Goal: Information Seeking & Learning: Learn about a topic

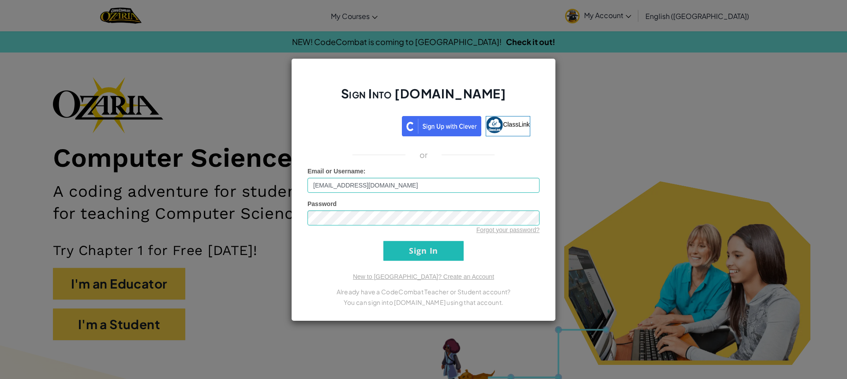
click at [451, 251] on input "Sign In" at bounding box center [423, 251] width 80 height 20
click at [441, 249] on input "Sign In" at bounding box center [423, 251] width 80 height 20
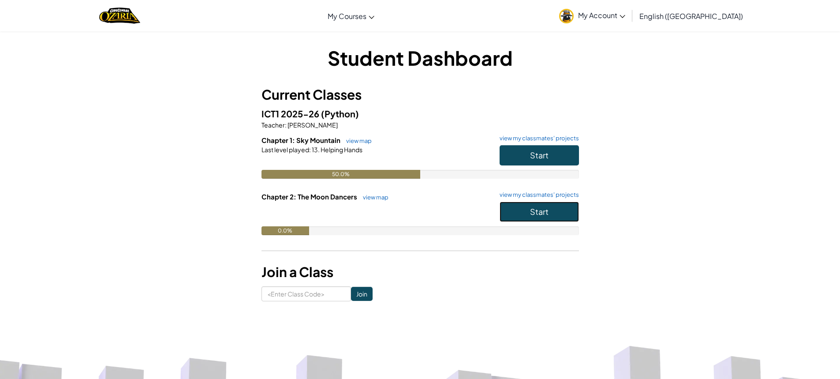
click at [537, 213] on span "Start" at bounding box center [539, 211] width 19 height 10
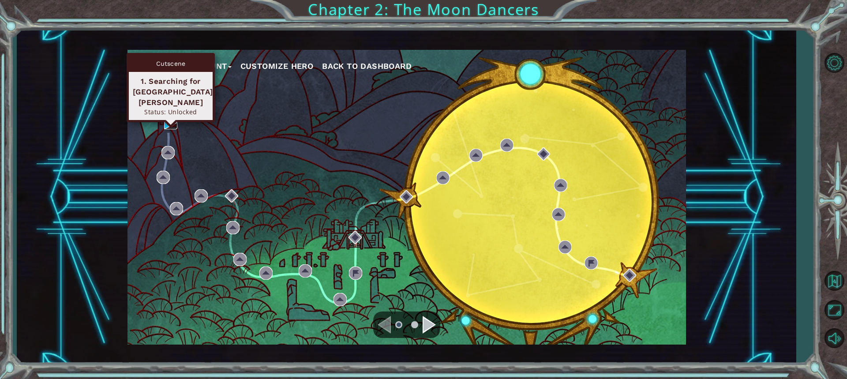
click at [167, 121] on img at bounding box center [170, 122] width 13 height 13
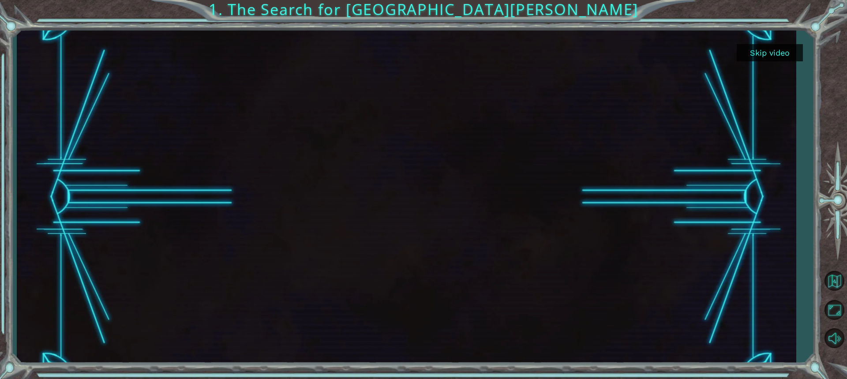
click at [448, 180] on div at bounding box center [406, 196] width 593 height 333
click at [760, 49] on button "Skip video" at bounding box center [770, 52] width 66 height 17
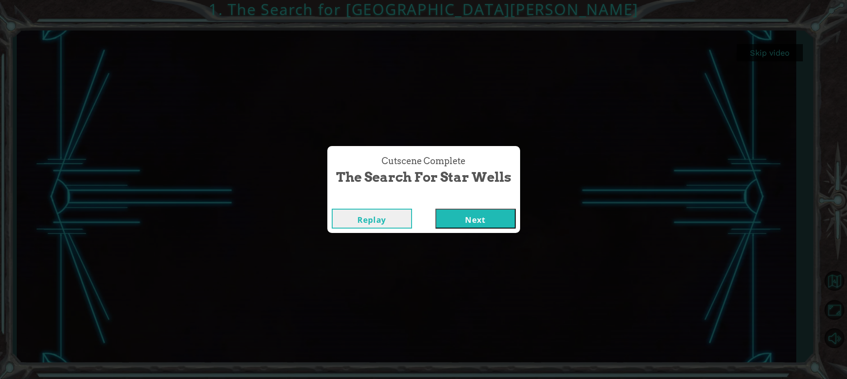
click at [482, 219] on button "Next" at bounding box center [475, 219] width 80 height 20
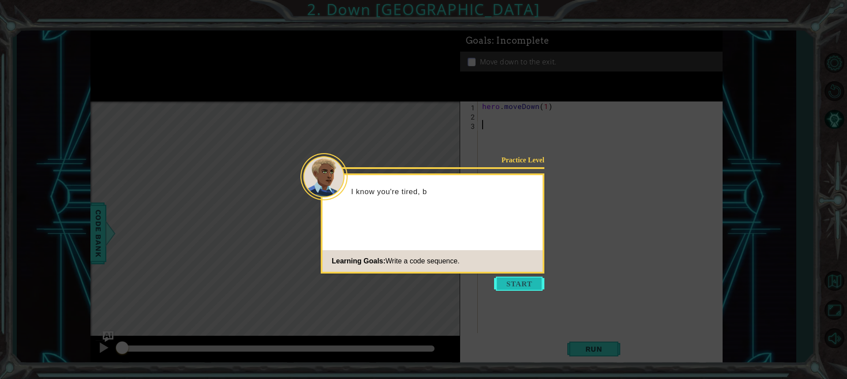
click at [518, 284] on button "Start" at bounding box center [519, 284] width 50 height 14
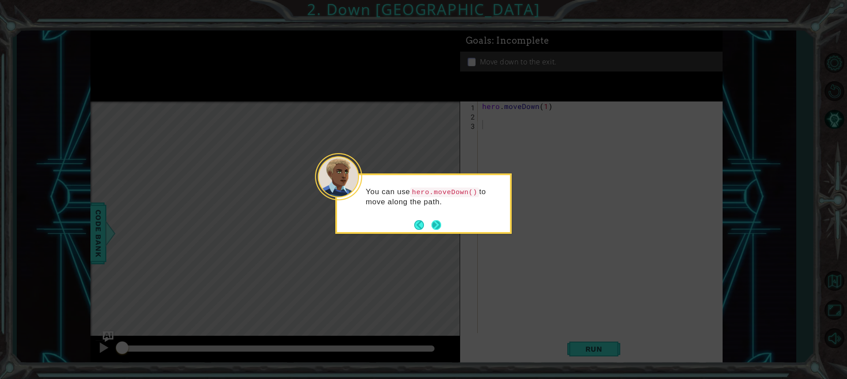
click at [438, 221] on button "Next" at bounding box center [436, 224] width 11 height 11
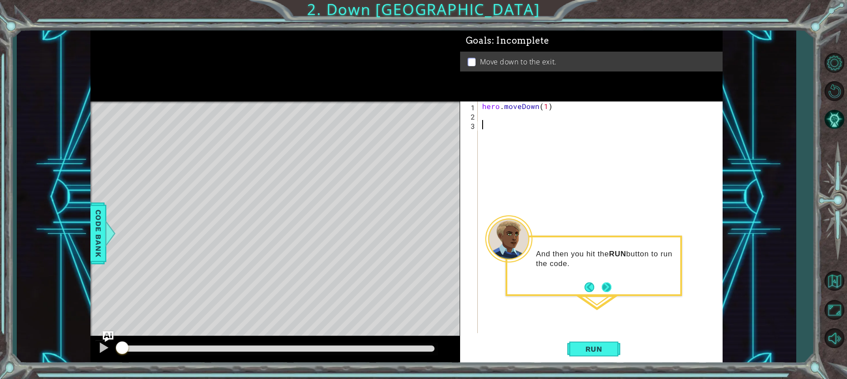
click at [610, 293] on footer at bounding box center [597, 287] width 27 height 13
click at [611, 283] on button "Next" at bounding box center [607, 287] width 10 height 10
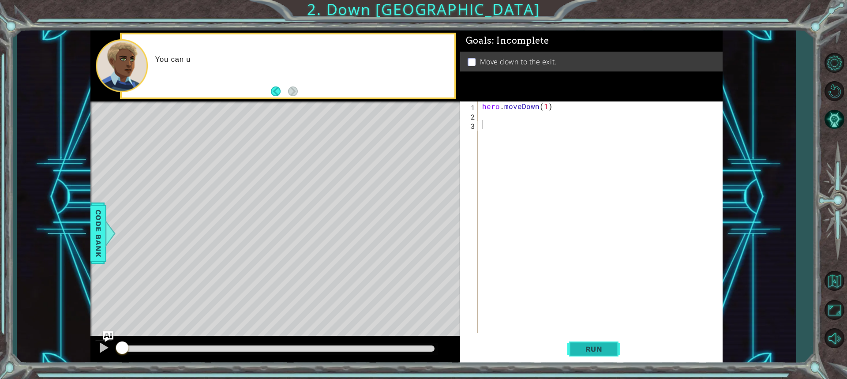
click at [602, 351] on span "Run" at bounding box center [593, 348] width 35 height 9
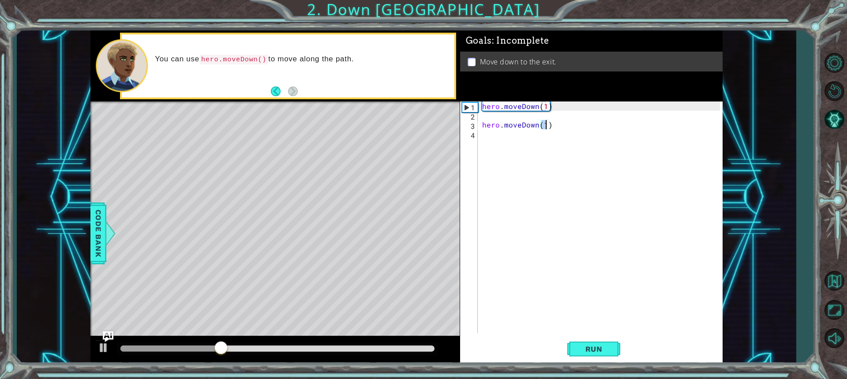
type textarea "hero.moveDown(1)"
click at [479, 118] on div "hero.moveDown(1) 1 2 3 4 hero . moveDown ( 1 ) hero . moveDown ( 1 ) הההההההההה…" at bounding box center [590, 217] width 260 height 232
click at [479, 123] on div "hero.moveDown(1) 1 2 3 4 hero . moveDown ( 1 ) hero . moveDown ( 1 ) הההההההההה…" at bounding box center [590, 217] width 260 height 232
click at [481, 123] on div "hero . moveDown ( 1 ) hero . moveDown ( 1 )" at bounding box center [602, 226] width 244 height 250
click at [592, 355] on button "Run" at bounding box center [593, 349] width 53 height 26
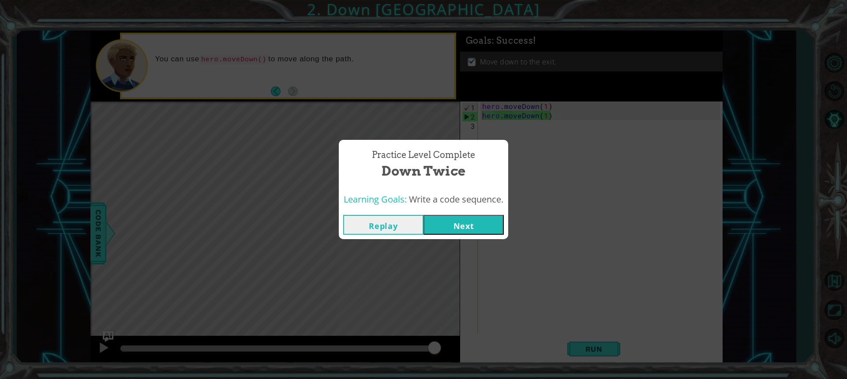
click at [461, 224] on button "Next" at bounding box center [463, 225] width 80 height 20
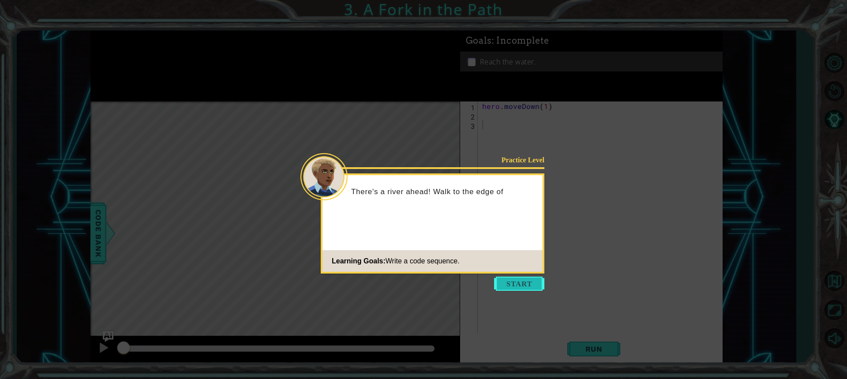
click at [525, 284] on button "Start" at bounding box center [519, 284] width 50 height 14
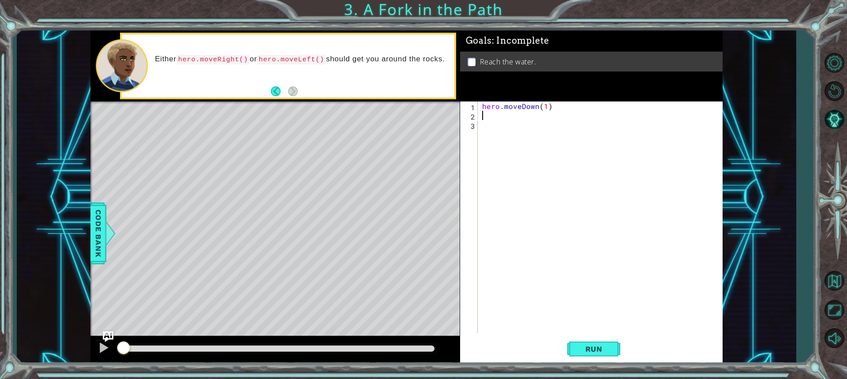
click at [483, 114] on div "hero . moveDown ( 1 )" at bounding box center [602, 226] width 244 height 250
click at [599, 346] on span "Run" at bounding box center [593, 348] width 35 height 9
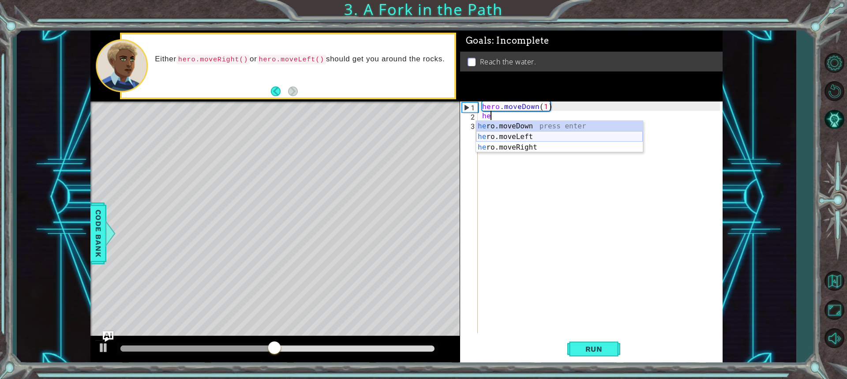
click at [534, 135] on div "he ro.moveDown press enter he ro.moveLeft press enter he ro.moveRight press ent…" at bounding box center [559, 147] width 167 height 53
type textarea "hero.moveLeft(1)"
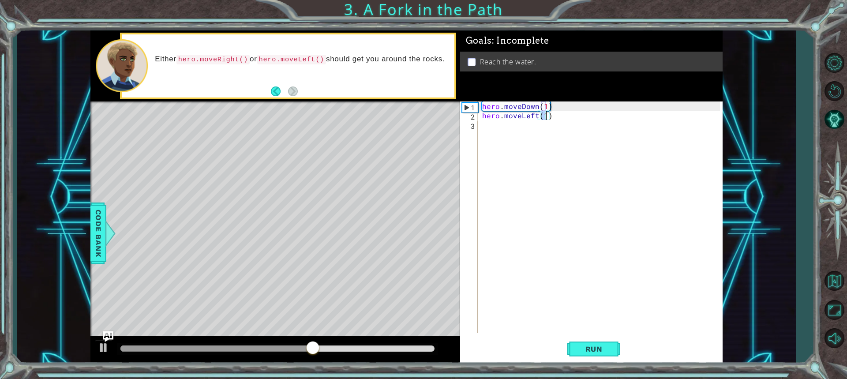
click at [499, 127] on div "hero . moveDown ( 1 ) hero . moveLeft ( 1 )" at bounding box center [602, 226] width 244 height 250
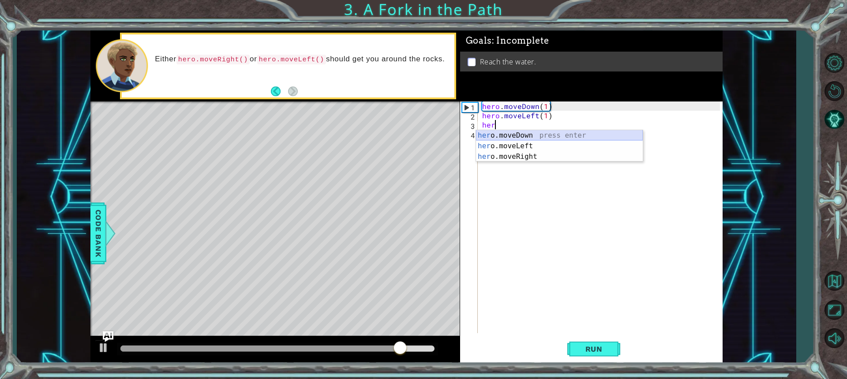
click at [493, 134] on div "her o.moveDown press enter her o.moveLeft press enter her o.moveRight press ent…" at bounding box center [559, 156] width 167 height 53
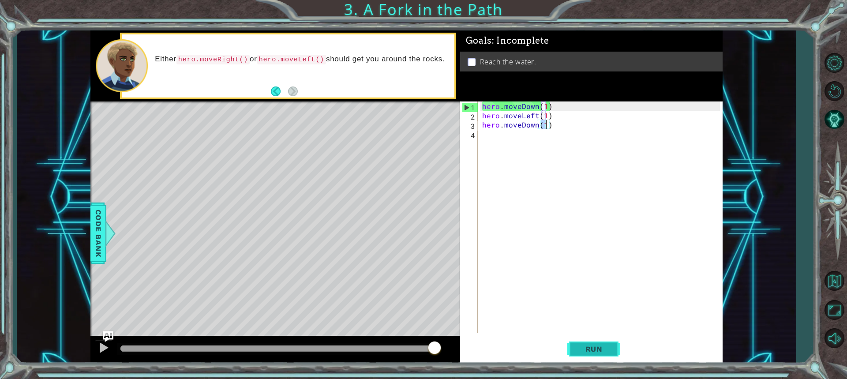
type textarea "hero.moveDown(1)"
click at [598, 352] on span "Run" at bounding box center [593, 348] width 35 height 9
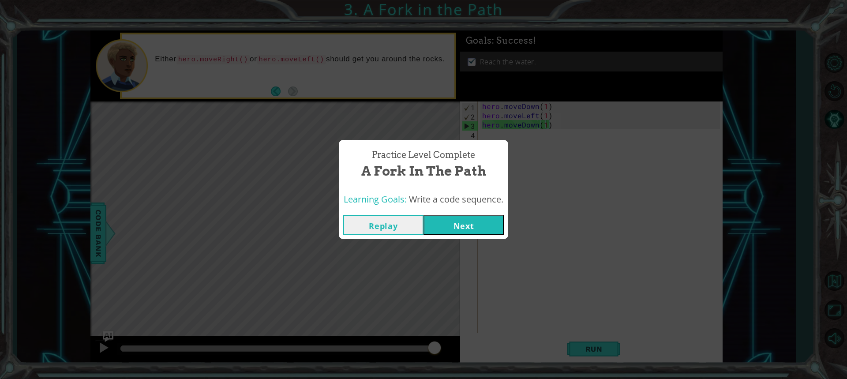
click at [479, 224] on button "Next" at bounding box center [463, 225] width 80 height 20
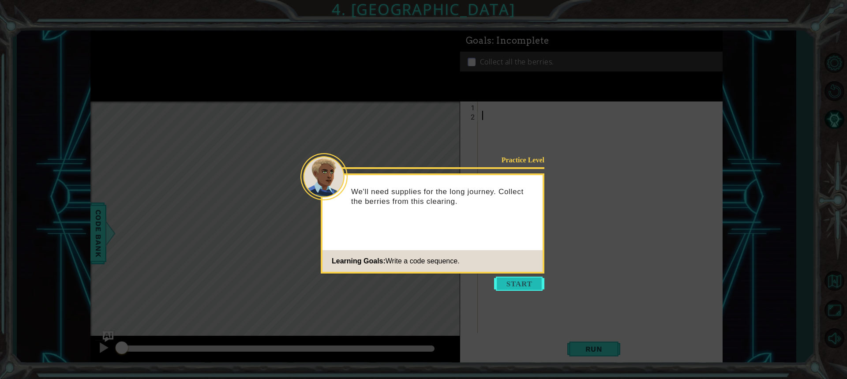
click at [528, 280] on button "Start" at bounding box center [519, 284] width 50 height 14
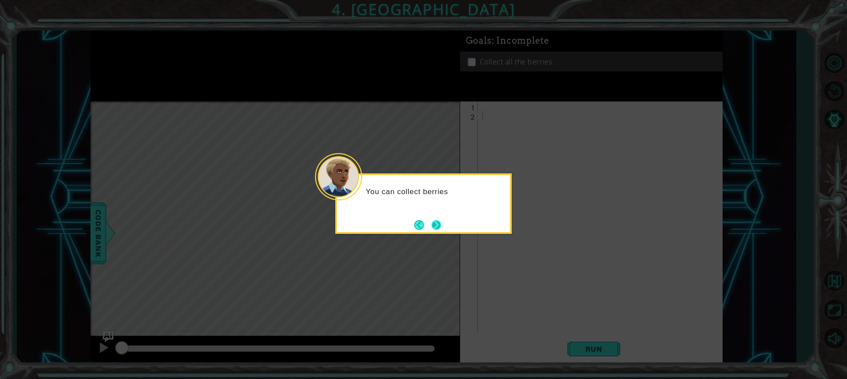
click at [438, 222] on button "Next" at bounding box center [436, 225] width 10 height 10
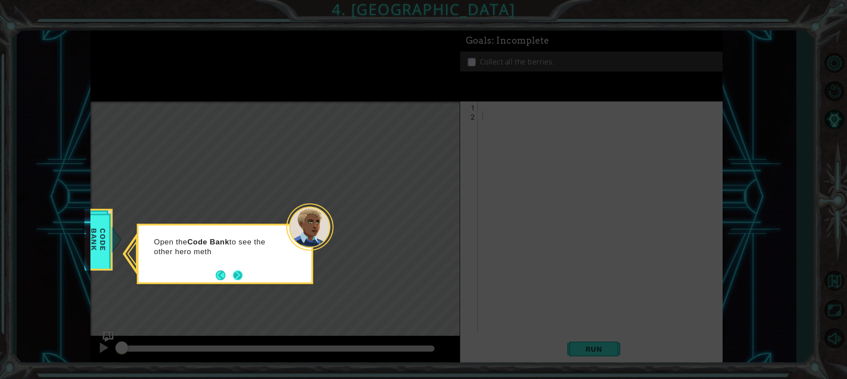
click at [241, 273] on button "Next" at bounding box center [238, 275] width 10 height 10
click at [233, 274] on button "Next" at bounding box center [238, 275] width 10 height 10
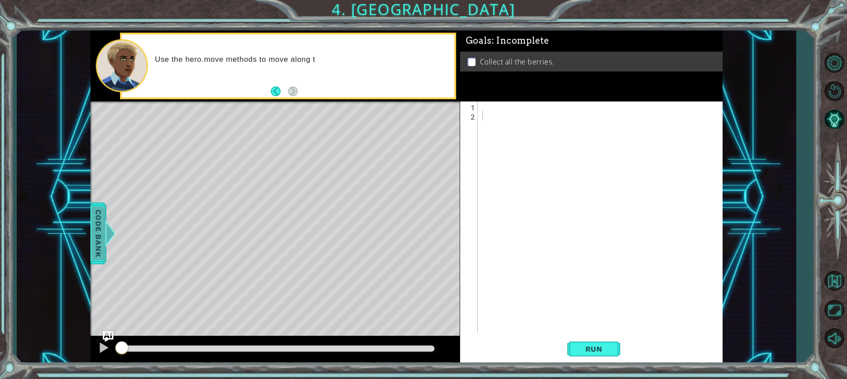
click at [94, 251] on span "Code Bank" at bounding box center [98, 233] width 14 height 54
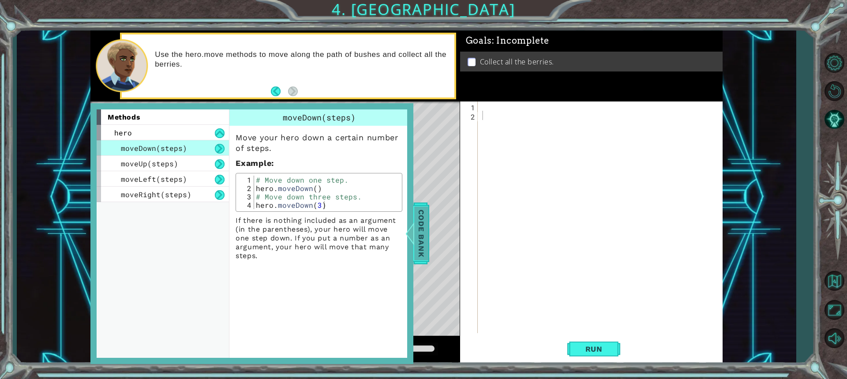
click at [423, 223] on span "Code Bank" at bounding box center [421, 233] width 14 height 54
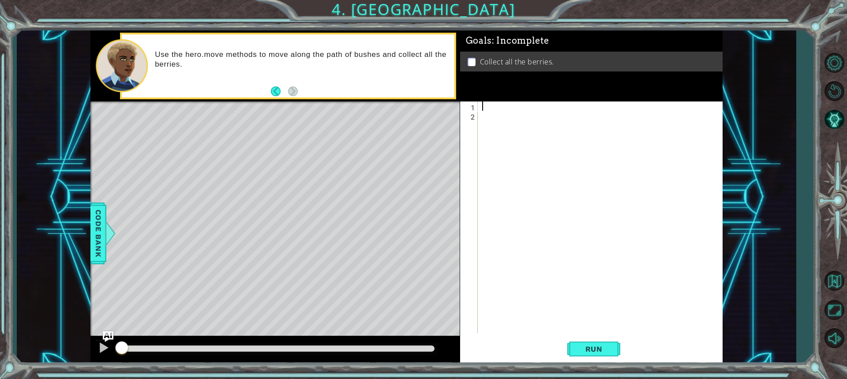
click at [485, 108] on div at bounding box center [602, 226] width 244 height 250
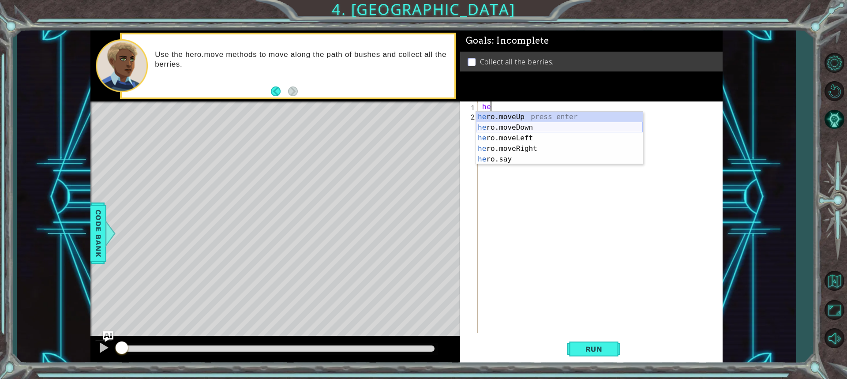
click at [516, 125] on div "he ro.moveUp press enter he ro.moveDown press enter he ro.moveLeft press enter …" at bounding box center [559, 149] width 167 height 74
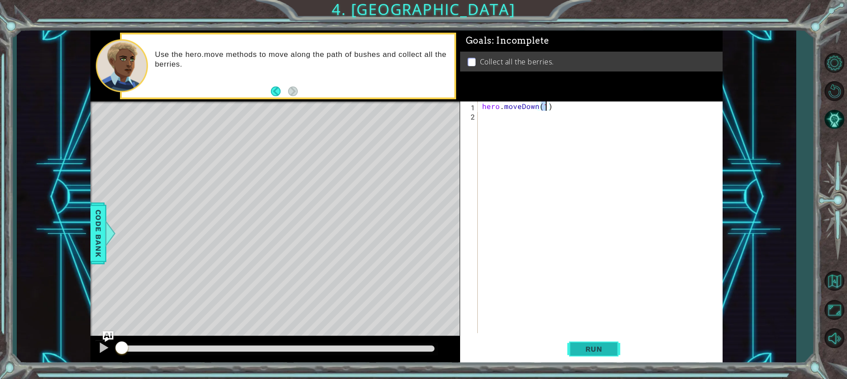
type textarea "hero.moveDown(1)"
click at [584, 348] on span "Run" at bounding box center [593, 348] width 35 height 9
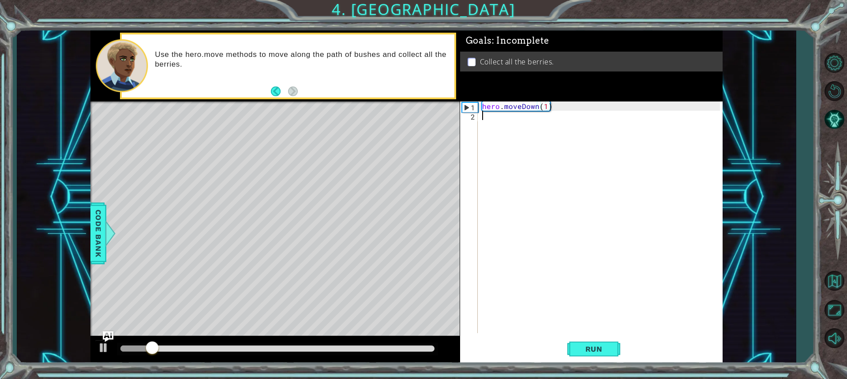
click at [506, 120] on div "hero . moveDown ( 1 )" at bounding box center [602, 226] width 244 height 250
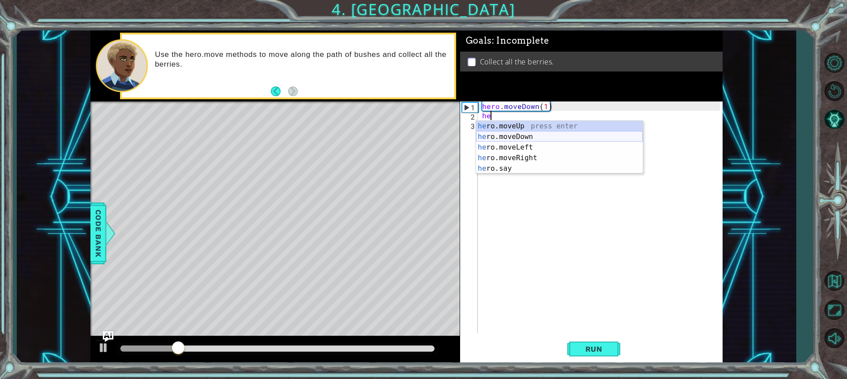
click at [547, 132] on div "he ro.moveUp press enter he ro.moveDown press enter he ro.moveLeft press enter …" at bounding box center [559, 158] width 167 height 74
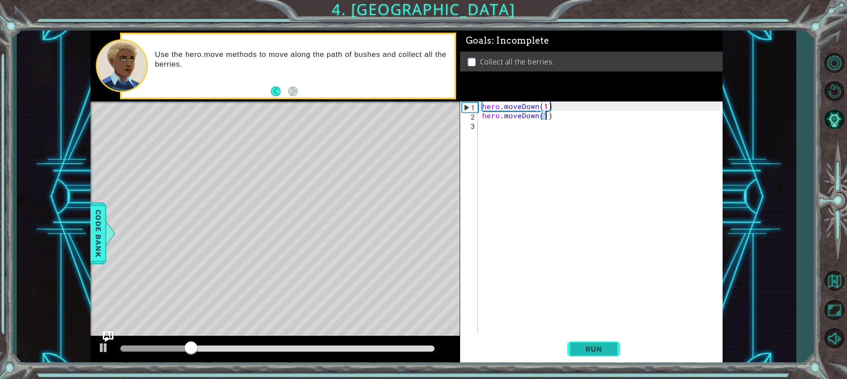
type textarea "hero.moveDown(1)"
click at [582, 344] on span "Run" at bounding box center [593, 348] width 35 height 9
click at [504, 134] on div "hero . moveDown ( 1 ) hero . moveDown ( 1 )" at bounding box center [602, 226] width 244 height 250
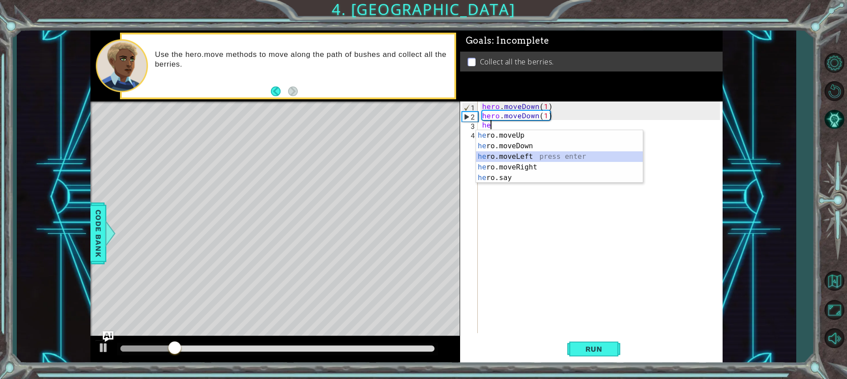
drag, startPoint x: 516, startPoint y: 155, endPoint x: 505, endPoint y: 157, distance: 11.2
click at [515, 156] on div "he ro.moveUp press enter he ro.moveDown press enter he ro.moveLeft press enter …" at bounding box center [559, 167] width 167 height 74
type textarea "hero.moveLeft(1)"
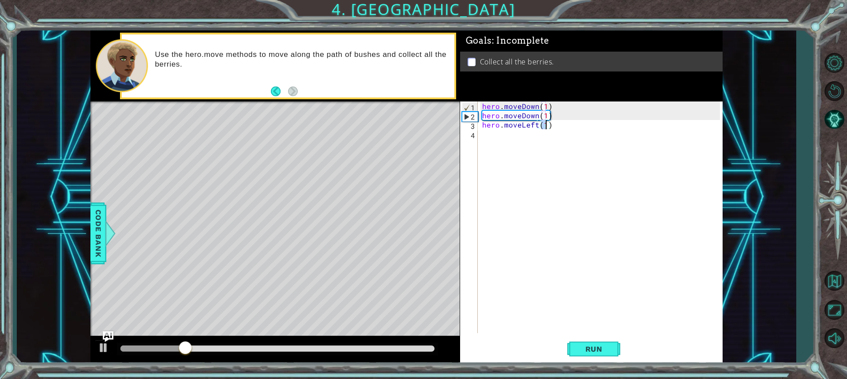
click at [492, 135] on div "hero . moveDown ( 1 ) hero . moveDown ( 1 ) hero . moveLeft ( 1 )" at bounding box center [602, 226] width 244 height 250
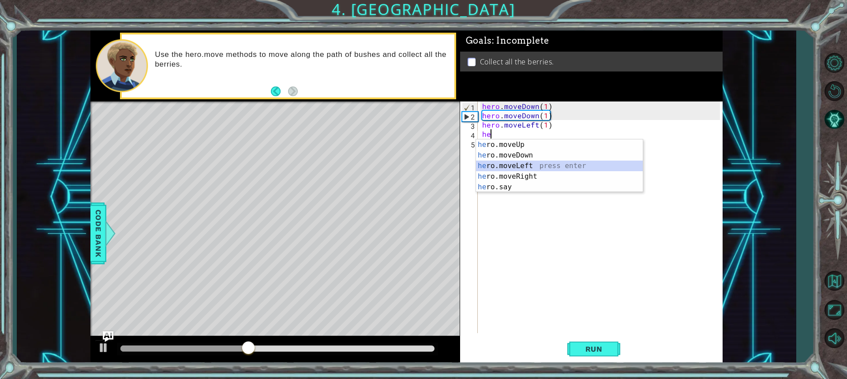
click at [530, 163] on div "he ro.moveUp press enter he ro.moveDown press enter he ro.moveLeft press enter …" at bounding box center [559, 176] width 167 height 74
type textarea "hero.moveLeft(1)"
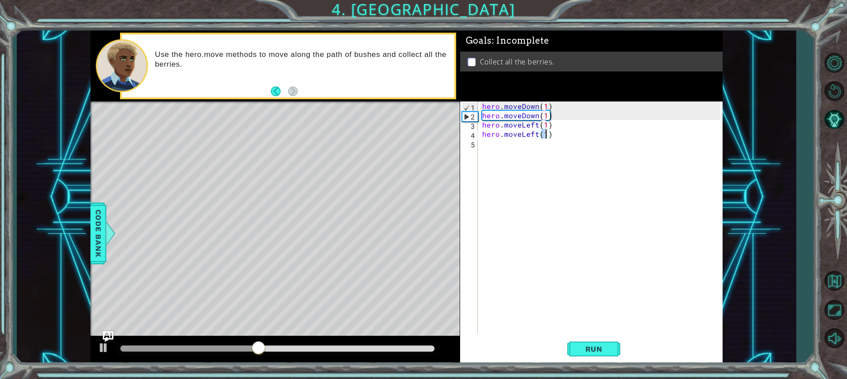
click at [483, 148] on div "hero . moveDown ( 1 ) hero . moveDown ( 1 ) hero . moveLeft ( 1 ) hero . moveLe…" at bounding box center [602, 226] width 244 height 250
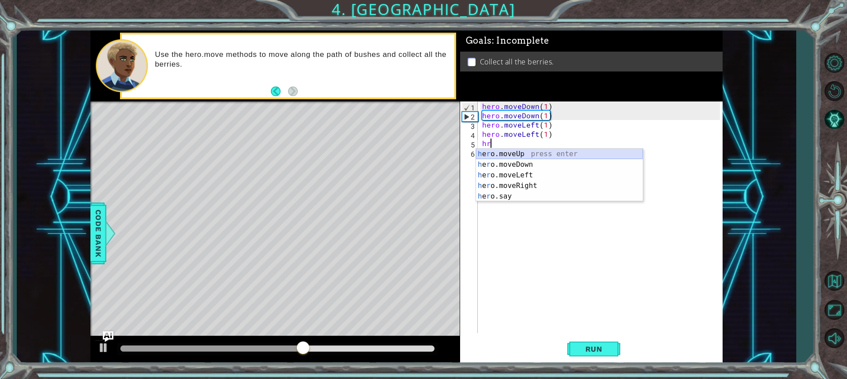
click at [537, 150] on div "h e r o.moveUp press enter h e r o.moveDown press enter h e r o.moveLeft press …" at bounding box center [559, 186] width 167 height 74
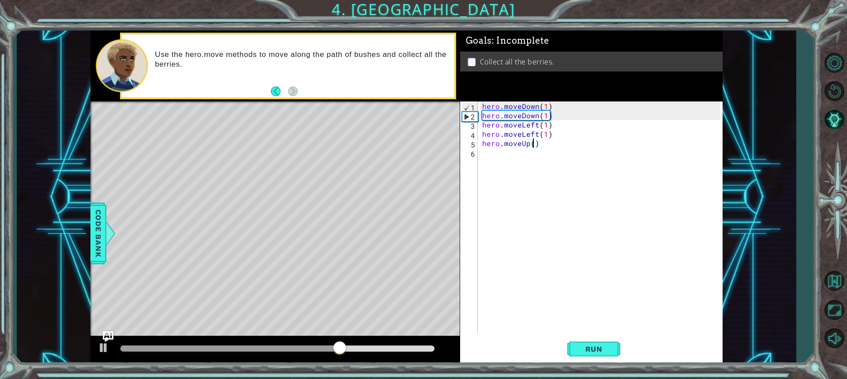
type textarea "hero.moveUp(2)"
click at [513, 158] on div "hero . moveDown ( 1 ) hero . moveDown ( 1 ) hero . moveLeft ( 1 ) hero . moveLe…" at bounding box center [602, 226] width 244 height 250
click at [549, 133] on div "hero . moveDown ( 1 ) hero . moveDown ( 1 ) hero . moveLeft ( 1 ) hero . moveLe…" at bounding box center [602, 226] width 244 height 250
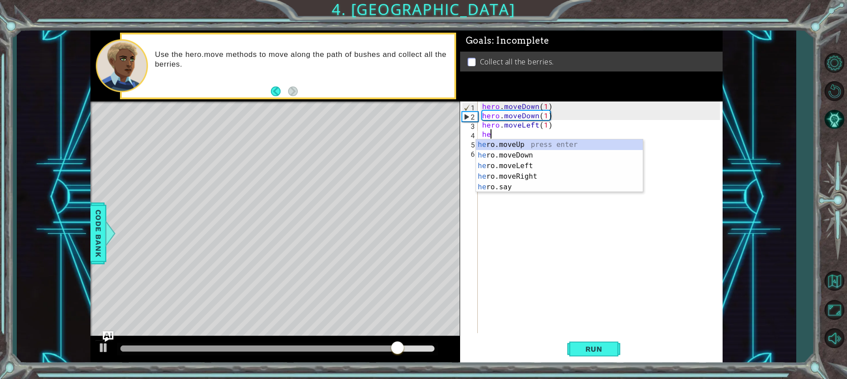
type textarea "h"
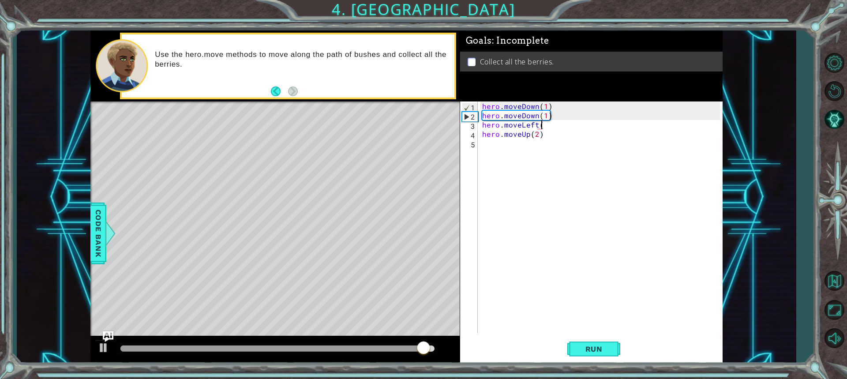
scroll to position [0, 4]
click at [550, 115] on div "hero . moveDown ( 1 ) hero . moveDown ( 1 ) hero . moveLeft ( 2 ) hero . moveUp…" at bounding box center [602, 226] width 244 height 250
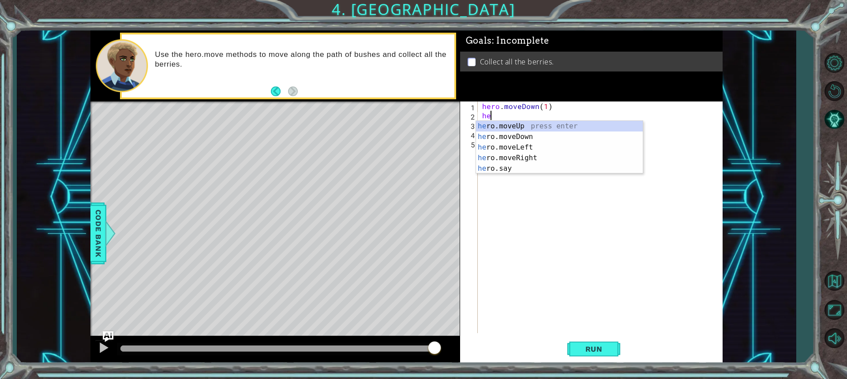
scroll to position [0, 0]
type textarea "h"
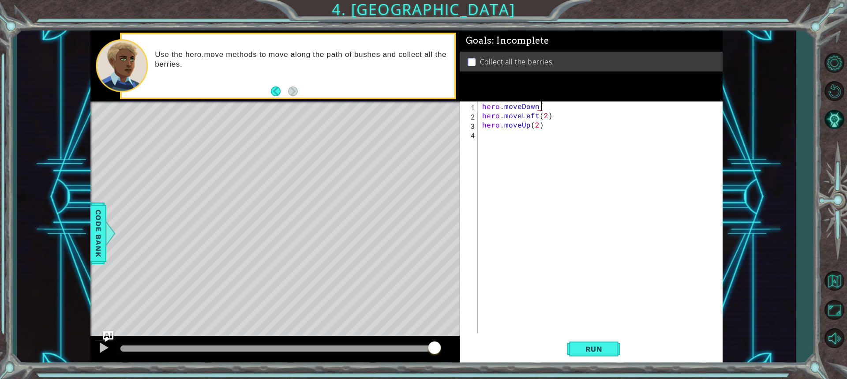
scroll to position [0, 4]
type textarea "hero.moveDown(2)"
click at [491, 141] on div "hero . moveDown ( 2 ) hero . moveLeft ( 2 ) hero . moveUp ( 2 )" at bounding box center [602, 226] width 244 height 250
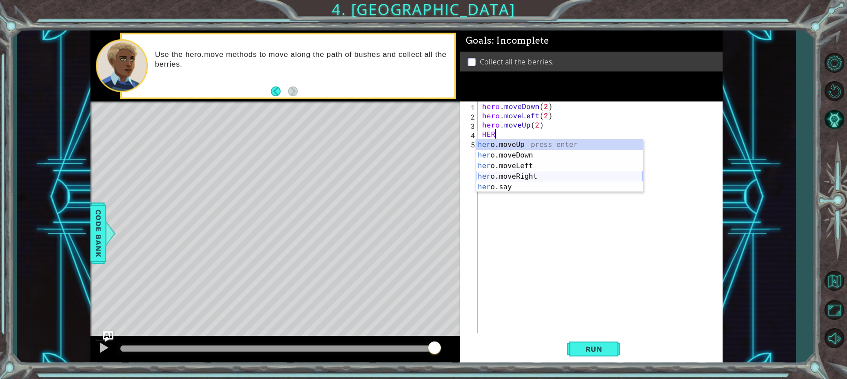
click at [516, 176] on div "her o.moveUp press enter her o.moveDown press enter her o.moveLeft press enter …" at bounding box center [559, 176] width 167 height 74
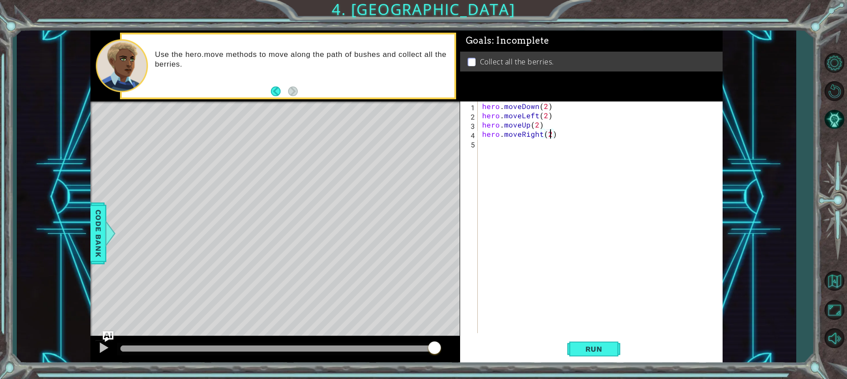
scroll to position [0, 4]
type textarea "hero.moveRight(2)"
click at [611, 342] on button "Run" at bounding box center [593, 349] width 53 height 26
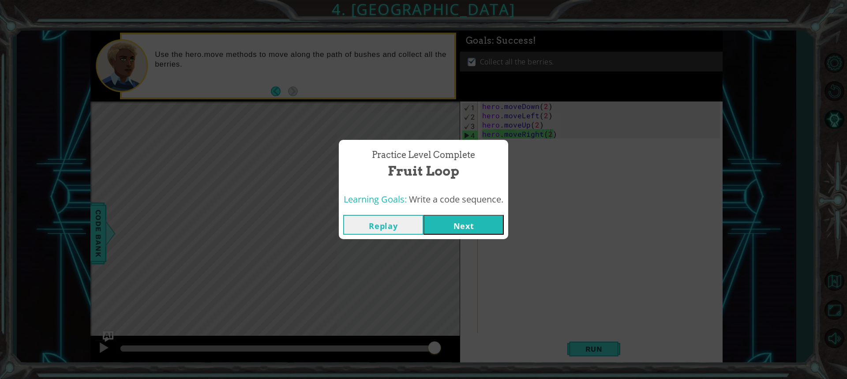
click at [464, 226] on button "Next" at bounding box center [463, 225] width 80 height 20
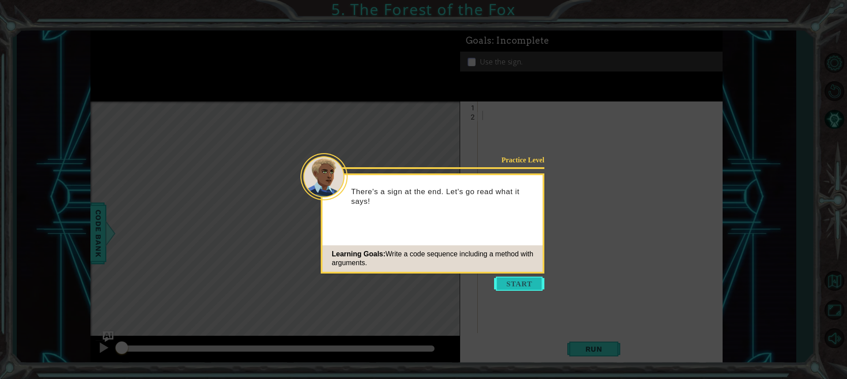
click at [531, 284] on button "Start" at bounding box center [519, 284] width 50 height 14
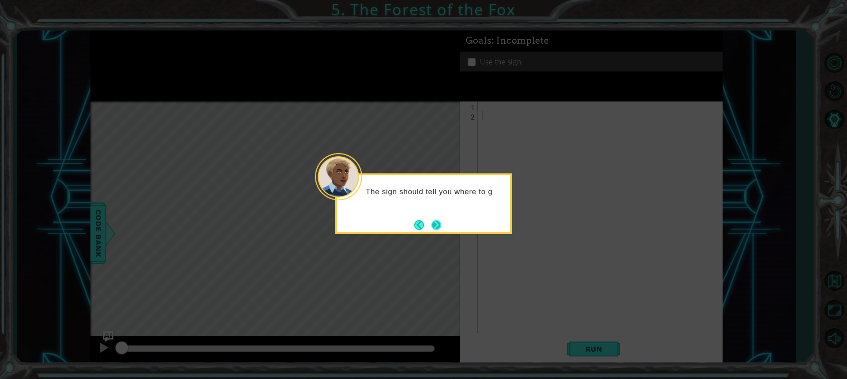
click at [441, 221] on button "Next" at bounding box center [436, 225] width 10 height 10
click at [431, 220] on button "Next" at bounding box center [436, 225] width 10 height 10
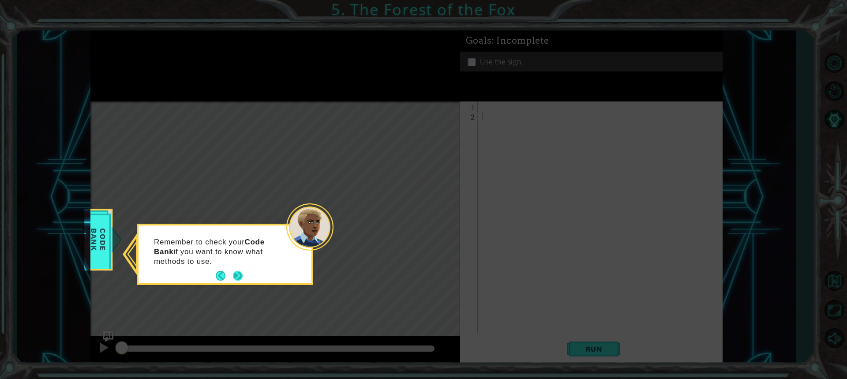
click at [236, 273] on button "Next" at bounding box center [238, 276] width 10 height 10
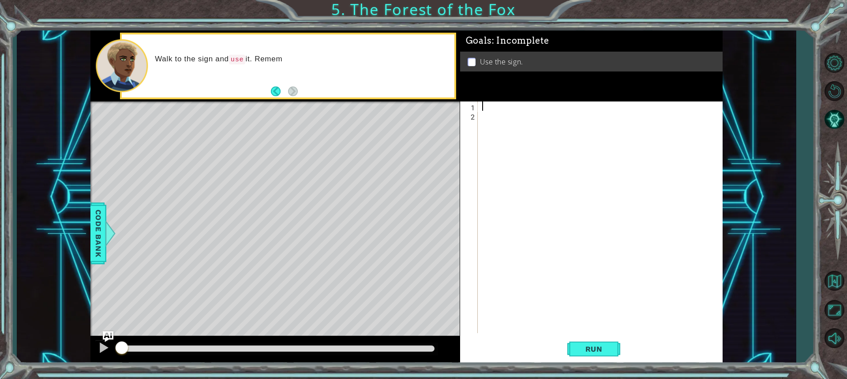
click at [481, 104] on div at bounding box center [602, 226] width 244 height 250
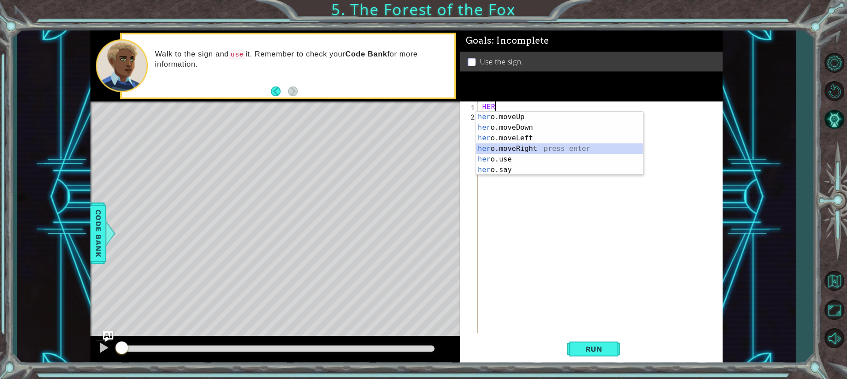
click at [531, 150] on div "her o.moveUp press enter her o.moveDown press enter her o.moveLeft press enter …" at bounding box center [559, 154] width 167 height 85
type textarea "hero.moveRight(1)"
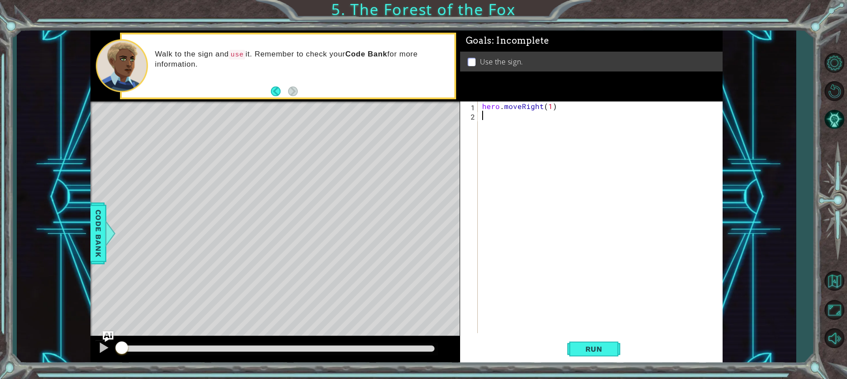
click at [505, 130] on div "hero . moveRight ( 1 )" at bounding box center [602, 226] width 244 height 250
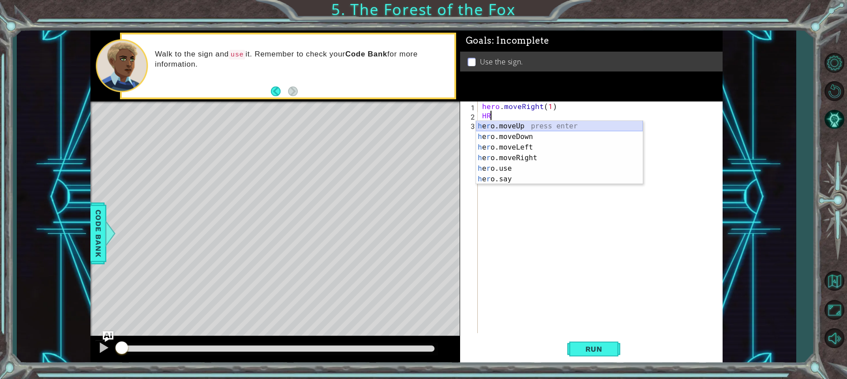
click at [505, 123] on div "h e r o.moveUp press enter h e r o.moveDown press enter h e r o.moveLeft press …" at bounding box center [559, 163] width 167 height 85
type textarea "hero.moveUp(1)"
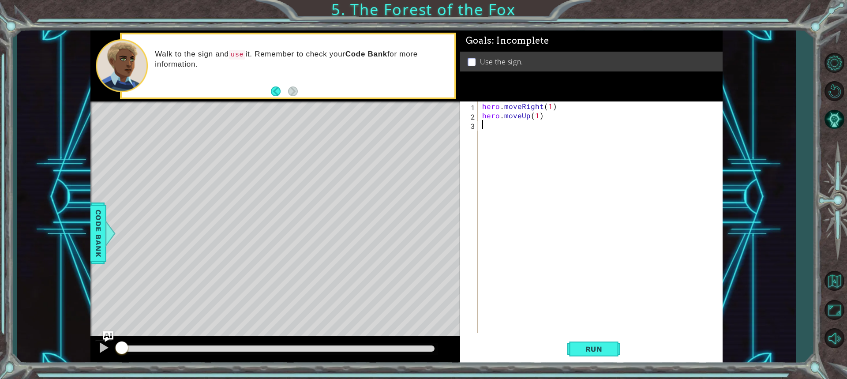
click at [488, 138] on div "hero . moveRight ( 1 ) hero . moveUp ( 1 )" at bounding box center [602, 226] width 244 height 250
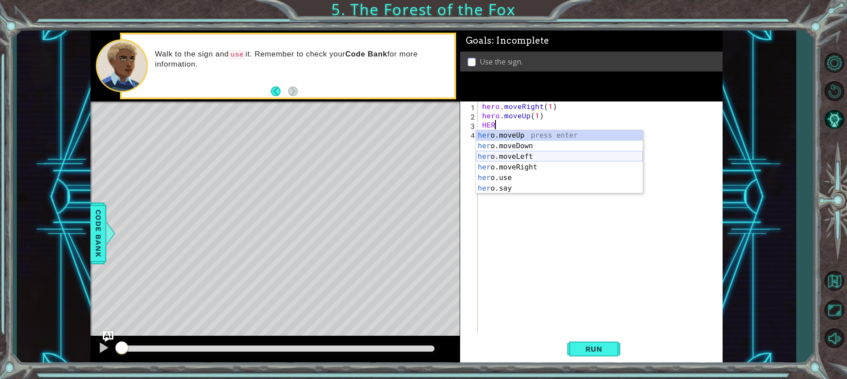
click at [518, 156] on div "her o.moveUp press enter her o.moveDown press enter her o.moveLeft press enter …" at bounding box center [559, 172] width 167 height 85
type textarea "hero.moveLeft(1)"
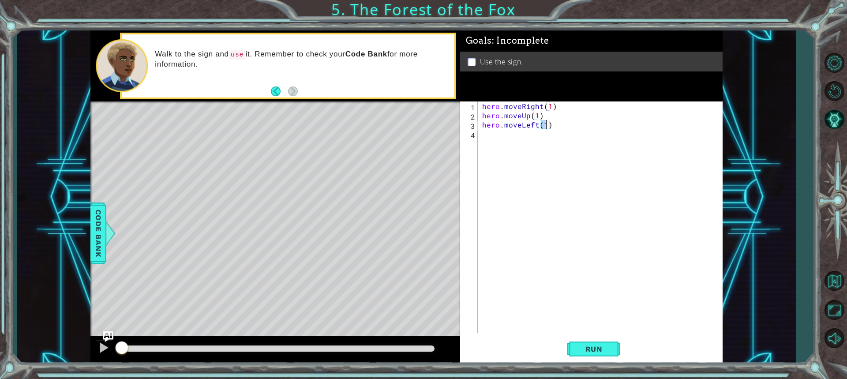
click at [481, 136] on div "hero . moveRight ( 1 ) hero . moveUp ( 1 ) hero . moveLeft ( 1 )" at bounding box center [602, 226] width 244 height 250
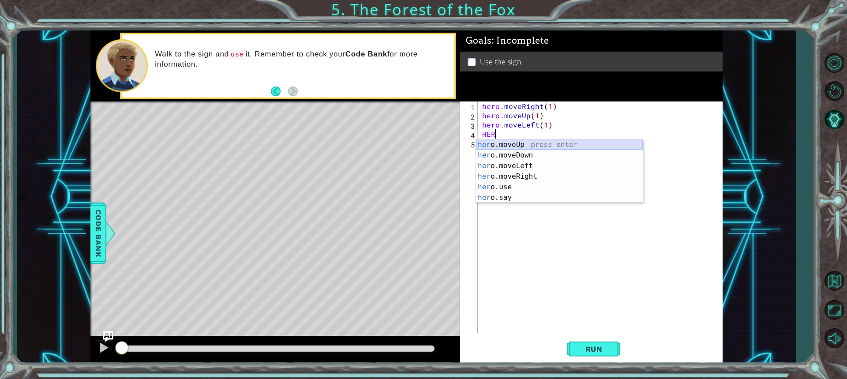
click at [505, 145] on div "her o.moveUp press enter her o.moveDown press enter her o.moveLeft press enter …" at bounding box center [559, 181] width 167 height 85
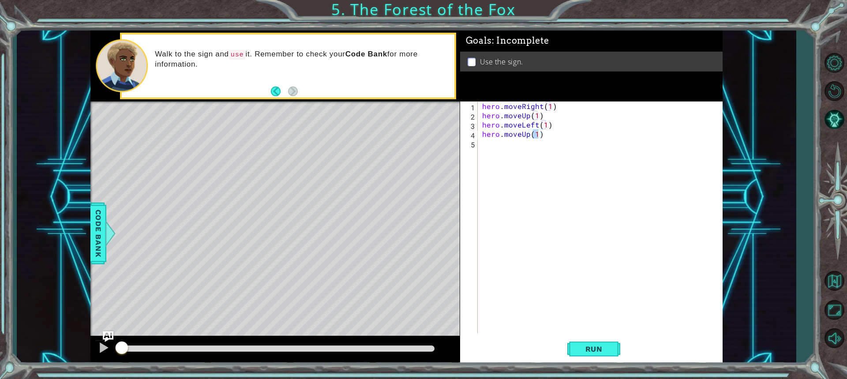
click at [479, 147] on div "hero.moveUp(1) 1 2 3 4 5 hero . moveRight ( 1 ) hero . moveUp ( 1 ) hero . move…" at bounding box center [590, 217] width 260 height 232
type textarea "hero.moveUp(1)"
click at [481, 144] on div "hero . moveRight ( 1 ) hero . moveUp ( 1 ) hero . moveLeft ( 1 ) hero . moveUp …" at bounding box center [602, 226] width 244 height 250
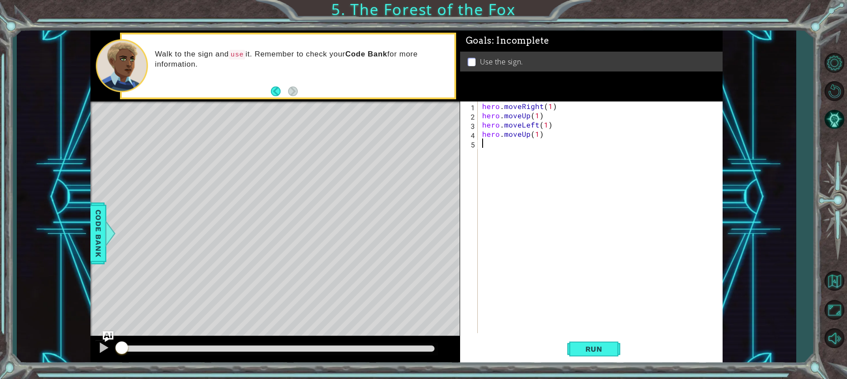
scroll to position [0, 0]
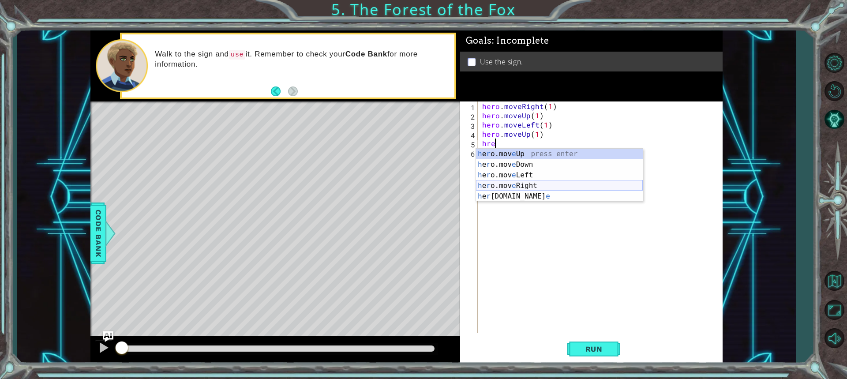
click at [536, 183] on div "h e r o.mov e Up press enter h e r o.mov e Down press enter h e r o.mov e Left …" at bounding box center [559, 186] width 167 height 74
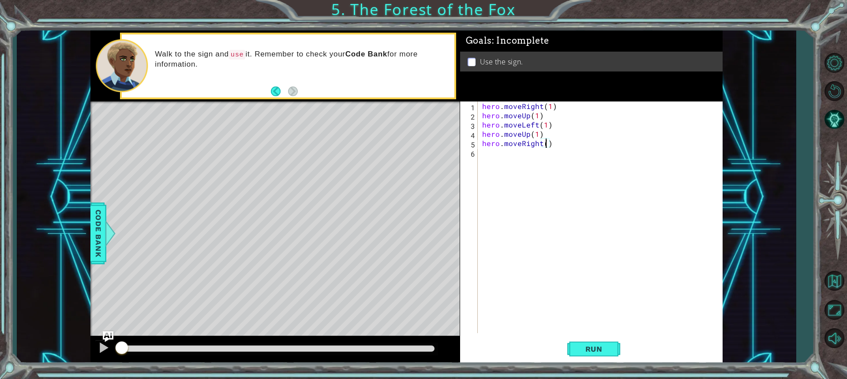
type textarea "hero.moveRight(2)"
click at [490, 159] on div "hero . moveRight ( 1 ) hero . moveUp ( 1 ) hero . moveLeft ( 1 ) hero . moveUp …" at bounding box center [602, 226] width 244 height 250
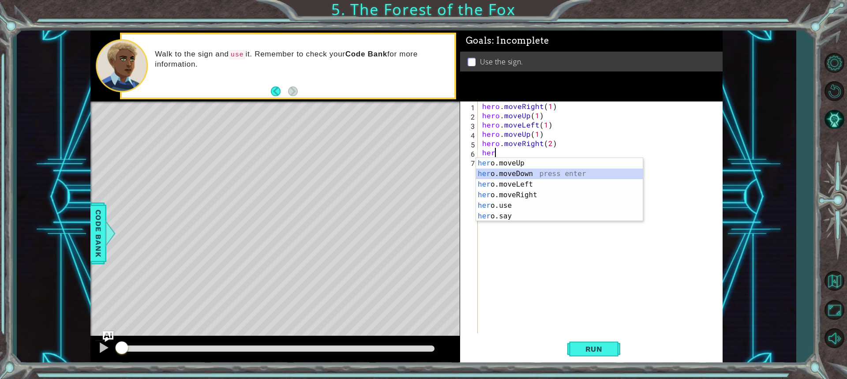
click at [524, 173] on div "her o.moveUp press enter her o.moveDown press enter her o.moveLeft press enter …" at bounding box center [559, 200] width 167 height 85
type textarea "hero.moveDown(1)"
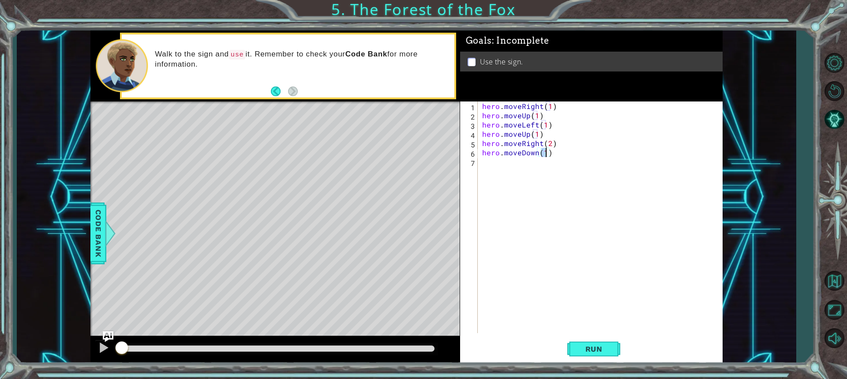
click at [499, 168] on div "hero . moveRight ( 1 ) hero . moveUp ( 1 ) hero . moveLeft ( 1 ) hero . moveUp …" at bounding box center [602, 226] width 244 height 250
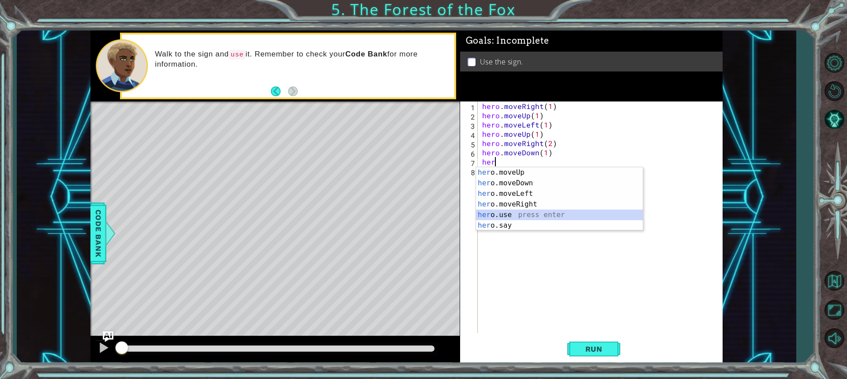
click at [531, 213] on div "her o.moveUp press enter her o.moveDown press enter her o.moveLeft press enter …" at bounding box center [559, 209] width 167 height 85
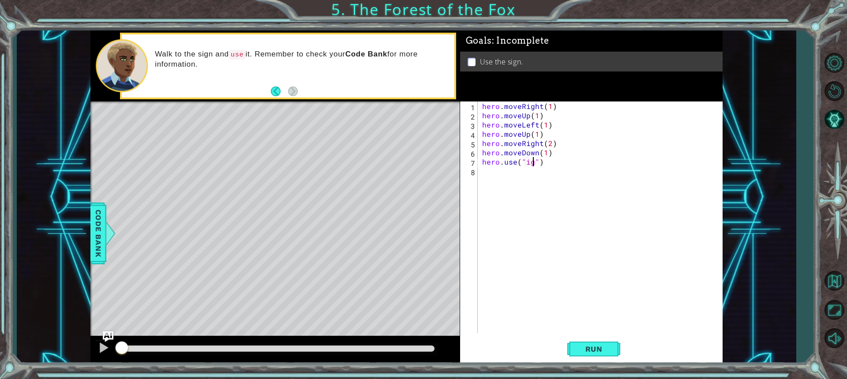
scroll to position [0, 3]
type textarea "hero.use("sign")"
click at [494, 176] on div "hero . moveRight ( 1 ) hero . moveUp ( 1 ) hero . moveLeft ( 1 ) hero . moveUp …" at bounding box center [602, 226] width 244 height 250
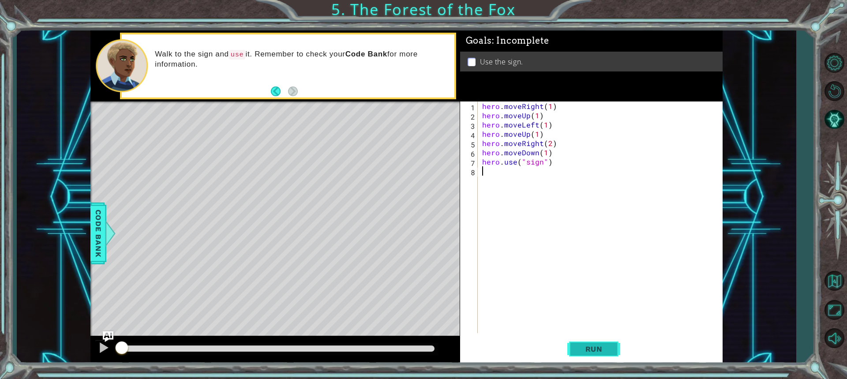
click at [610, 340] on button "Run" at bounding box center [593, 349] width 53 height 26
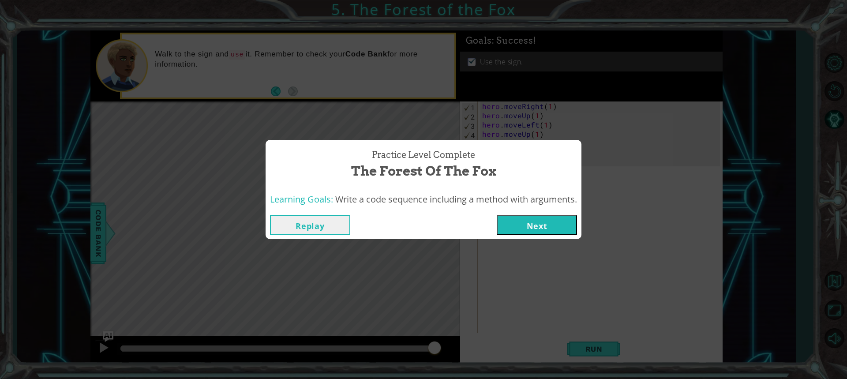
click at [515, 218] on button "Next" at bounding box center [537, 225] width 80 height 20
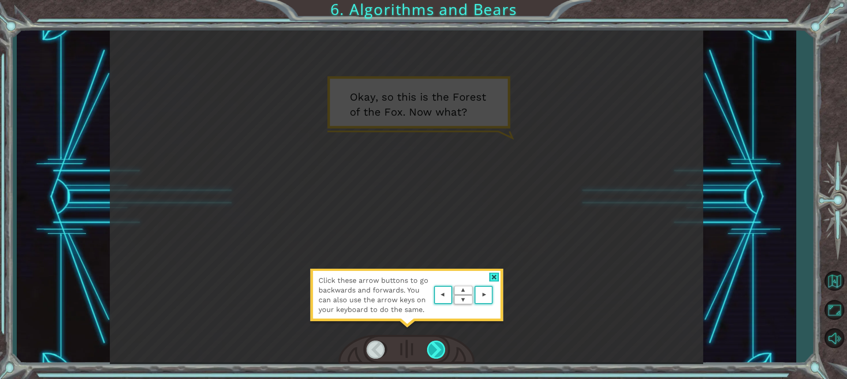
click at [434, 348] on div at bounding box center [436, 349] width 19 height 18
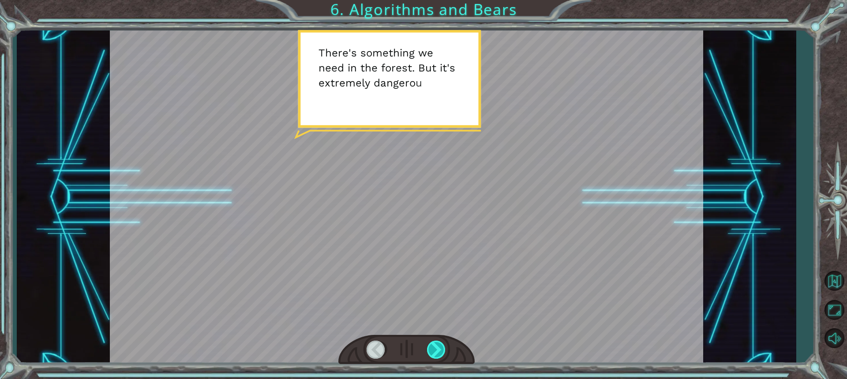
click at [434, 348] on div at bounding box center [436, 349] width 19 height 18
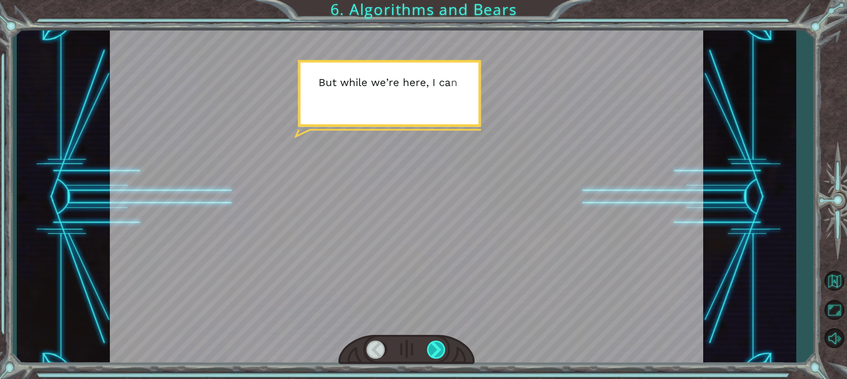
click at [434, 348] on div at bounding box center [436, 349] width 19 height 18
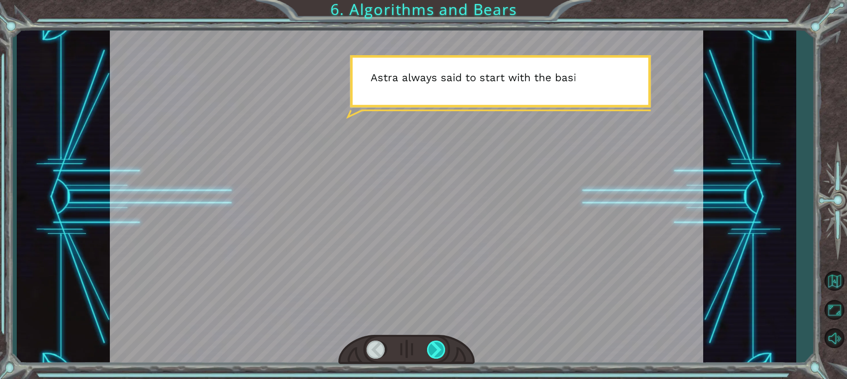
click at [434, 348] on div at bounding box center [436, 349] width 19 height 18
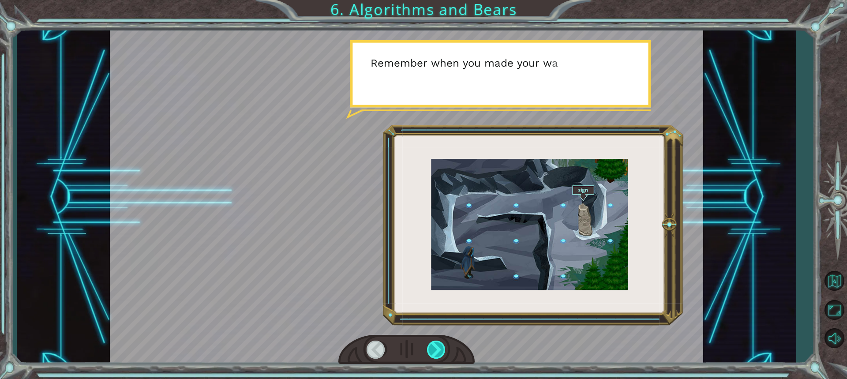
click at [434, 348] on div at bounding box center [436, 349] width 19 height 18
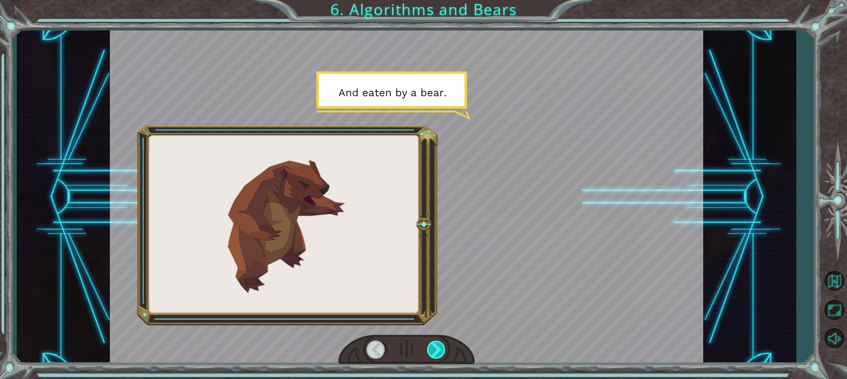
click at [434, 348] on div at bounding box center [436, 349] width 19 height 18
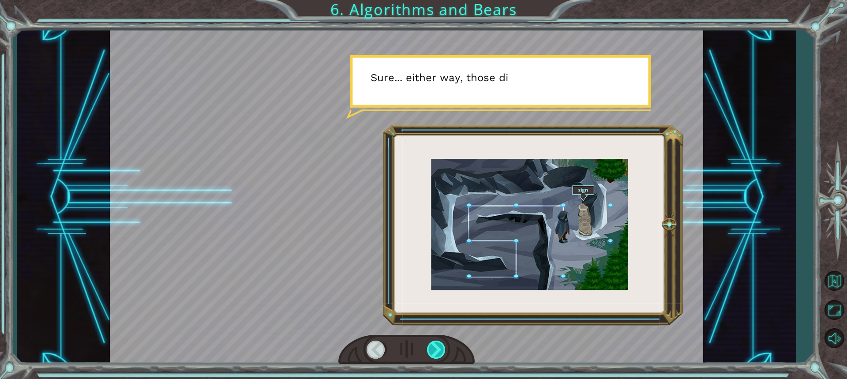
click at [434, 348] on div at bounding box center [436, 349] width 19 height 18
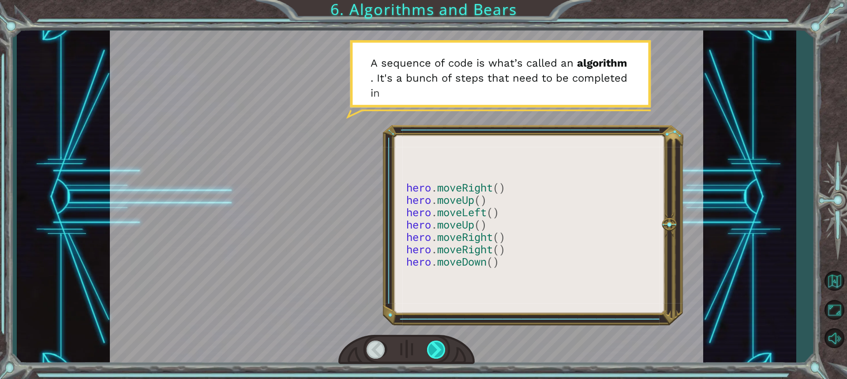
click at [439, 345] on div at bounding box center [436, 349] width 19 height 18
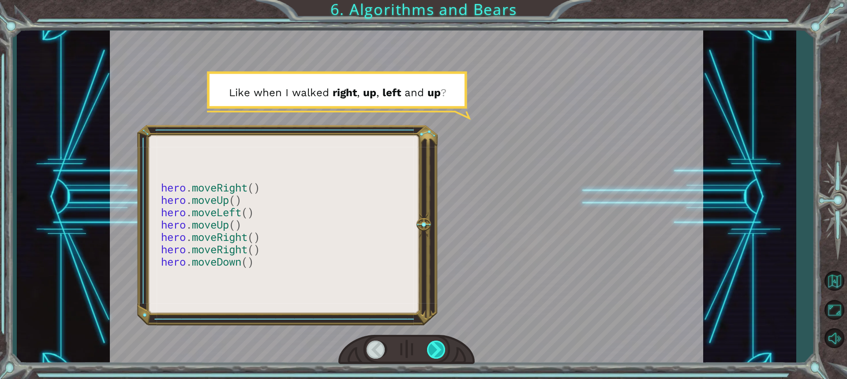
click at [439, 345] on div at bounding box center [436, 349] width 19 height 18
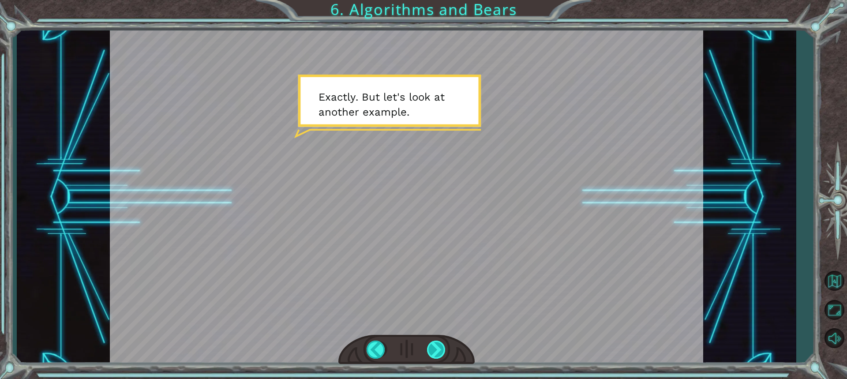
click at [439, 349] on div at bounding box center [436, 349] width 19 height 18
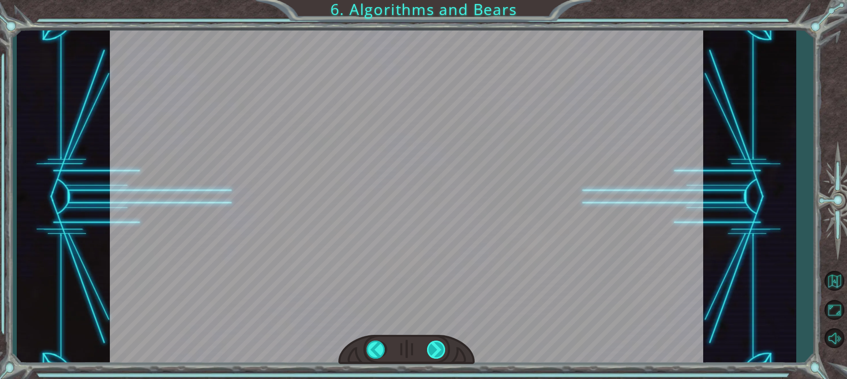
click at [432, 348] on div at bounding box center [436, 349] width 19 height 18
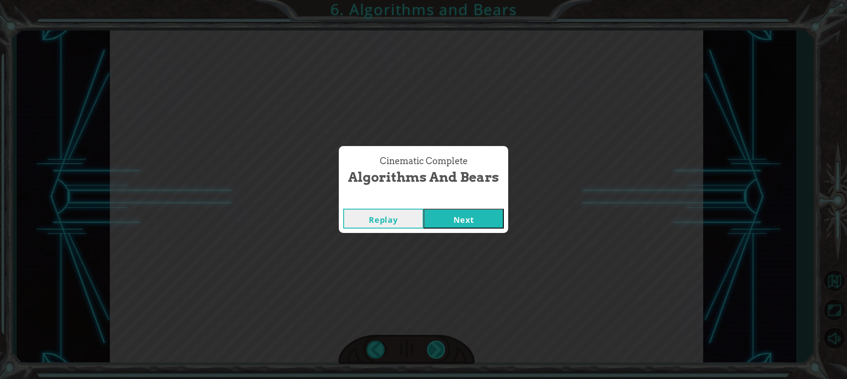
click at [437, 350] on div "Cinematic Complete Algorithms and Bears Replay Next" at bounding box center [423, 189] width 847 height 379
click at [467, 223] on button "Next" at bounding box center [463, 219] width 80 height 20
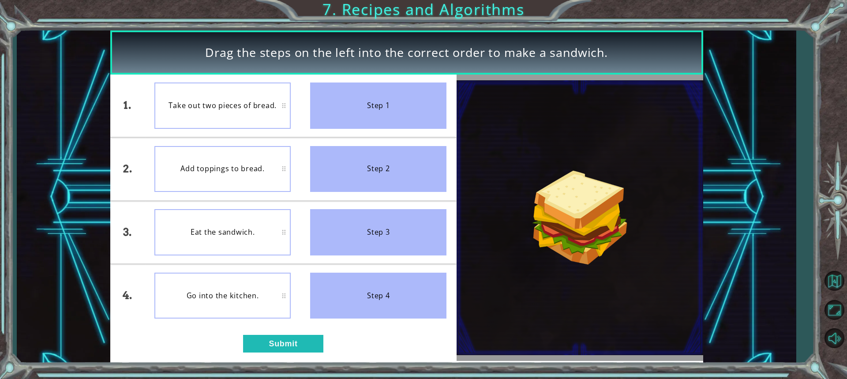
drag, startPoint x: 369, startPoint y: 77, endPoint x: 374, endPoint y: 85, distance: 8.7
click at [370, 82] on li "Step 1" at bounding box center [378, 106] width 156 height 63
drag, startPoint x: 381, startPoint y: 101, endPoint x: 465, endPoint y: 137, distance: 92.3
click at [465, 137] on div "1. 2. 3. 4. Take out two pieces of bread. Add toppings to bread. Eat the sandwi…" at bounding box center [406, 218] width 593 height 286
click at [296, 346] on button "Submit" at bounding box center [283, 344] width 80 height 18
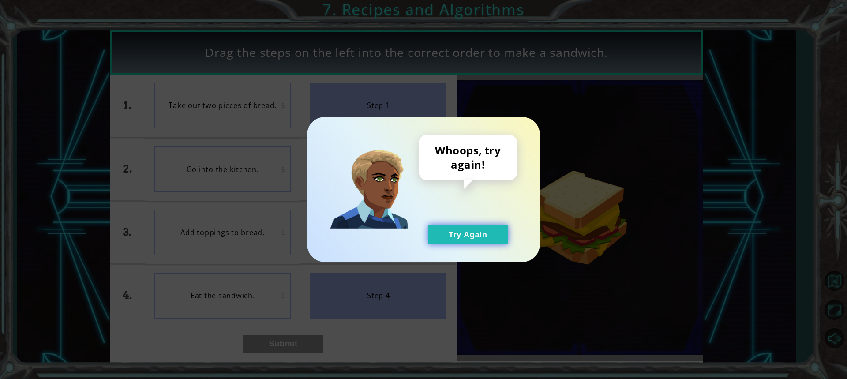
drag, startPoint x: 462, startPoint y: 237, endPoint x: 450, endPoint y: 237, distance: 11.9
click at [463, 237] on button "Try Again" at bounding box center [468, 234] width 80 height 20
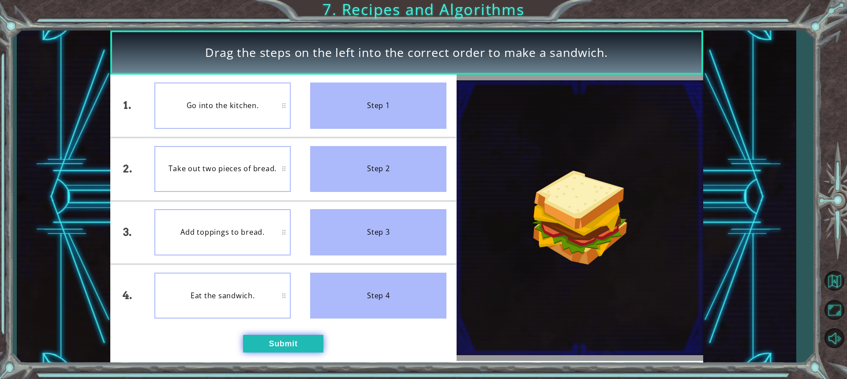
click at [290, 345] on button "Submit" at bounding box center [283, 344] width 80 height 18
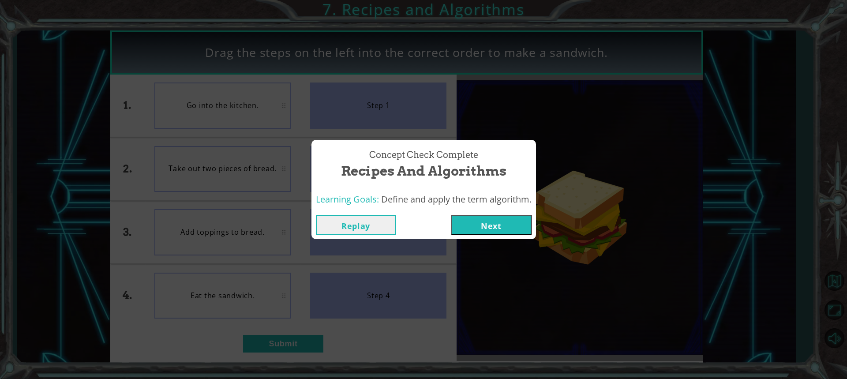
click at [496, 224] on button "Next" at bounding box center [491, 225] width 80 height 20
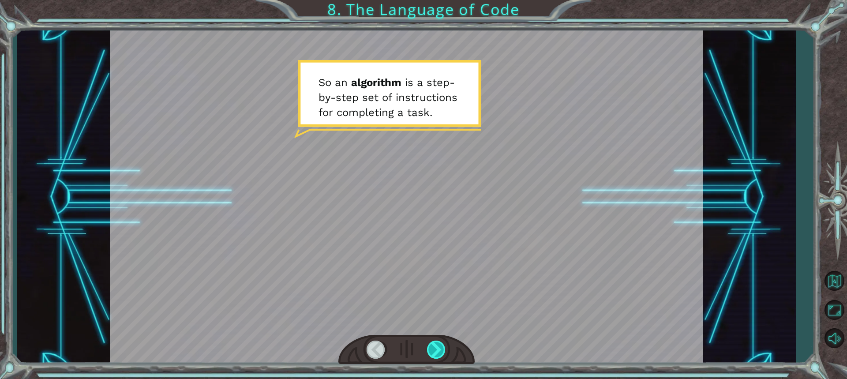
click at [438, 341] on div at bounding box center [436, 349] width 19 height 18
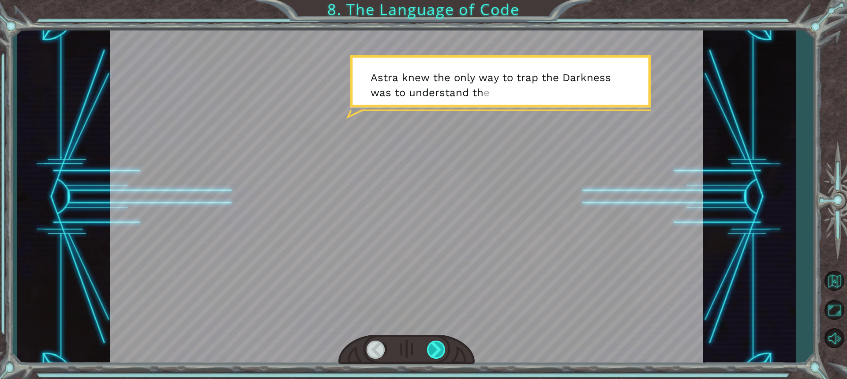
click at [438, 350] on div at bounding box center [436, 349] width 19 height 18
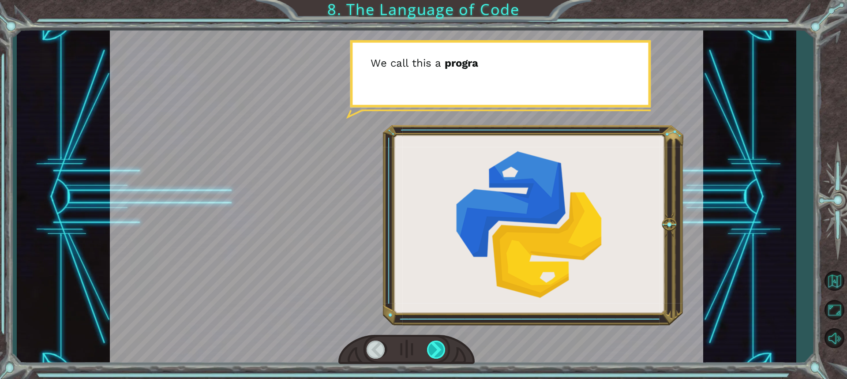
click at [438, 350] on div at bounding box center [436, 349] width 19 height 18
click at [438, 353] on div at bounding box center [436, 349] width 19 height 18
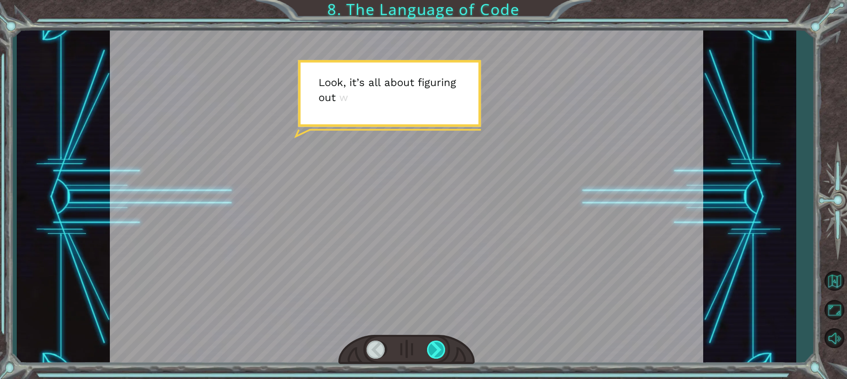
click at [438, 353] on div at bounding box center [436, 349] width 19 height 18
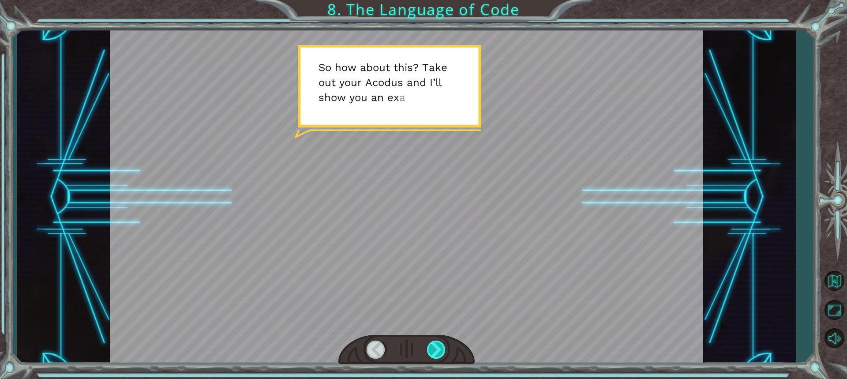
click at [438, 354] on div at bounding box center [436, 349] width 19 height 18
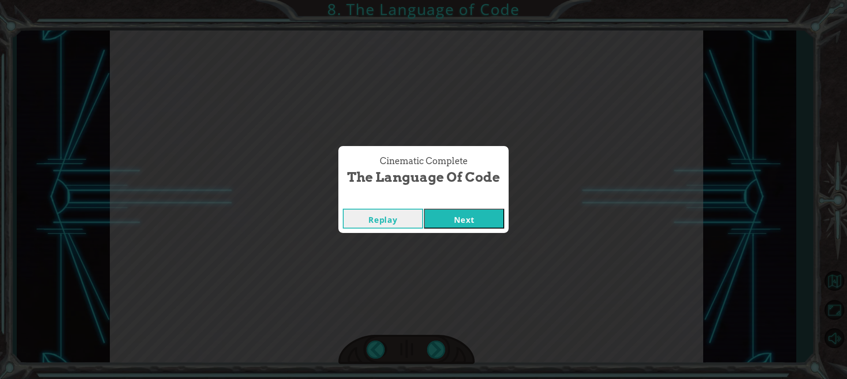
click at [454, 218] on button "Next" at bounding box center [464, 219] width 80 height 20
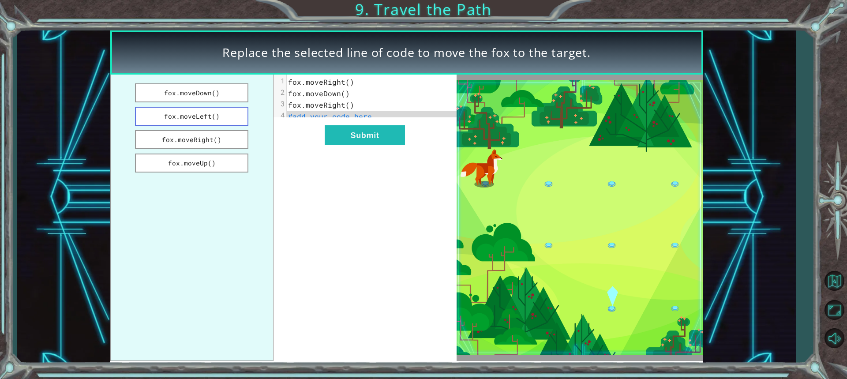
click at [206, 115] on button "fox.moveLeft()" at bounding box center [192, 116] width 114 height 19
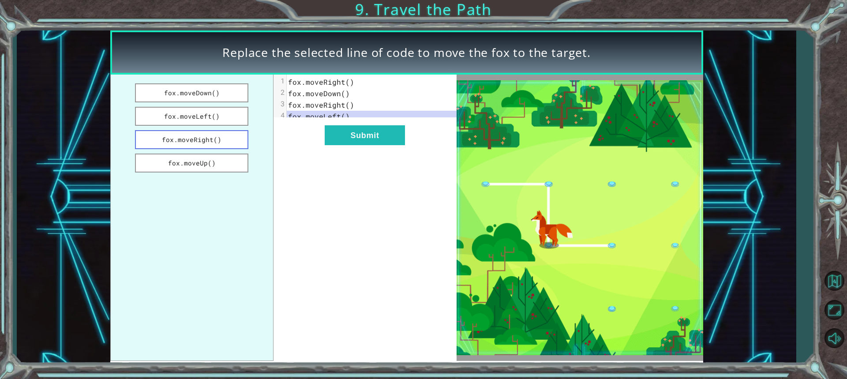
click at [236, 139] on button "fox.moveRight()" at bounding box center [192, 139] width 114 height 19
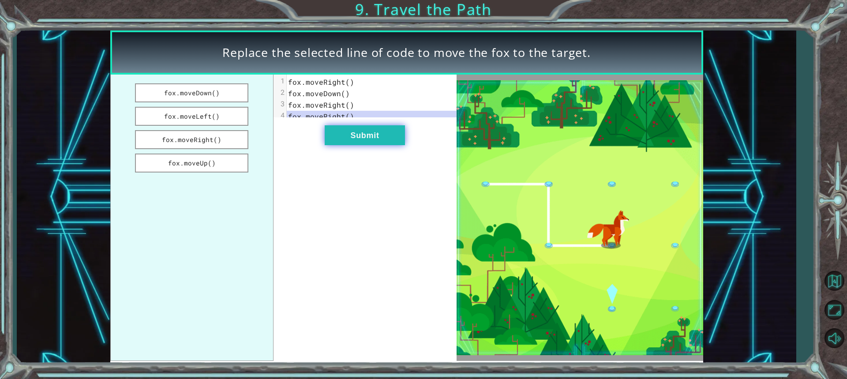
click at [383, 140] on button "Submit" at bounding box center [365, 135] width 80 height 20
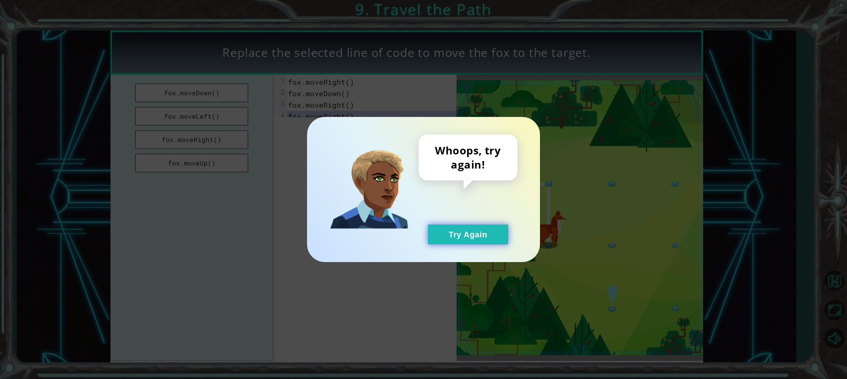
click at [436, 237] on button "Try Again" at bounding box center [468, 234] width 80 height 20
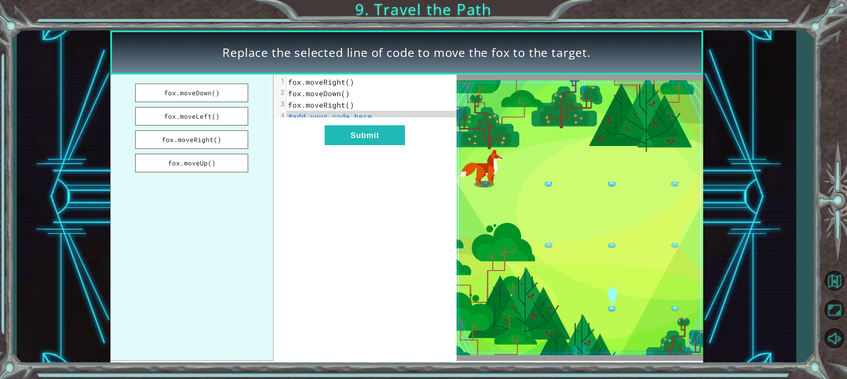
drag, startPoint x: 236, startPoint y: 118, endPoint x: 305, endPoint y: 145, distance: 74.3
click at [237, 119] on button "fox.moveLeft()" at bounding box center [192, 116] width 114 height 19
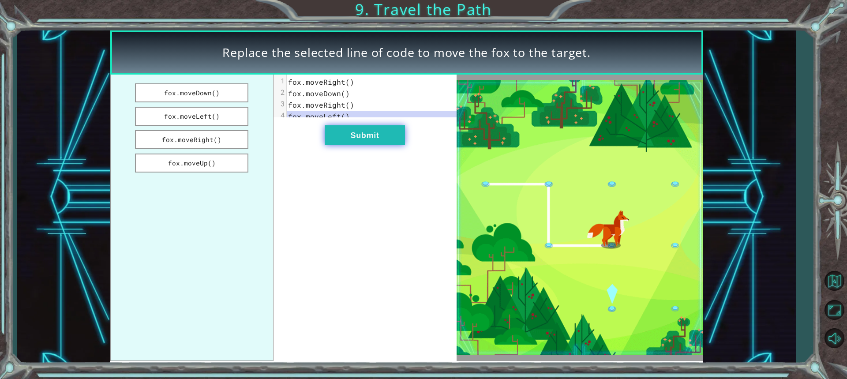
click at [348, 143] on button "Submit" at bounding box center [365, 135] width 80 height 20
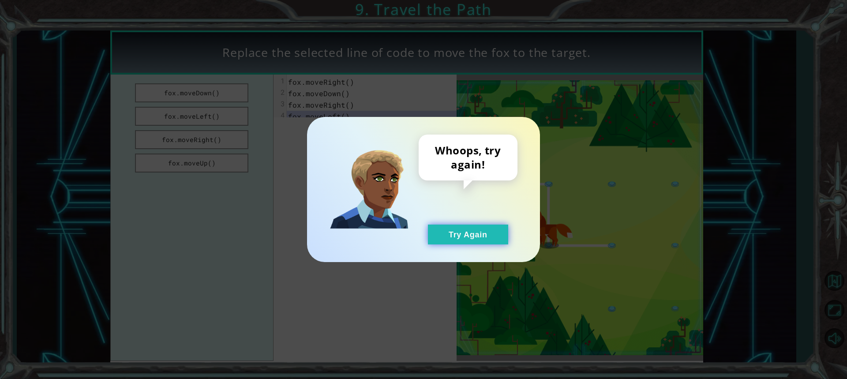
click at [489, 232] on button "Try Again" at bounding box center [468, 234] width 80 height 20
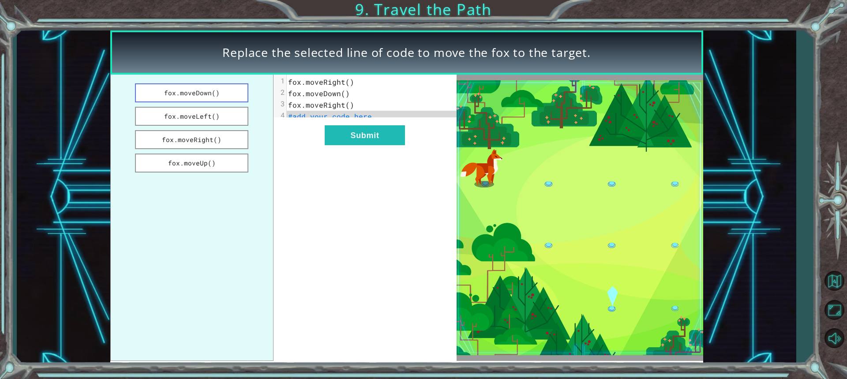
click at [217, 89] on button "fox.moveDown()" at bounding box center [192, 92] width 114 height 19
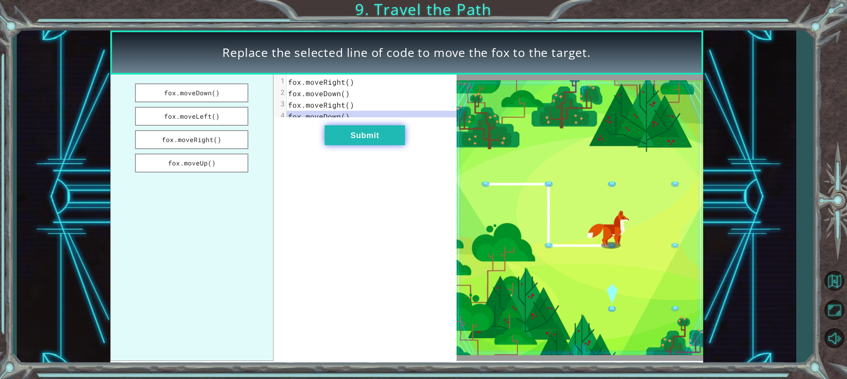
click at [334, 140] on button "Submit" at bounding box center [365, 135] width 80 height 20
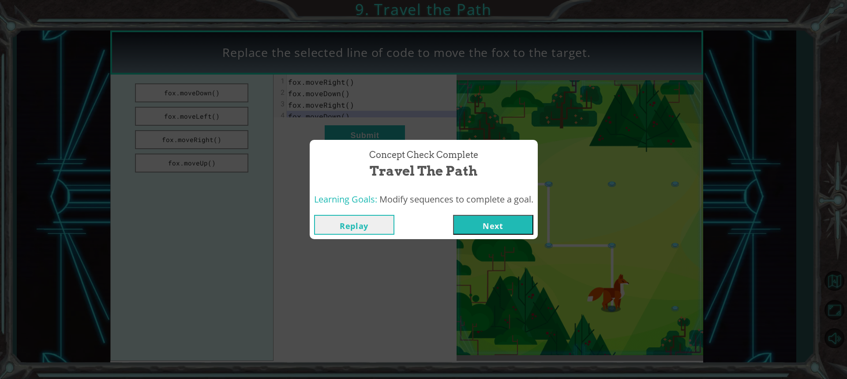
click at [504, 220] on button "Next" at bounding box center [493, 225] width 80 height 20
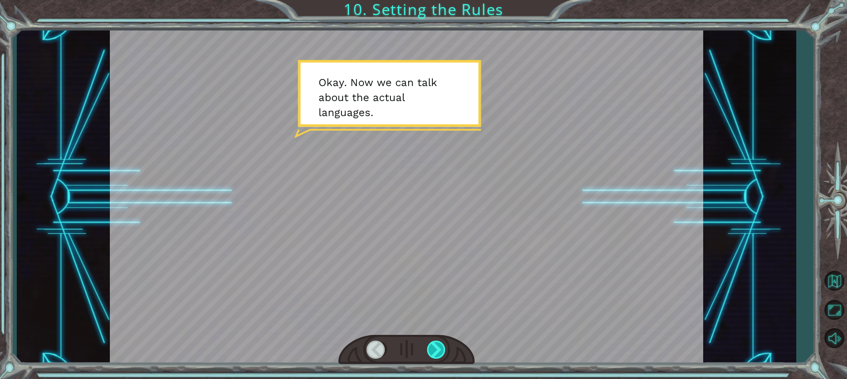
click at [436, 346] on div at bounding box center [436, 349] width 19 height 18
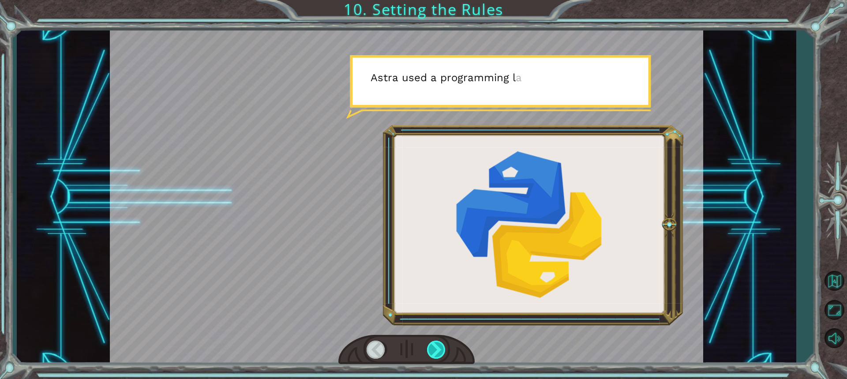
click at [434, 349] on div at bounding box center [436, 349] width 19 height 18
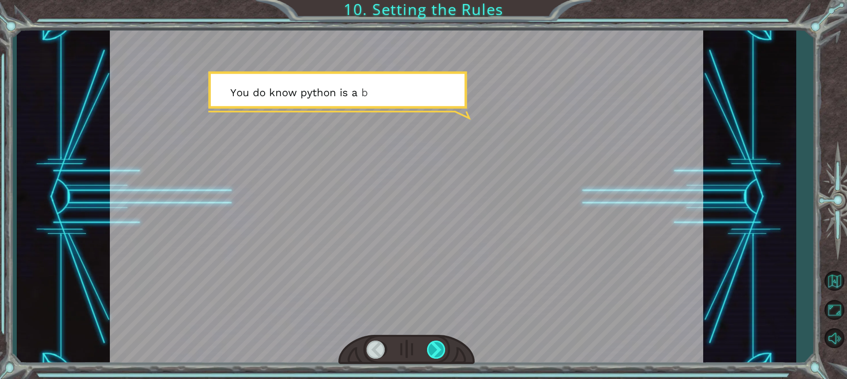
click at [434, 349] on div at bounding box center [436, 349] width 19 height 18
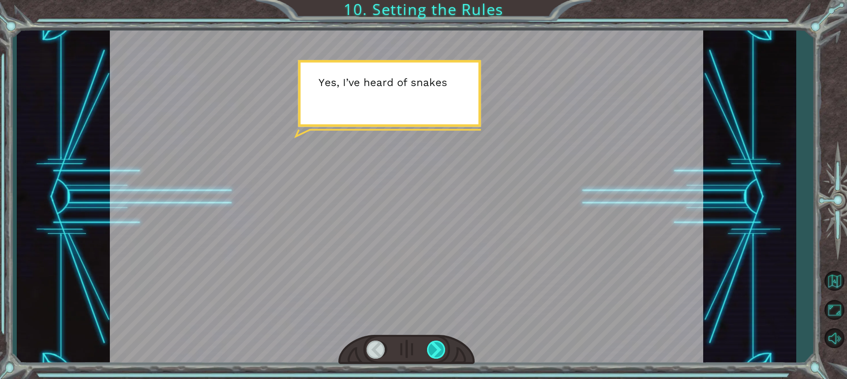
click at [430, 356] on div at bounding box center [436, 349] width 19 height 18
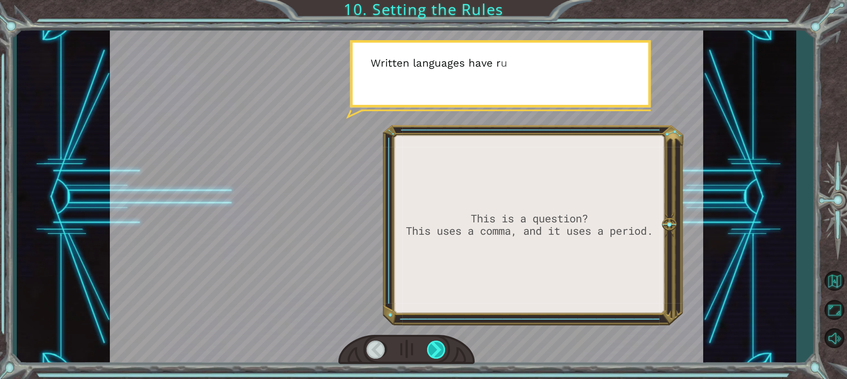
click at [431, 356] on div at bounding box center [436, 349] width 19 height 18
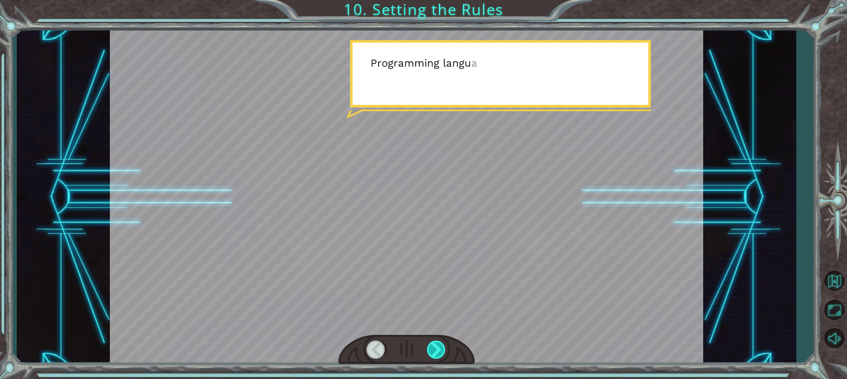
click at [430, 358] on div at bounding box center [436, 349] width 19 height 18
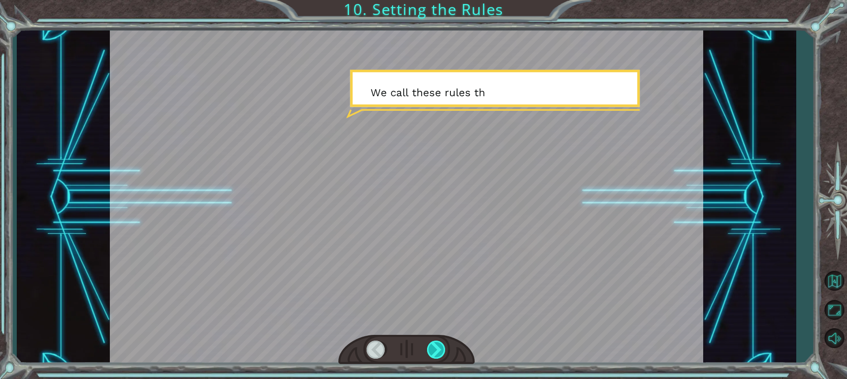
click at [430, 358] on div at bounding box center [436, 349] width 19 height 18
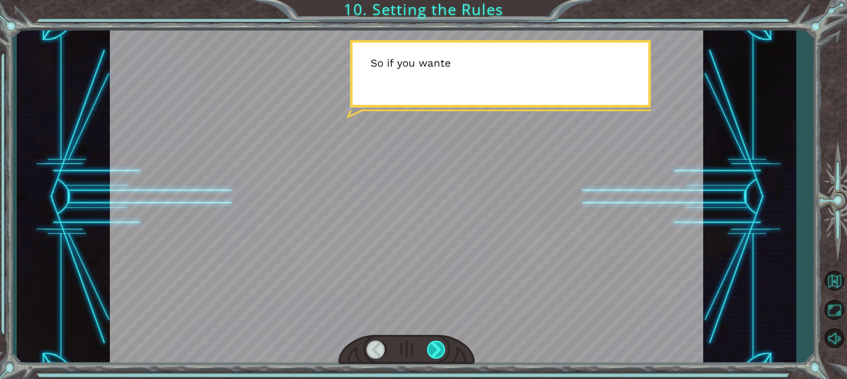
click at [430, 358] on div at bounding box center [436, 349] width 19 height 18
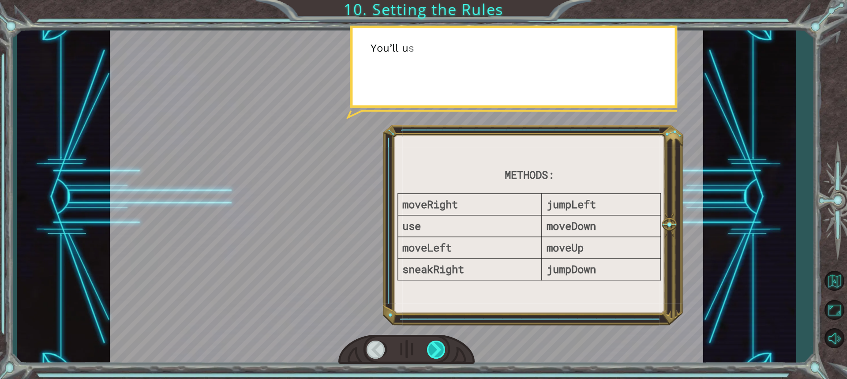
click at [441, 352] on div at bounding box center [436, 349] width 19 height 18
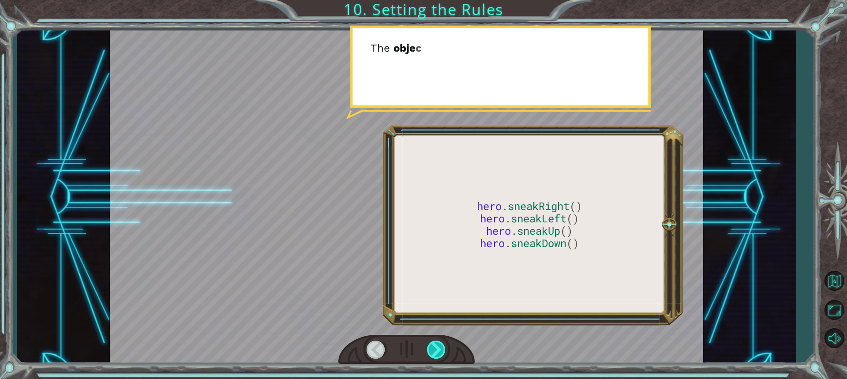
click at [441, 352] on div at bounding box center [436, 349] width 19 height 18
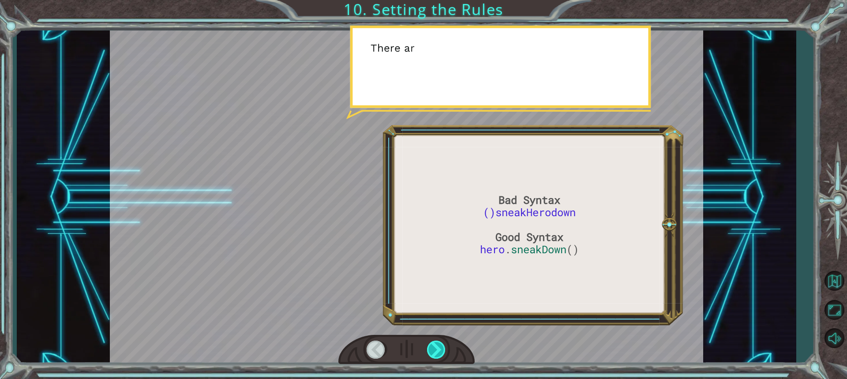
click at [441, 352] on div at bounding box center [436, 349] width 19 height 18
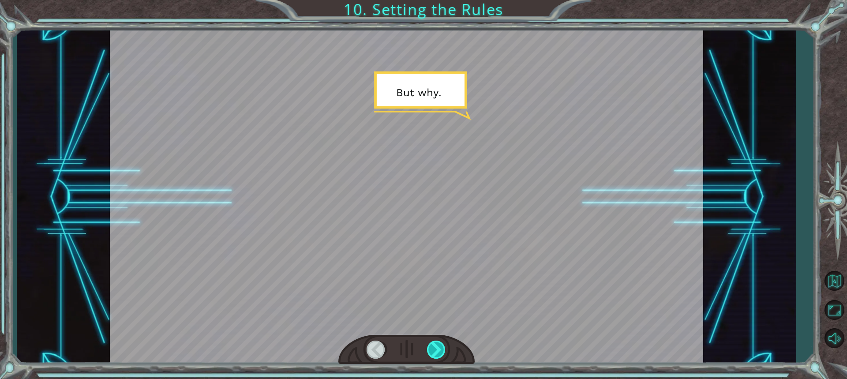
click at [441, 352] on div at bounding box center [436, 349] width 19 height 18
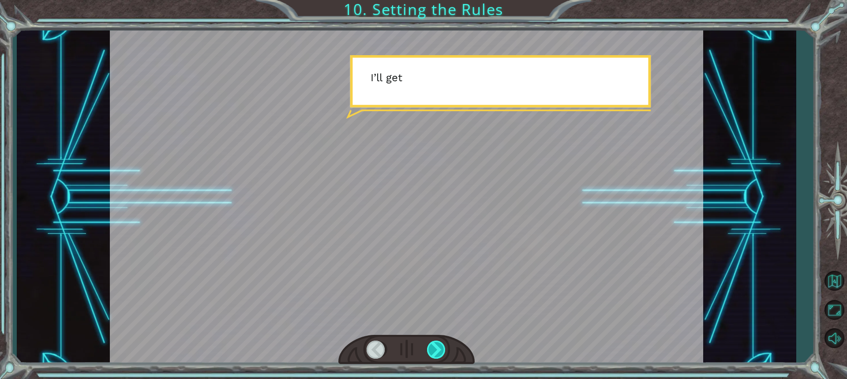
click at [440, 354] on div at bounding box center [436, 349] width 19 height 18
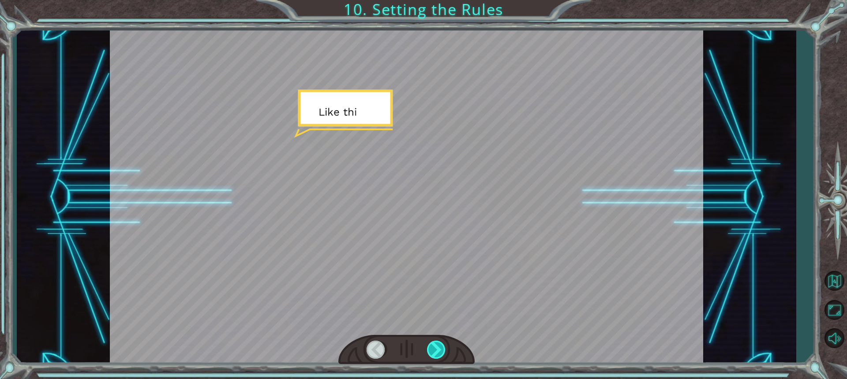
click at [440, 354] on div at bounding box center [436, 349] width 19 height 18
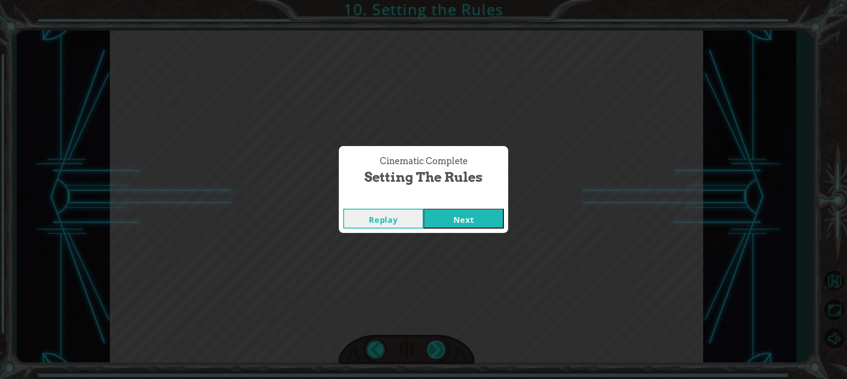
click at [440, 354] on div "Cinematic Complete Setting the Rules Replay Next" at bounding box center [423, 189] width 847 height 379
click at [455, 218] on button "Next" at bounding box center [463, 219] width 80 height 20
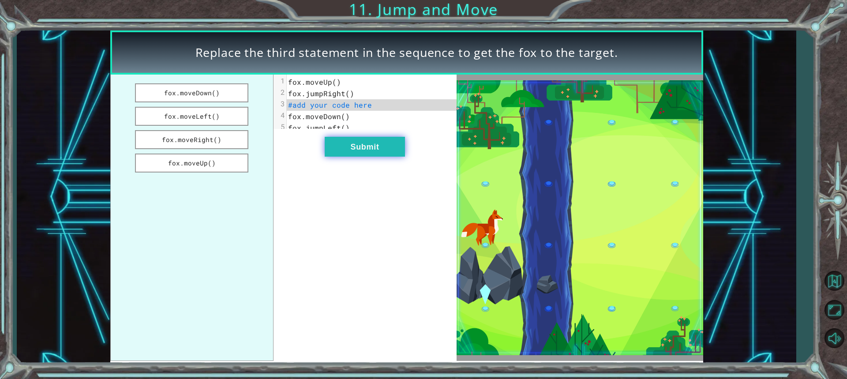
drag, startPoint x: 213, startPoint y: 141, endPoint x: 343, endPoint y: 143, distance: 129.7
click at [220, 142] on button "fox.moveRight()" at bounding box center [192, 139] width 114 height 19
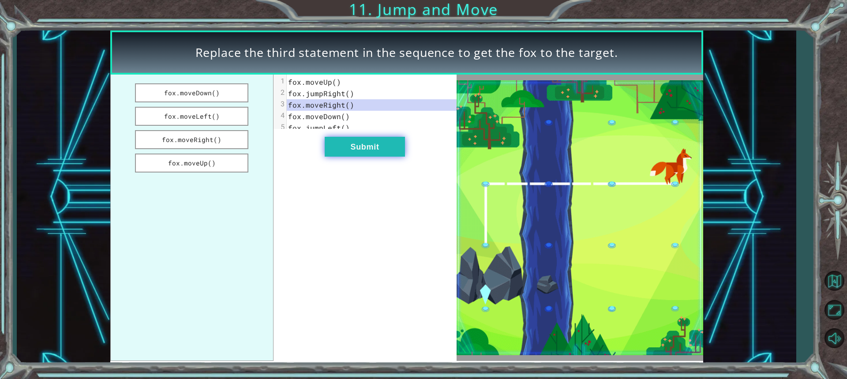
click at [367, 149] on button "Submit" at bounding box center [365, 147] width 80 height 20
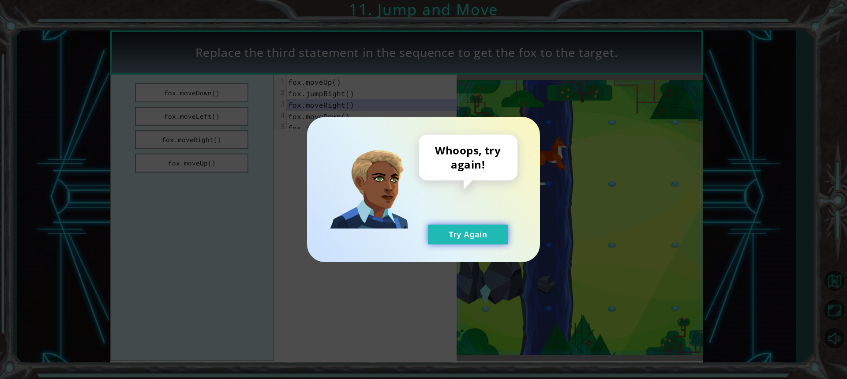
drag, startPoint x: 455, startPoint y: 229, endPoint x: 456, endPoint y: 234, distance: 4.9
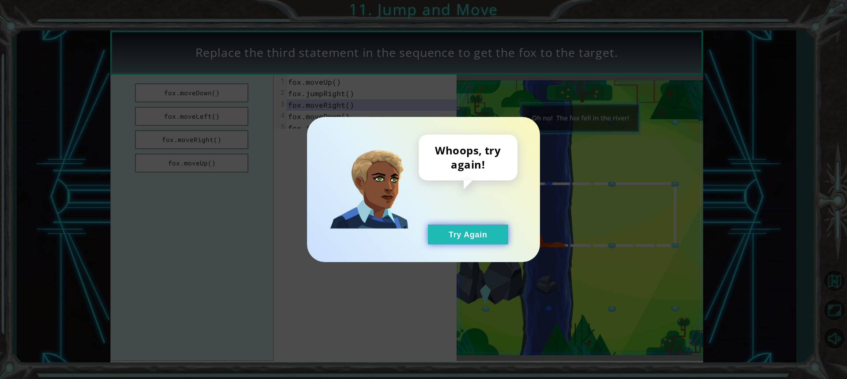
click at [456, 234] on button "Try Again" at bounding box center [468, 234] width 80 height 20
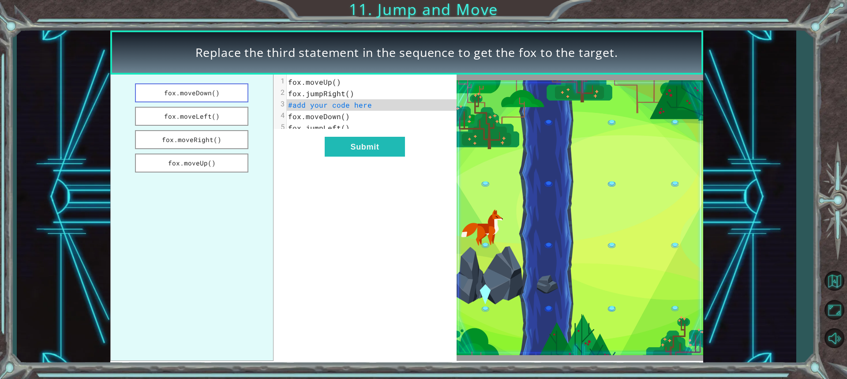
click at [218, 91] on button "fox.moveDown()" at bounding box center [192, 92] width 114 height 19
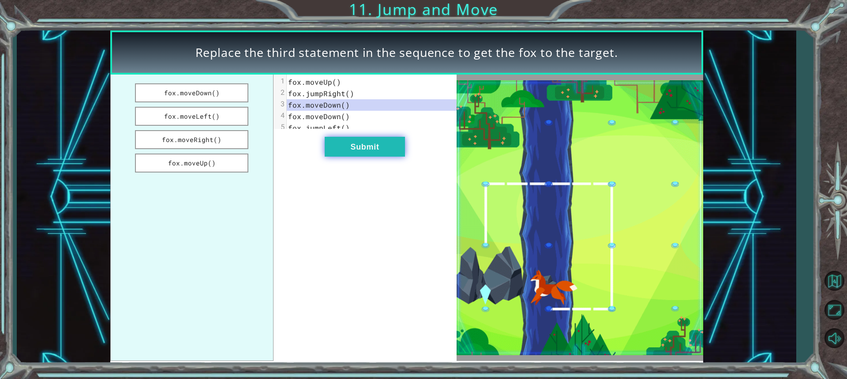
click at [343, 157] on button "Submit" at bounding box center [365, 147] width 80 height 20
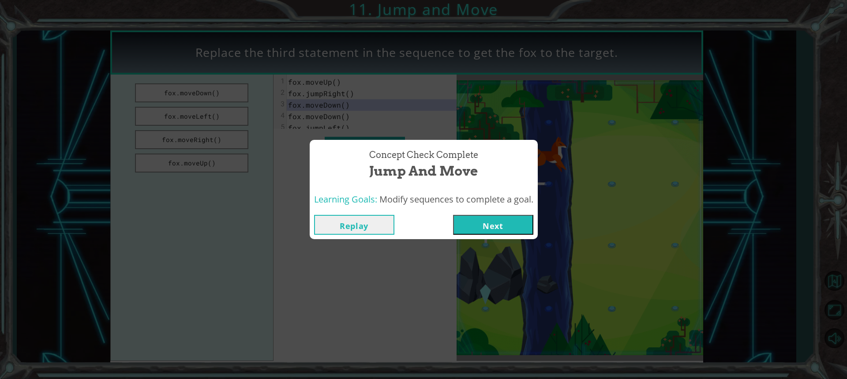
click at [523, 223] on button "Next" at bounding box center [493, 225] width 80 height 20
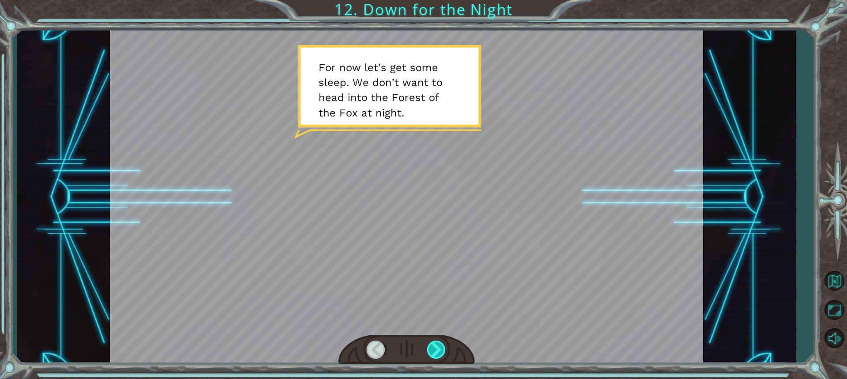
click at [433, 342] on div at bounding box center [436, 349] width 19 height 18
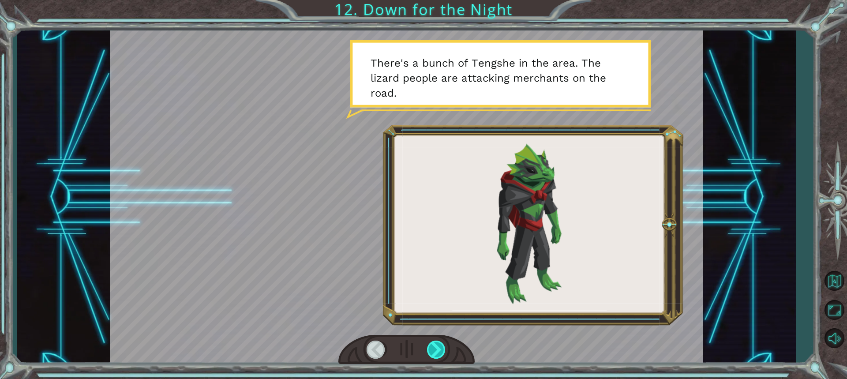
click at [433, 342] on div at bounding box center [436, 349] width 19 height 18
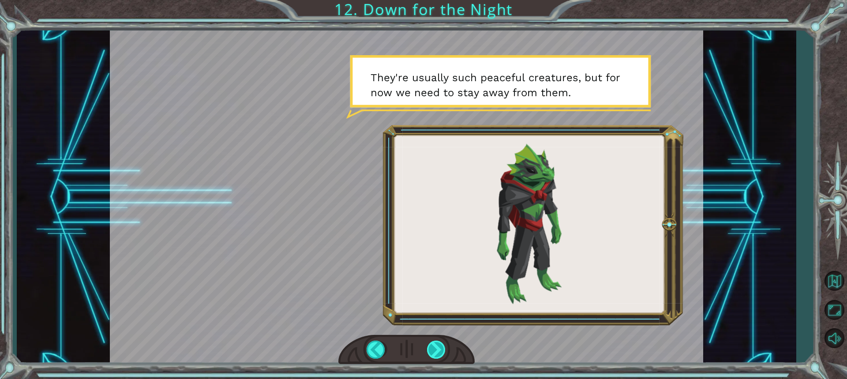
click at [443, 346] on div at bounding box center [436, 349] width 19 height 18
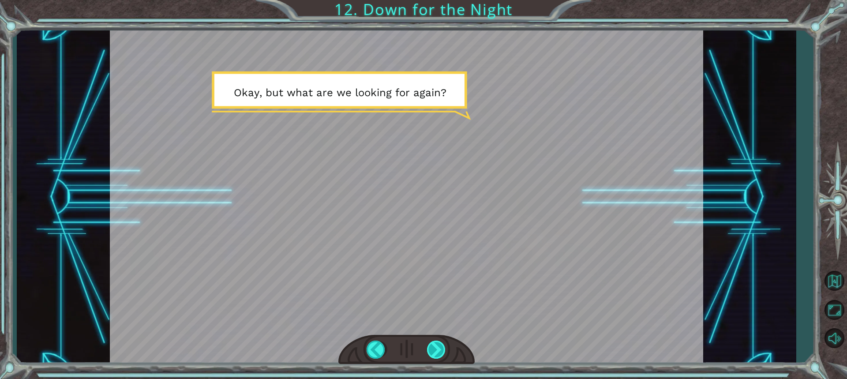
click at [443, 346] on div at bounding box center [436, 349] width 19 height 18
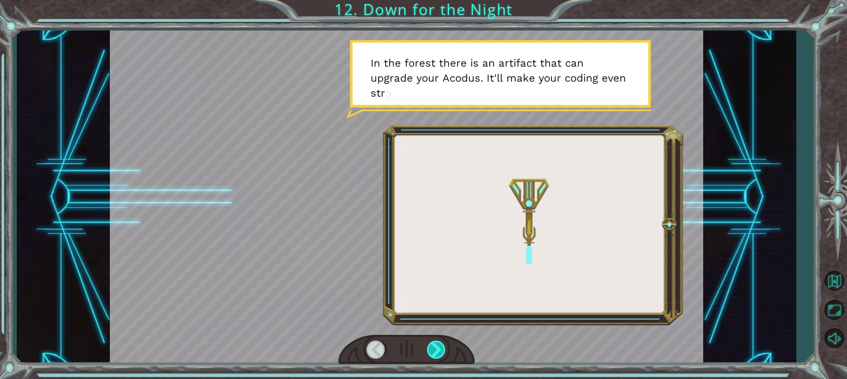
click at [443, 346] on div at bounding box center [436, 349] width 19 height 18
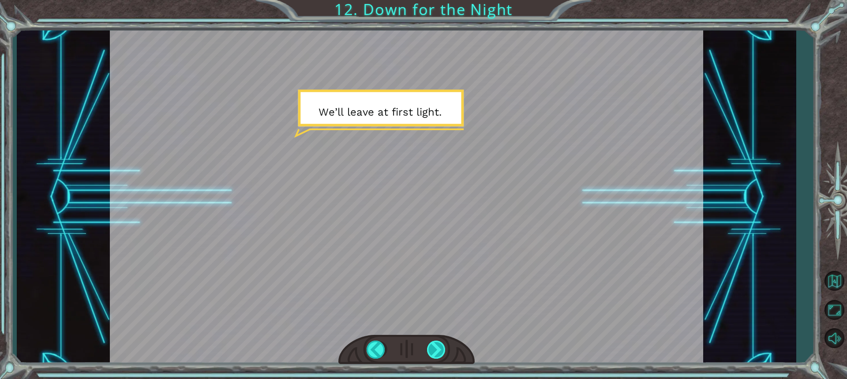
click at [443, 346] on div at bounding box center [436, 349] width 19 height 18
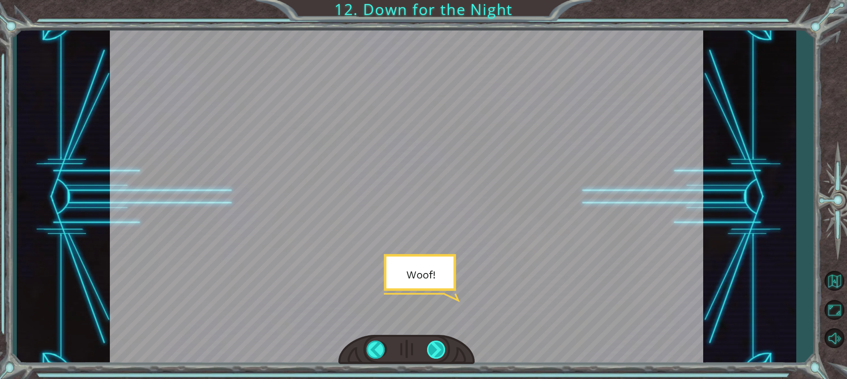
click at [443, 346] on div at bounding box center [436, 349] width 19 height 18
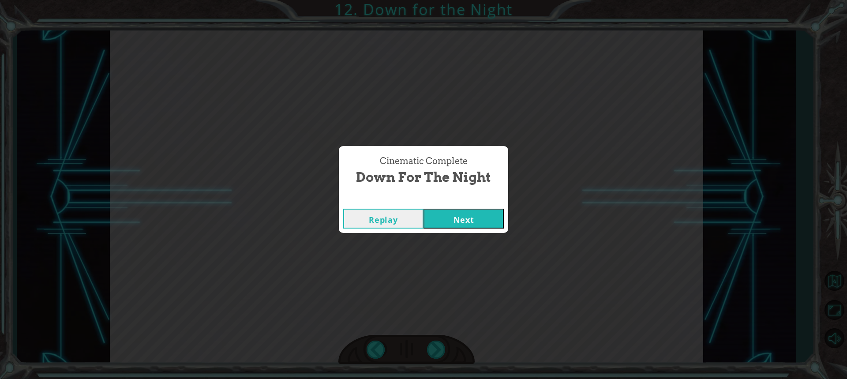
click at [467, 218] on button "Next" at bounding box center [463, 219] width 80 height 20
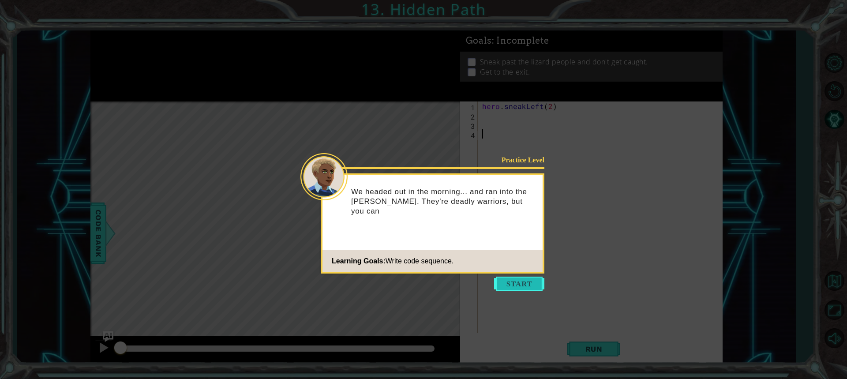
click at [521, 282] on button "Start" at bounding box center [519, 284] width 50 height 14
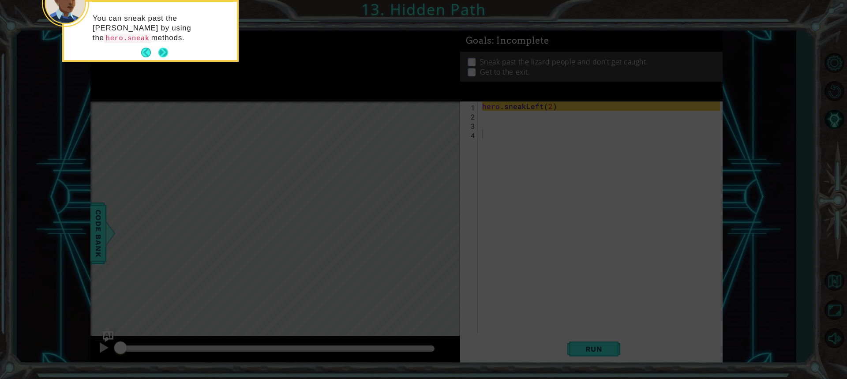
click at [161, 52] on button "Next" at bounding box center [163, 53] width 10 height 10
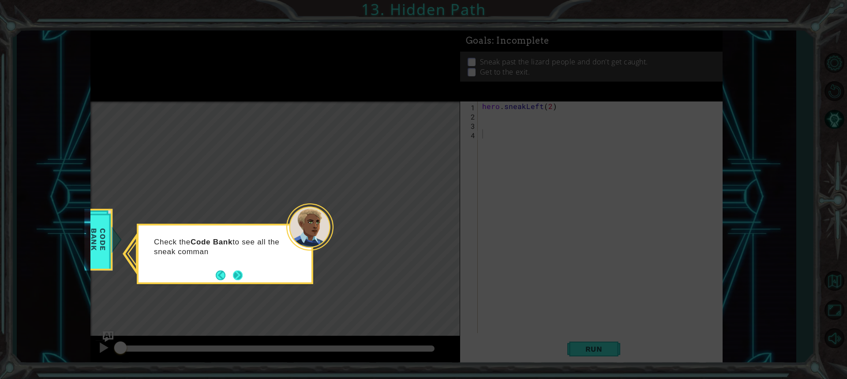
click at [233, 274] on button "Next" at bounding box center [238, 275] width 10 height 10
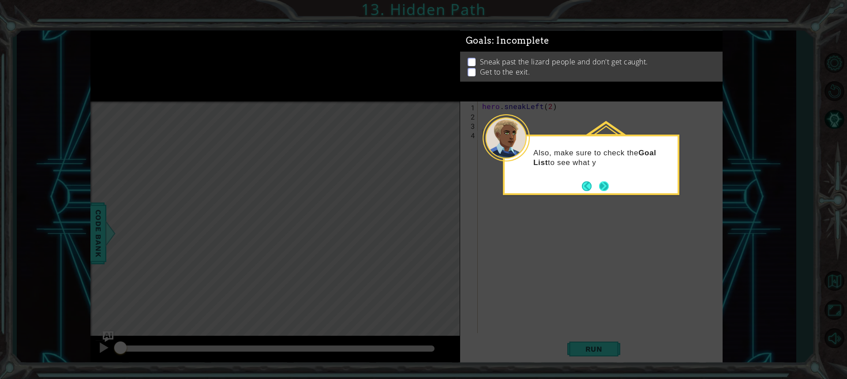
click at [608, 187] on button "Next" at bounding box center [604, 186] width 10 height 10
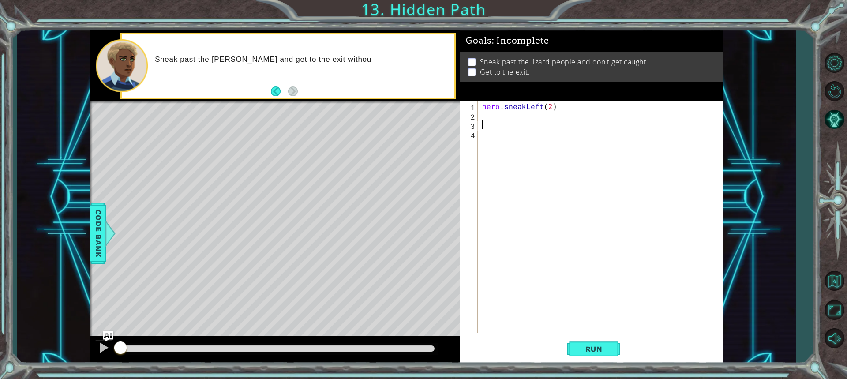
click at [489, 123] on div "hero . sneakLeft ( 2 )" at bounding box center [602, 226] width 244 height 250
click at [483, 109] on div "hero . sneakLeft ( 2 )" at bounding box center [602, 226] width 244 height 250
type textarea "hero.sneakLeft(2)"
click at [604, 346] on span "Run" at bounding box center [593, 348] width 35 height 9
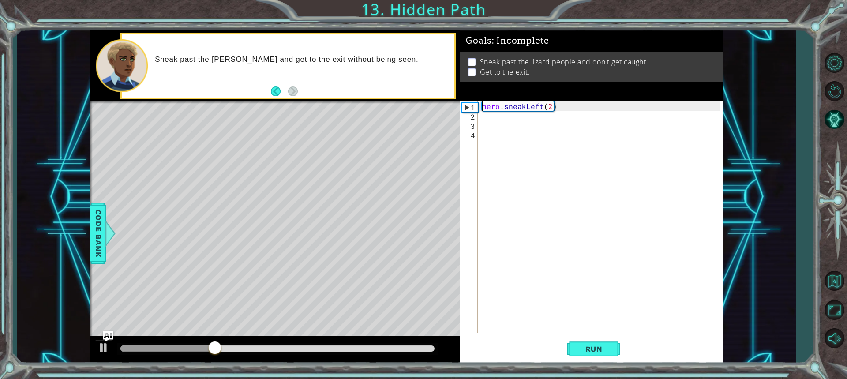
click at [493, 119] on div "hero . sneakLeft ( 2 )" at bounding box center [602, 226] width 244 height 250
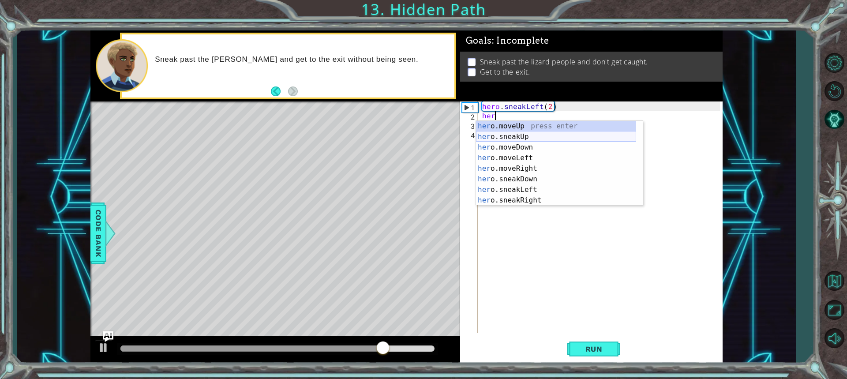
click at [529, 137] on div "her o.moveUp press enter her o.sneakUp press enter her o.moveDown press enter h…" at bounding box center [556, 174] width 160 height 106
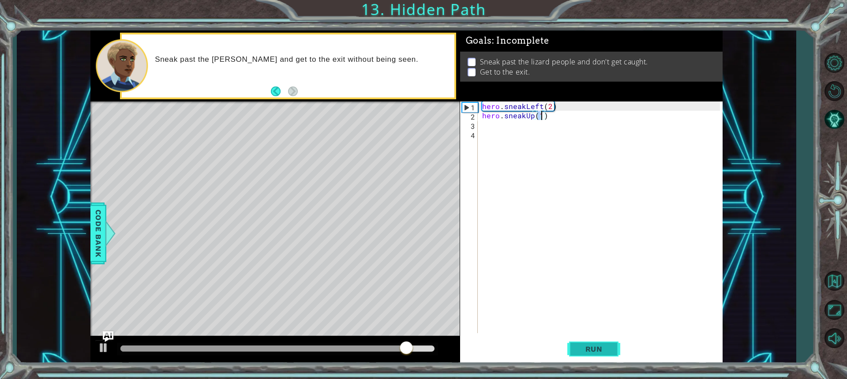
type textarea "hero.sneakUp(1)"
click at [609, 353] on span "Run" at bounding box center [593, 348] width 35 height 9
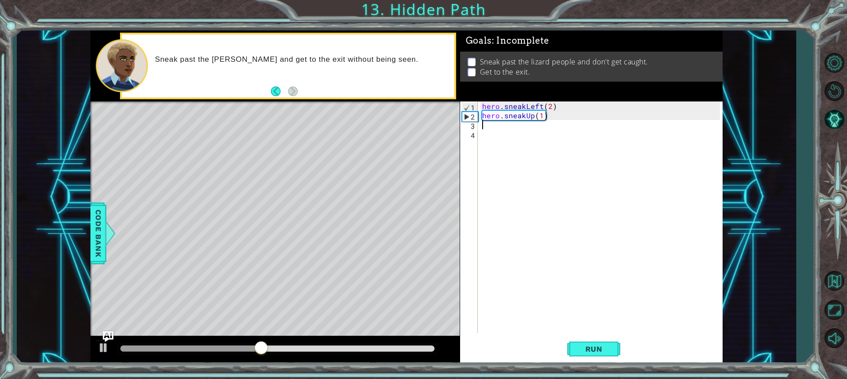
click at [488, 127] on div "hero . sneakLeft ( 2 ) hero . sneakUp ( 1 )" at bounding box center [602, 226] width 244 height 250
click at [541, 116] on div "hero . sneakLeft ( 2 ) hero . sneakUp ( 1 )" at bounding box center [602, 226] width 244 height 250
type textarea "hero.sneakUp(2)"
click at [499, 127] on div "hero . sneakLeft ( 2 ) hero . sneakUp ( 2 )" at bounding box center [602, 226] width 244 height 250
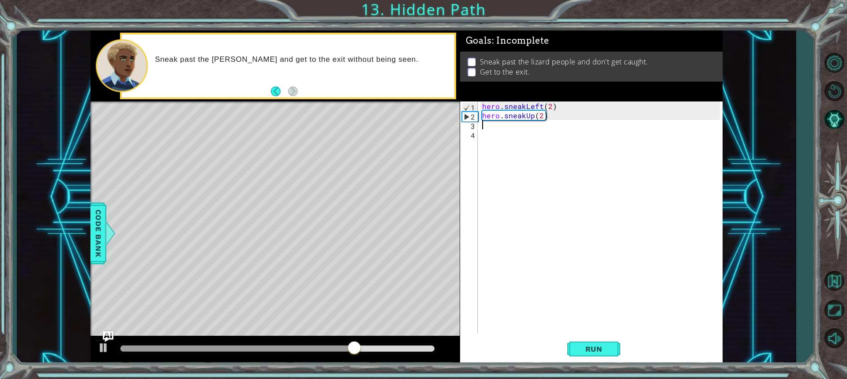
scroll to position [0, 0]
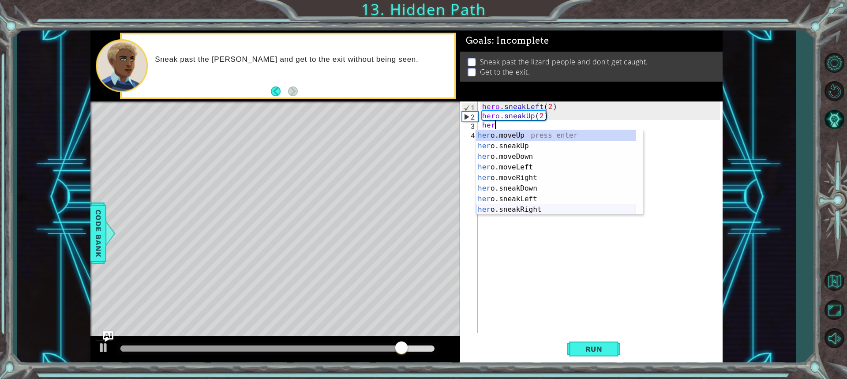
click at [553, 207] on div "her o.moveUp press enter her o.sneakUp press enter her o.moveDown press enter h…" at bounding box center [556, 183] width 160 height 106
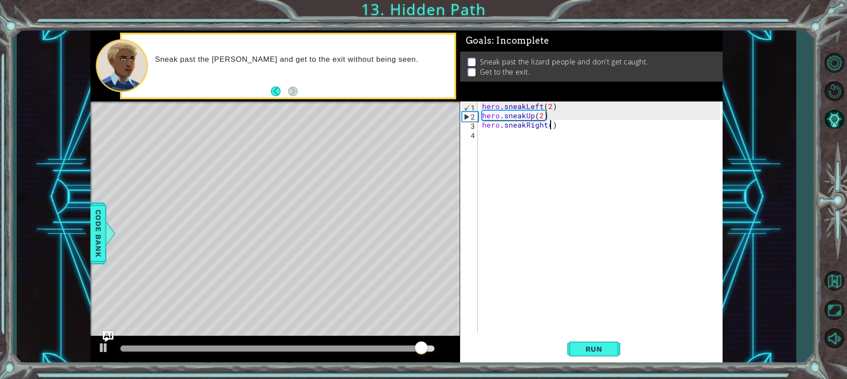
type textarea "hero.sneakRight(2)"
click at [604, 349] on span "Run" at bounding box center [593, 348] width 35 height 9
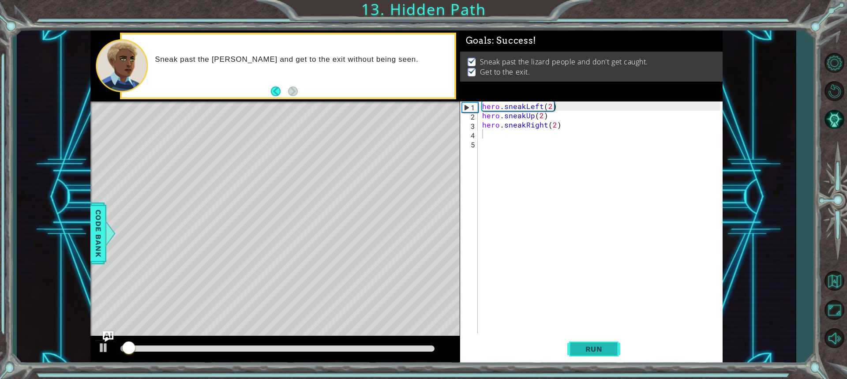
click at [604, 348] on span "Run" at bounding box center [593, 348] width 35 height 9
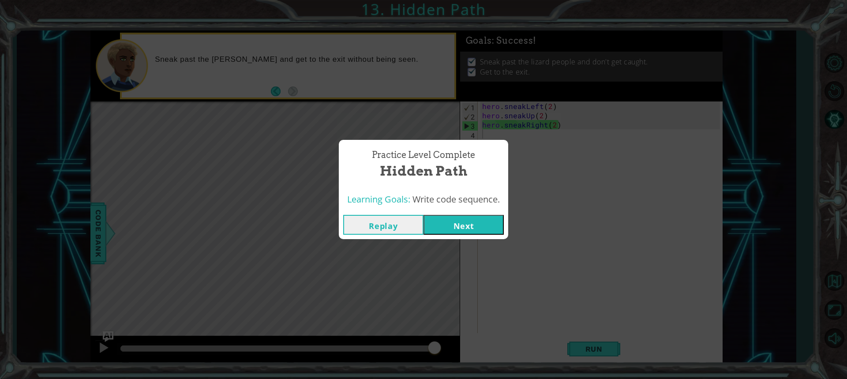
click at [462, 224] on button "Next" at bounding box center [463, 225] width 80 height 20
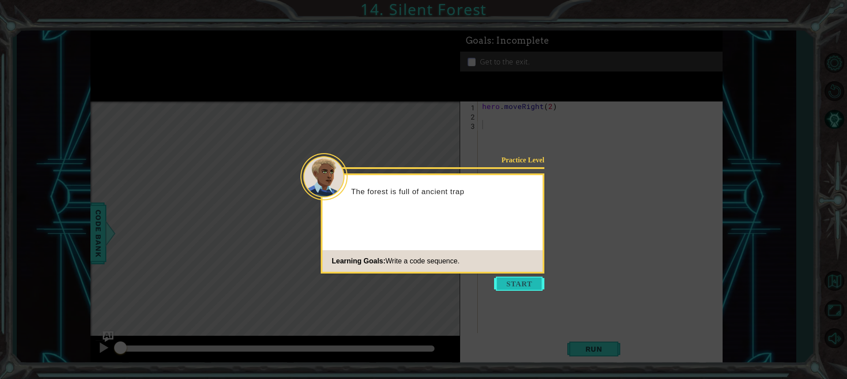
click at [534, 278] on button "Start" at bounding box center [519, 284] width 50 height 14
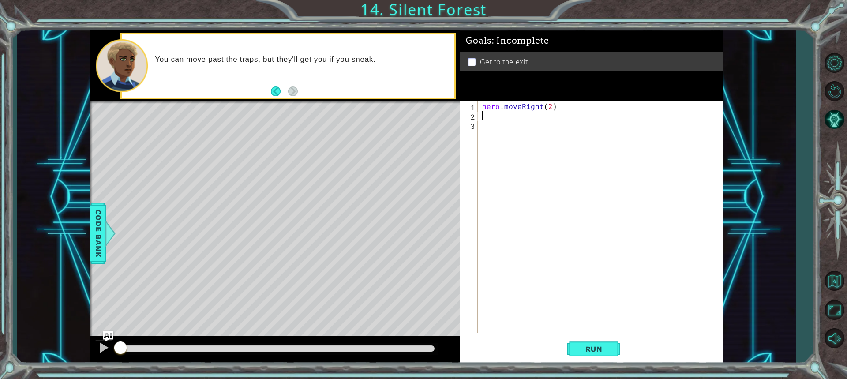
click at [485, 116] on div "hero . moveRight ( 2 )" at bounding box center [602, 226] width 244 height 250
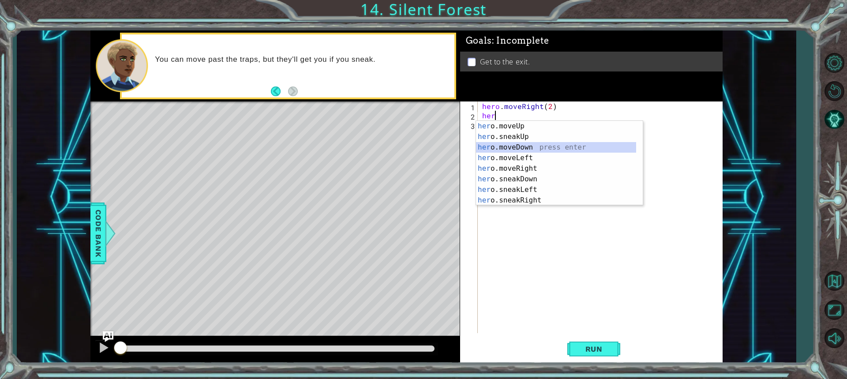
click at [542, 146] on div "her o.moveUp press enter her o.sneakUp press enter her o.moveDown press enter h…" at bounding box center [556, 174] width 160 height 106
type textarea "hero.moveDown(1)"
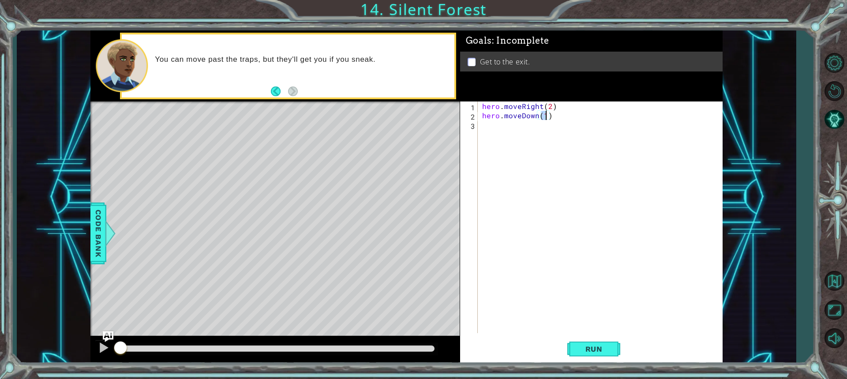
click at [498, 126] on div "hero . moveRight ( 2 ) hero . moveDown ( 1 )" at bounding box center [602, 226] width 244 height 250
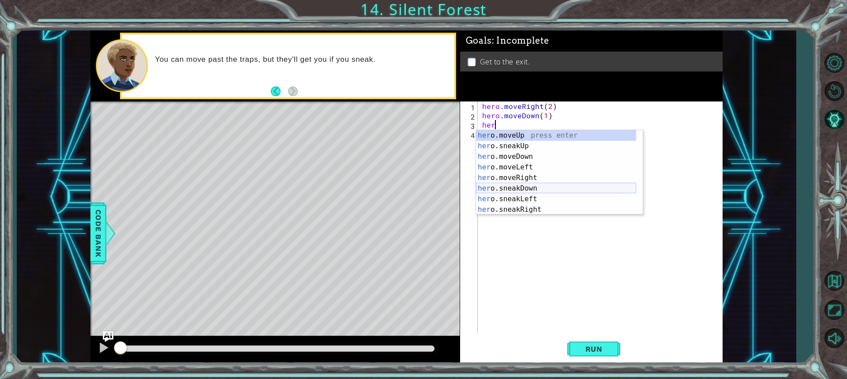
click at [526, 188] on div "her o.moveUp press enter her o.sneakUp press enter her o.moveDown press enter h…" at bounding box center [556, 183] width 160 height 106
type textarea "hero.sneakDown(1)"
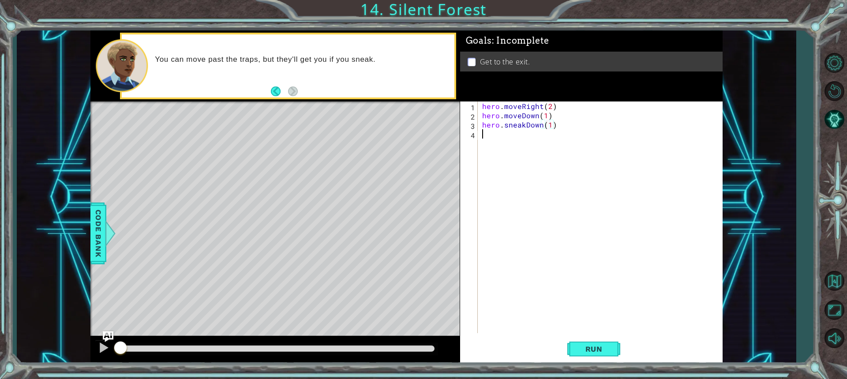
click at [489, 143] on div "hero . moveRight ( 2 ) hero . moveDown ( 1 ) hero . sneakDown ( 1 )" at bounding box center [602, 226] width 244 height 250
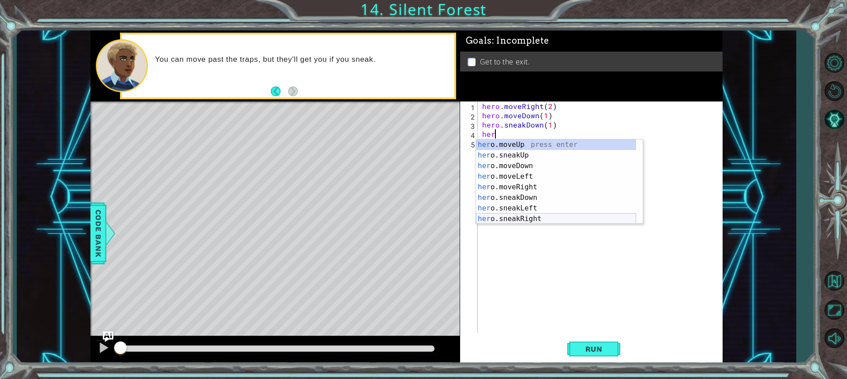
click at [532, 219] on div "her o.moveUp press enter her o.sneakUp press enter her o.moveDown press enter h…" at bounding box center [556, 192] width 160 height 106
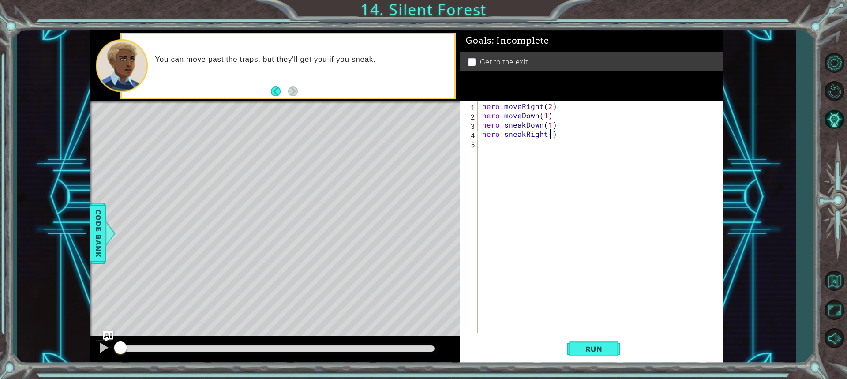
type textarea "hero.sneakRight(2)"
click at [499, 157] on div "hero . moveRight ( 2 ) hero . moveDown ( 1 ) hero . sneakDown ( 1 ) hero . snea…" at bounding box center [602, 226] width 244 height 250
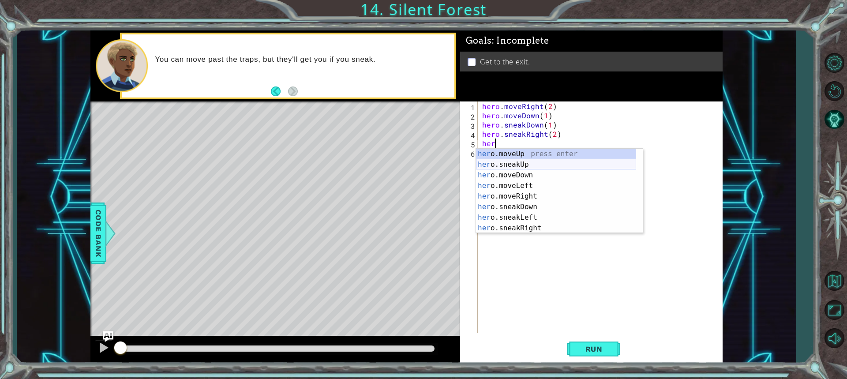
click at [536, 163] on div "her o.moveUp press enter her o.sneakUp press enter her o.moveDown press enter h…" at bounding box center [556, 202] width 160 height 106
type textarea "hero.sneakUp(1)"
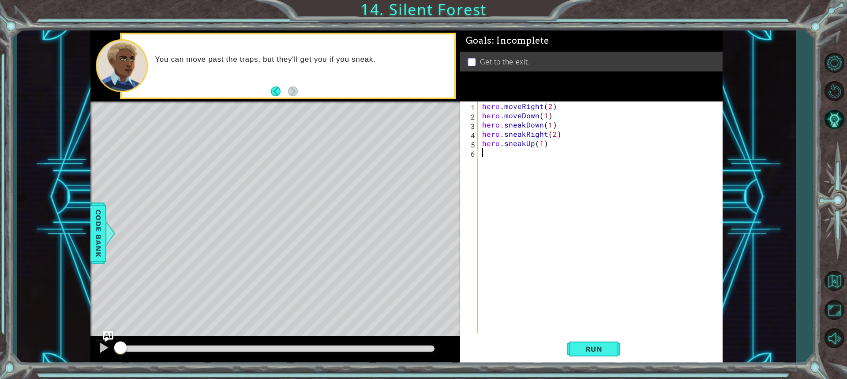
click at [499, 161] on div "hero . moveRight ( 2 ) hero . moveDown ( 1 ) hero . sneakDown ( 1 ) hero . snea…" at bounding box center [602, 226] width 244 height 250
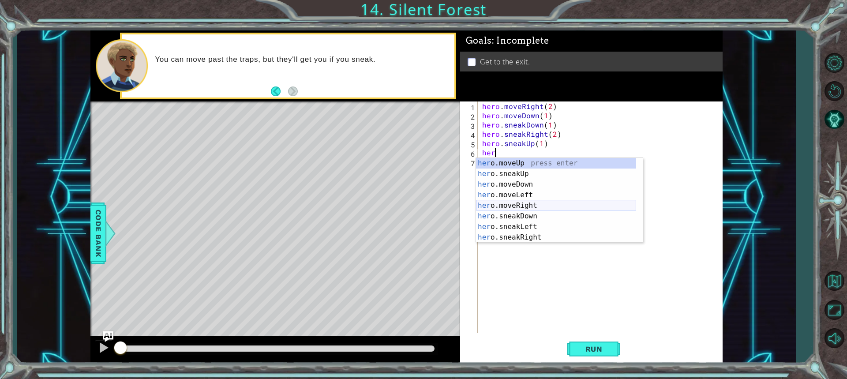
click at [536, 202] on div "her o.moveUp press enter her o.sneakUp press enter her o.moveDown press enter h…" at bounding box center [556, 211] width 160 height 106
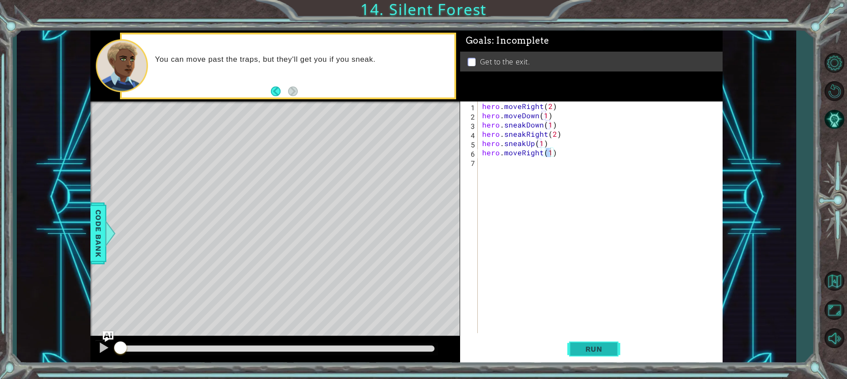
click at [592, 347] on span "Run" at bounding box center [593, 348] width 35 height 9
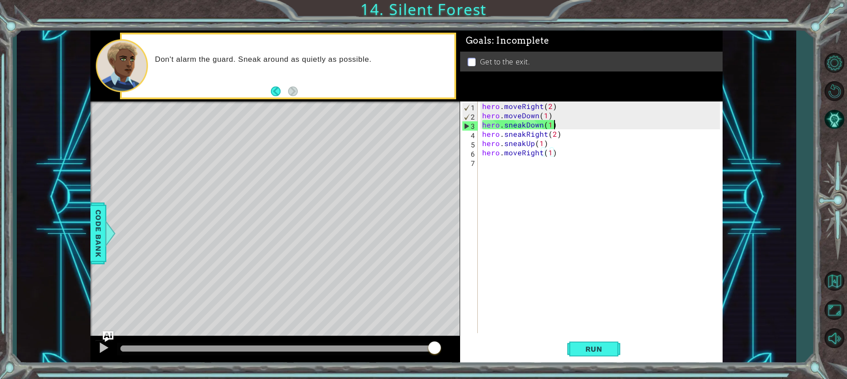
click at [551, 125] on div "hero . moveRight ( 2 ) hero . moveDown ( 1 ) hero . sneakDown ( 1 ) hero . snea…" at bounding box center [602, 226] width 244 height 250
click at [555, 124] on div "hero . moveRight ( 2 ) hero . moveDown ( 1 ) hero . sneakDown ( 1 ) hero . snea…" at bounding box center [599, 217] width 239 height 232
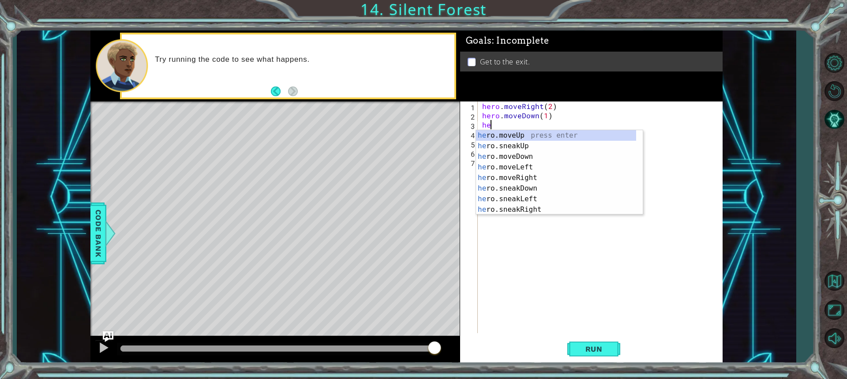
type textarea "h"
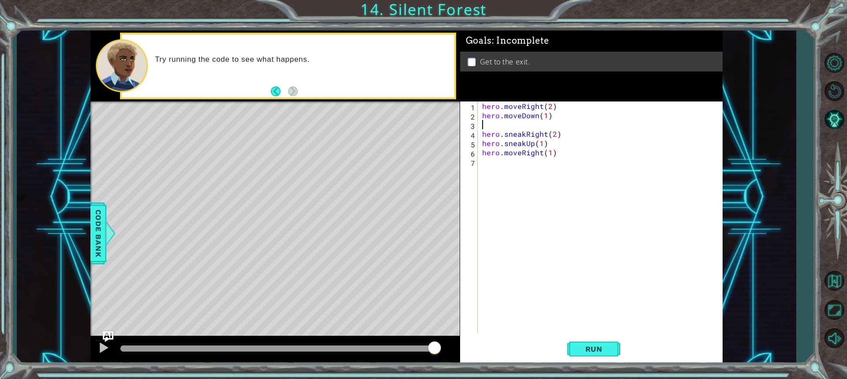
type textarea "hero.moveDown(1)"
click at [595, 346] on span "Run" at bounding box center [593, 348] width 35 height 9
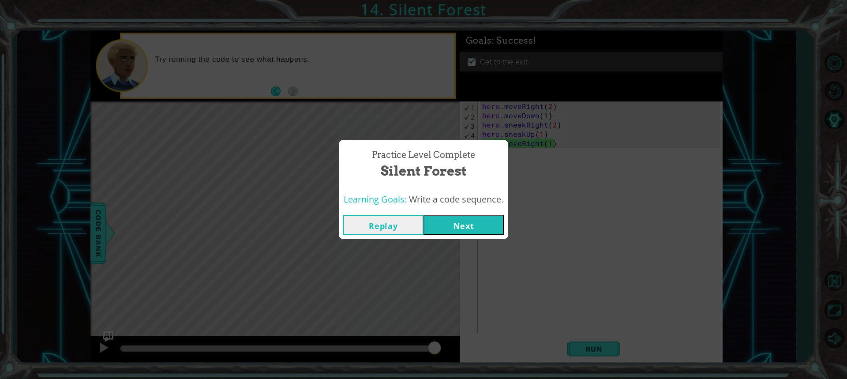
click at [455, 231] on button "Next" at bounding box center [463, 225] width 80 height 20
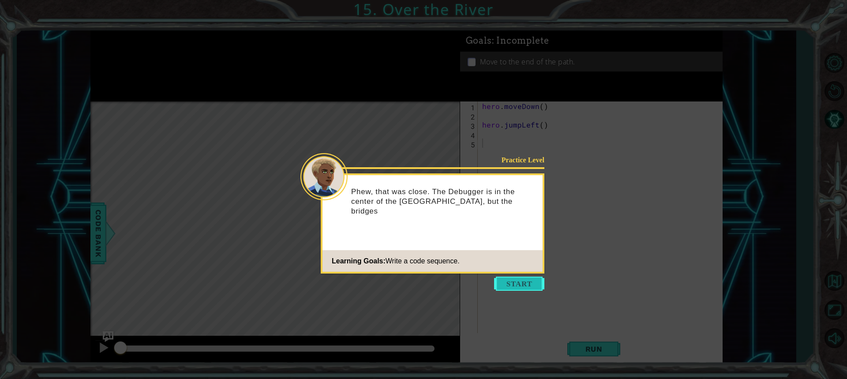
click at [525, 284] on button "Start" at bounding box center [519, 284] width 50 height 14
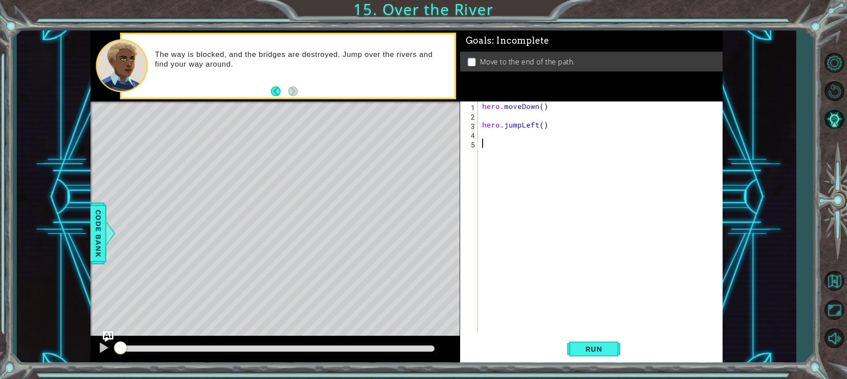
click at [481, 123] on div "hero . moveDown ( ) hero . jumpLeft ( )" at bounding box center [602, 226] width 244 height 250
type textarea "hero.jumpLeft()"
click at [486, 127] on div "hero . moveDown ( ) hero . jumpLeft ( )" at bounding box center [602, 226] width 244 height 250
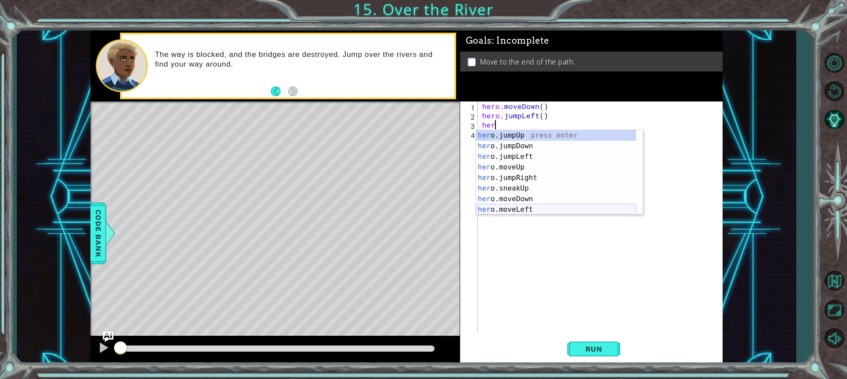
click at [538, 209] on div "her o.jumpUp press enter her o.jumpDown press enter her o.jumpLeft press enter …" at bounding box center [556, 183] width 160 height 106
type textarea "hero.moveLeft(1)"
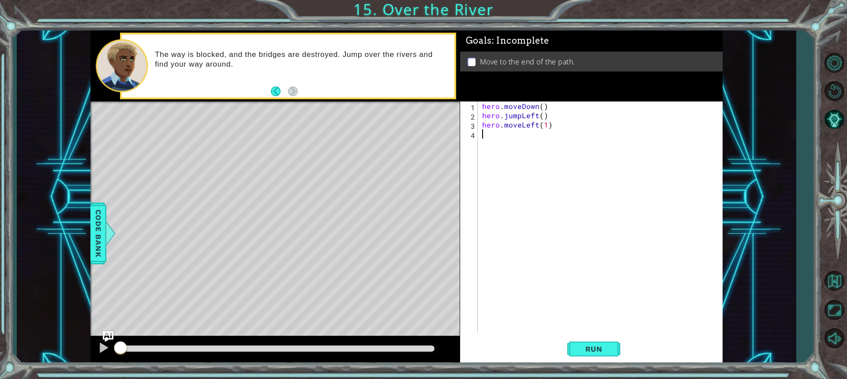
click at [489, 138] on div "hero . moveDown ( ) hero . jumpLeft ( ) hero . moveLeft ( 1 )" at bounding box center [602, 226] width 244 height 250
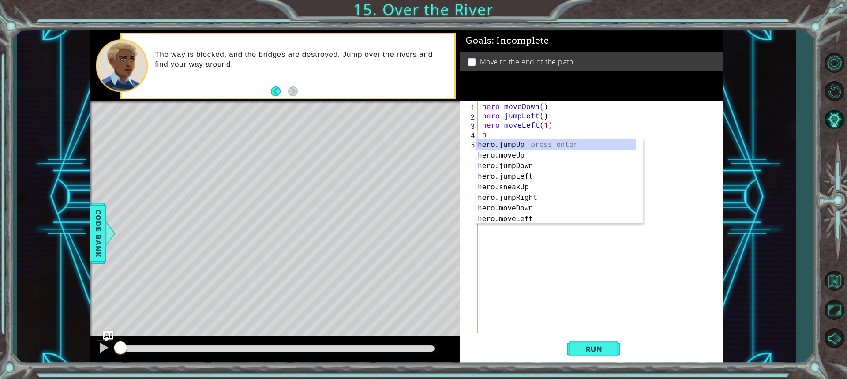
type textarea "her"
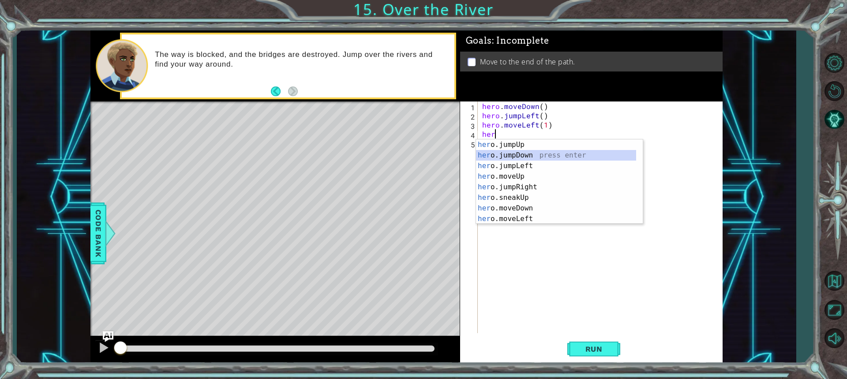
click at [546, 154] on div "her o.jumpUp press enter her o.jumpDown press enter her o.jumpLeft press enter …" at bounding box center [556, 192] width 160 height 106
type textarea "her"
click at [520, 194] on div "her o.jumpUp press enter her o.jumpDown press enter her o.jumpLeft press enter …" at bounding box center [556, 202] width 160 height 106
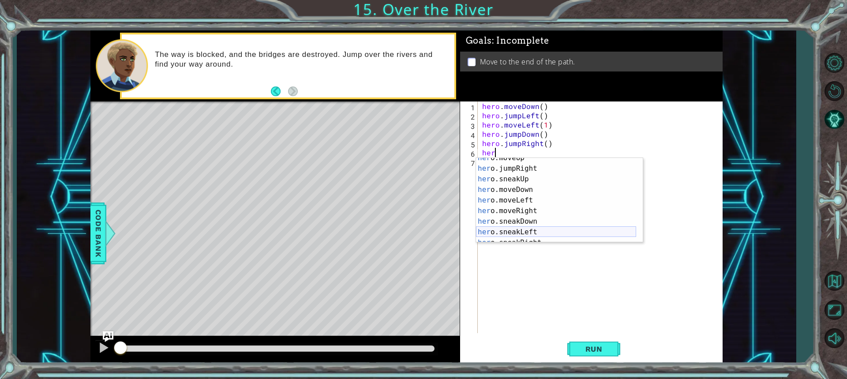
scroll to position [37, 0]
click at [532, 209] on div "her o.moveUp press enter her o.jumpRight press enter her o.sneakUp press enter …" at bounding box center [556, 206] width 160 height 106
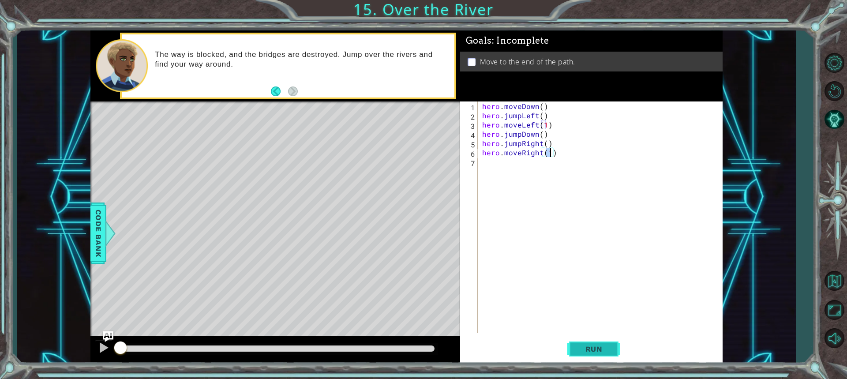
type textarea "hero.moveRight(1)"
click at [594, 345] on span "Run" at bounding box center [593, 348] width 35 height 9
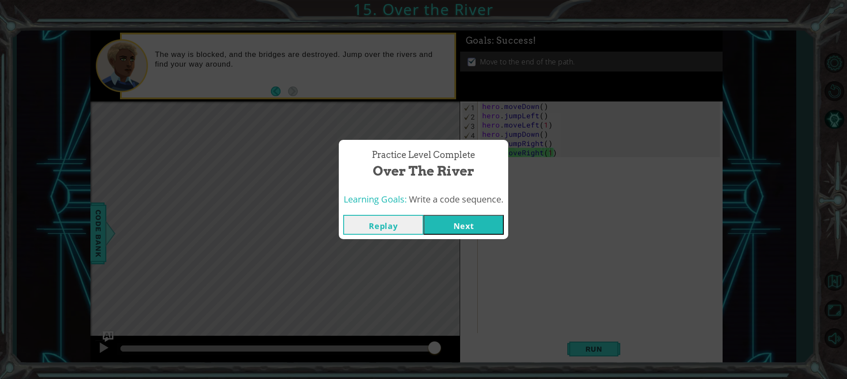
click at [478, 215] on button "Next" at bounding box center [463, 225] width 80 height 20
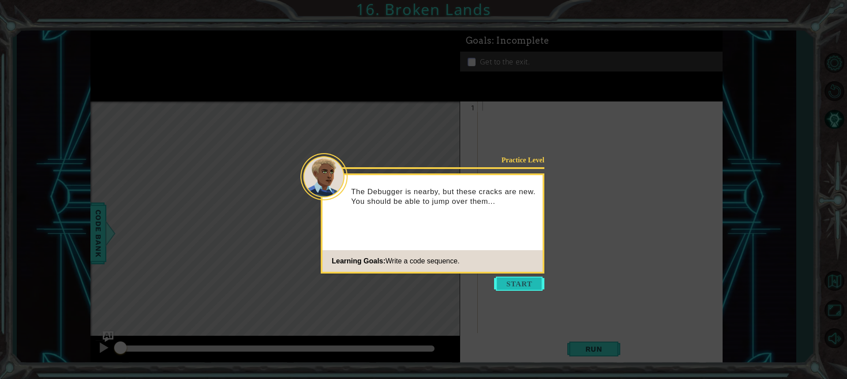
click at [525, 282] on button "Start" at bounding box center [519, 284] width 50 height 14
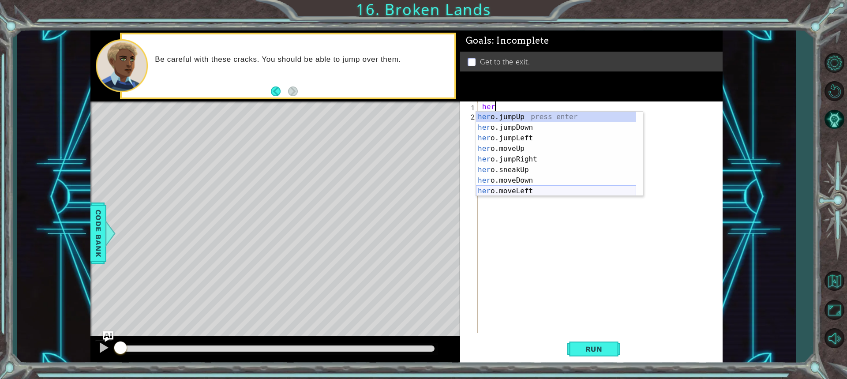
scroll to position [26, 0]
click at [534, 175] on div "her o.jumpLeft press enter her o.moveUp press enter her o.jumpRight press enter…" at bounding box center [556, 159] width 160 height 106
type textarea "hero.moveRight(1)"
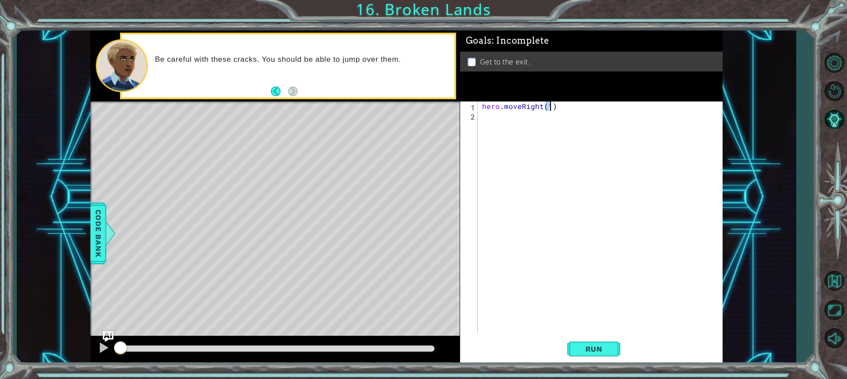
click at [487, 120] on div "hero . moveRight ( 1 )" at bounding box center [602, 226] width 244 height 250
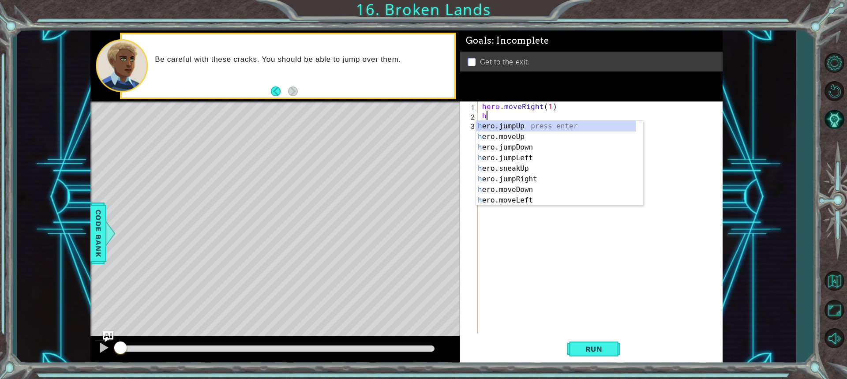
scroll to position [0, 0]
type textarea "her"
click at [531, 123] on div "her o.jumpUp press enter her o.jumpDown press enter her o.jumpLeft press enter …" at bounding box center [556, 174] width 160 height 106
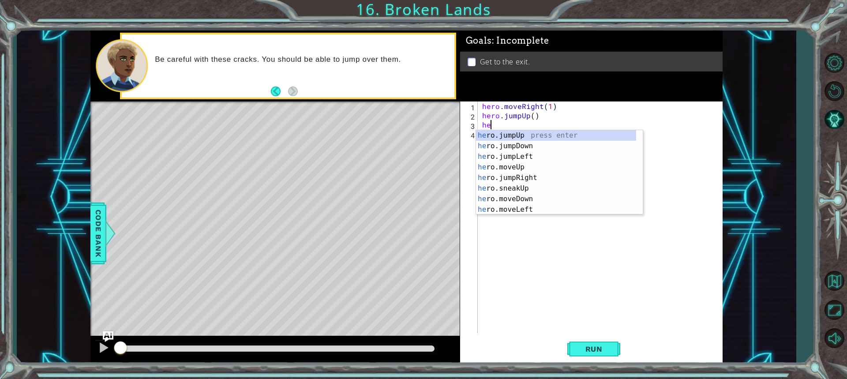
type textarea "her"
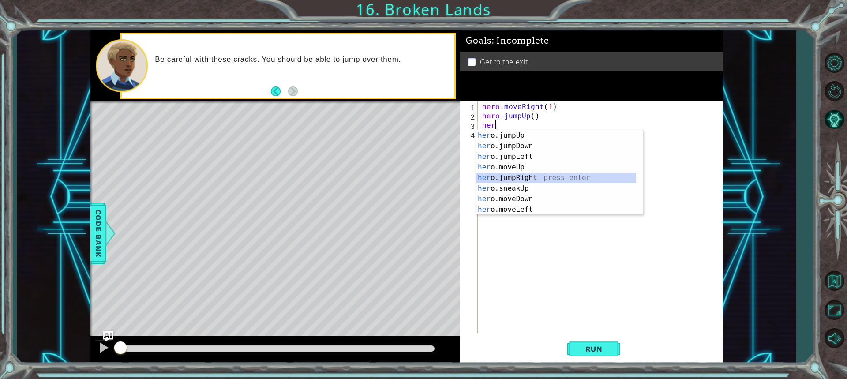
click at [531, 181] on div "her o.jumpUp press enter her o.jumpDown press enter her o.jumpLeft press enter …" at bounding box center [556, 183] width 160 height 106
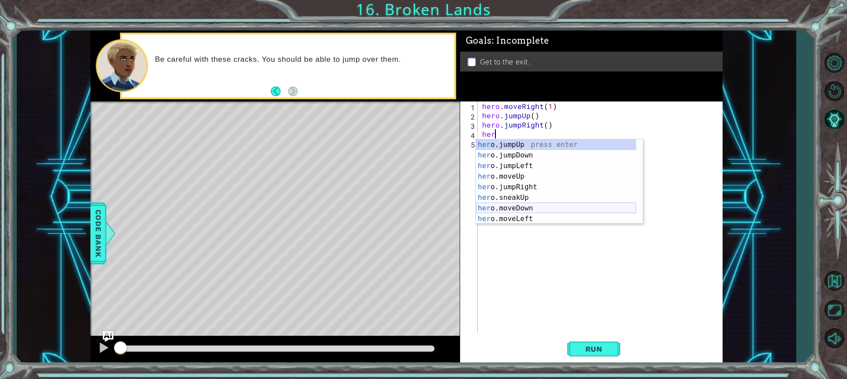
scroll to position [26, 0]
click at [535, 202] on div "her o.jumpLeft press enter her o.moveUp press enter her o.jumpRight press enter…" at bounding box center [556, 187] width 160 height 106
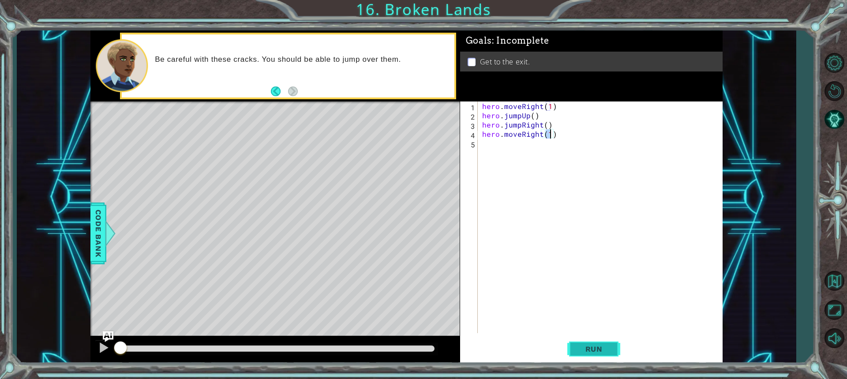
click at [599, 345] on span "Run" at bounding box center [593, 348] width 35 height 9
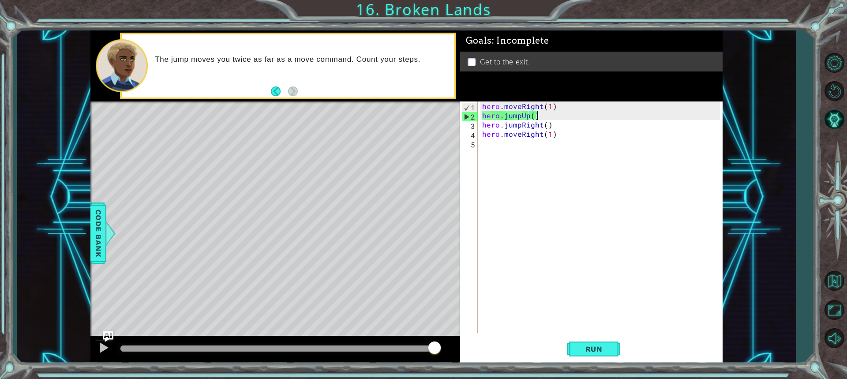
click at [535, 116] on div "hero . moveRight ( 1 ) hero . jumpUp ( ) hero . jumpRight ( ) hero . moveRight …" at bounding box center [602, 226] width 244 height 250
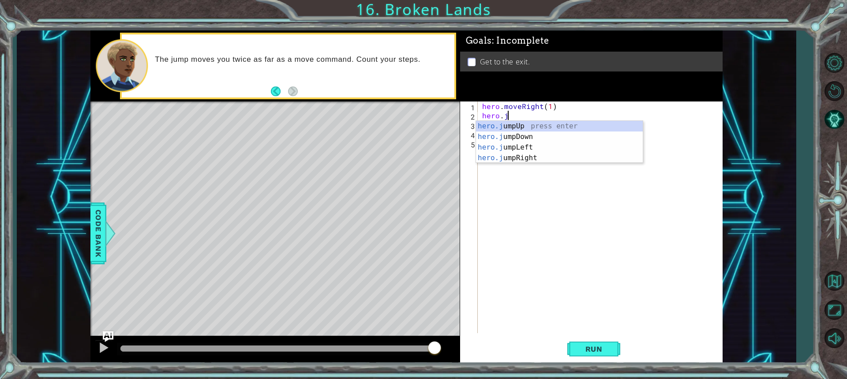
scroll to position [0, 0]
type textarea "h"
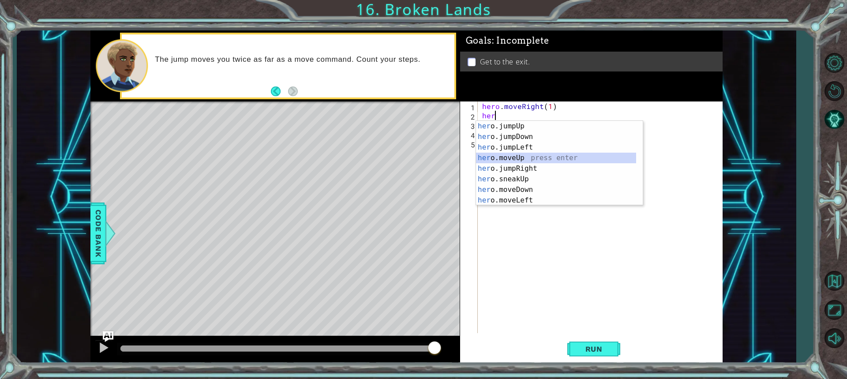
click at [520, 154] on div "her o.jumpUp press enter her o.jumpDown press enter her o.jumpLeft press enter …" at bounding box center [556, 174] width 160 height 106
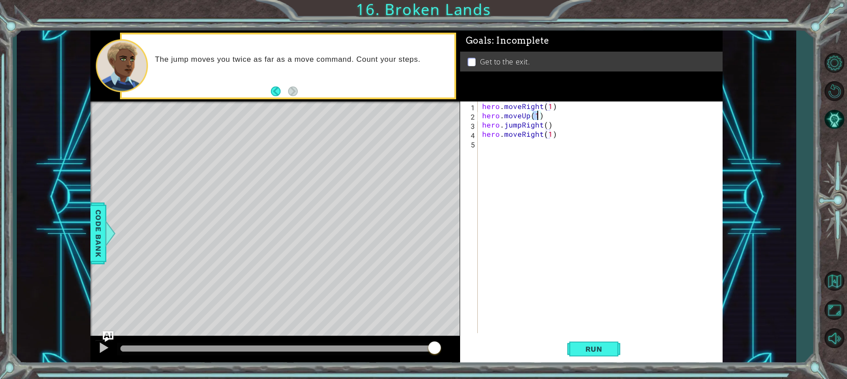
click at [480, 125] on div "hero . moveRight ( 1 ) hero . moveUp ( 1 ) hero . jumpRight ( ) hero . moveRigh…" at bounding box center [602, 226] width 244 height 250
click at [481, 118] on div "hero . moveRight ( 1 ) hero . moveUp ( 1 ) hero . jumpRight ( ) hero . moveRigh…" at bounding box center [602, 226] width 244 height 250
type textarea "hero.moveUp(1)"
click at [483, 123] on div "hero . moveRight ( 1 ) hero . moveUp ( 1 ) hero . jumpRight ( ) hero . moveRigh…" at bounding box center [602, 226] width 244 height 250
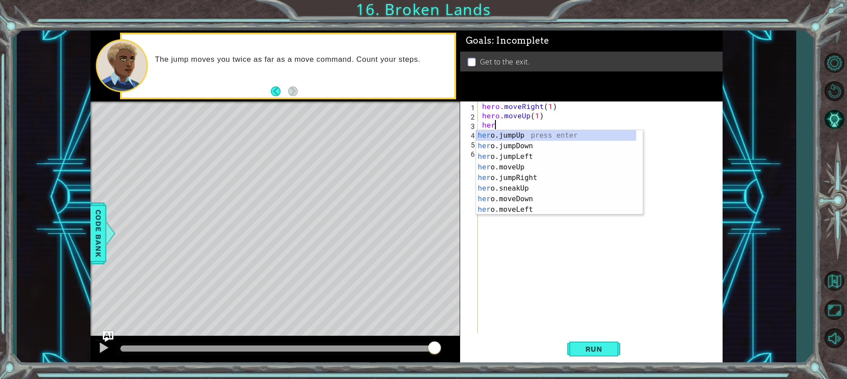
type textarea "hero"
click at [526, 144] on div "hero press enter hero .jumpUp press enter hero .jumpDown press enter hero .jump…" at bounding box center [556, 183] width 160 height 106
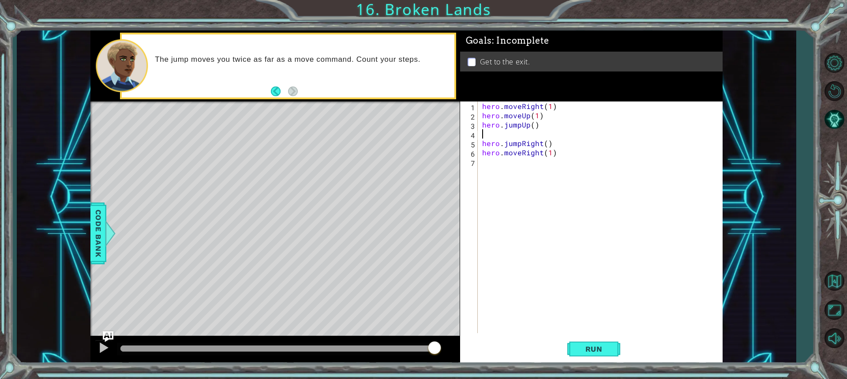
scroll to position [0, 0]
click at [550, 144] on div "hero . moveRight ( 1 ) hero . moveUp ( 1 ) hero . jumpUp ( ) hero . jumpRight (…" at bounding box center [602, 226] width 244 height 250
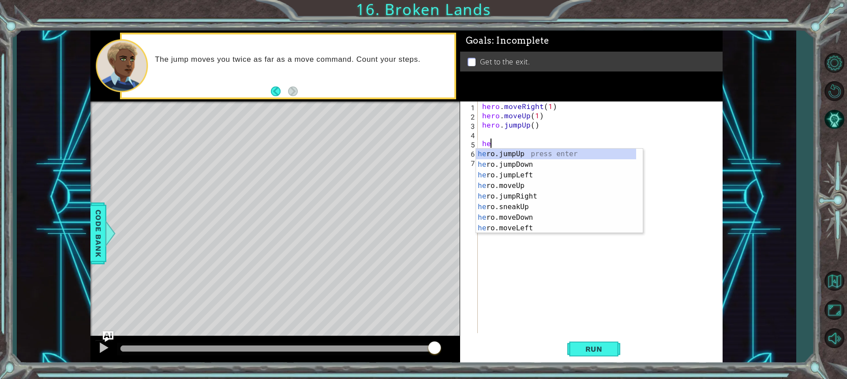
type textarea "h"
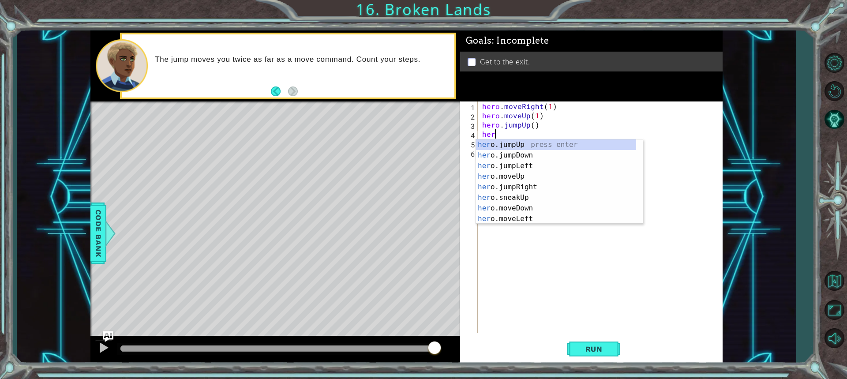
type textarea "hero"
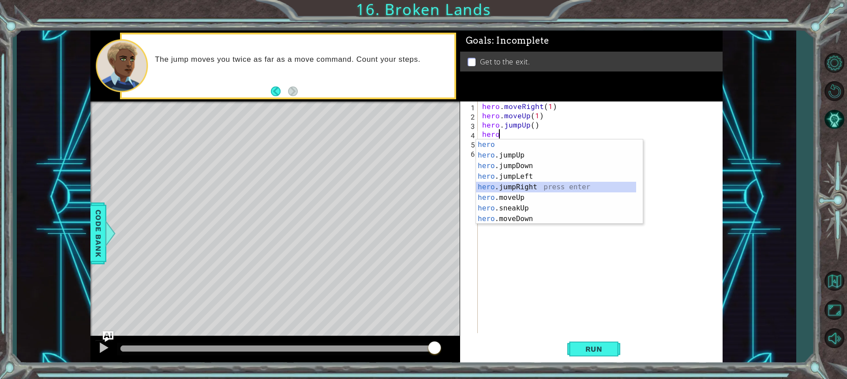
click at [513, 183] on div "hero press enter hero .jumpUp press enter hero .jumpDown press enter hero .jump…" at bounding box center [556, 192] width 160 height 106
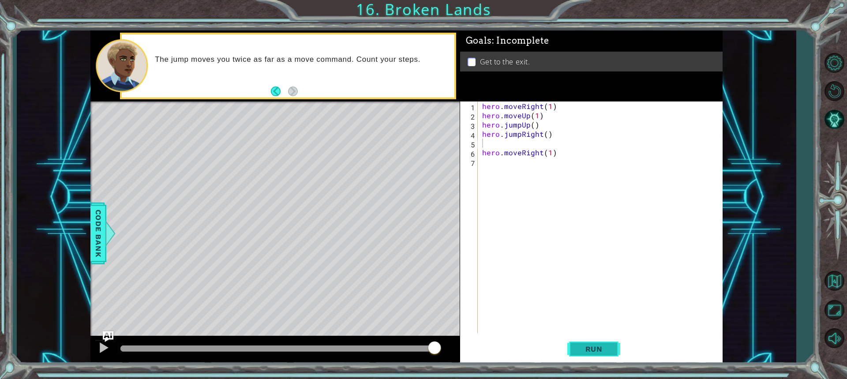
click at [598, 340] on button "Run" at bounding box center [593, 349] width 53 height 26
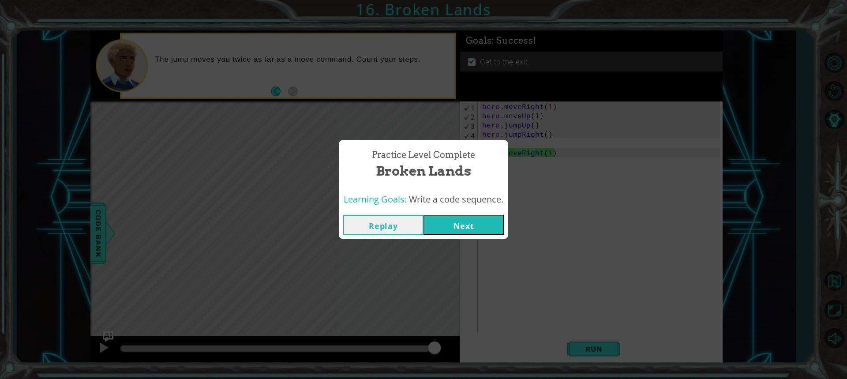
click at [467, 219] on button "Next" at bounding box center [463, 225] width 80 height 20
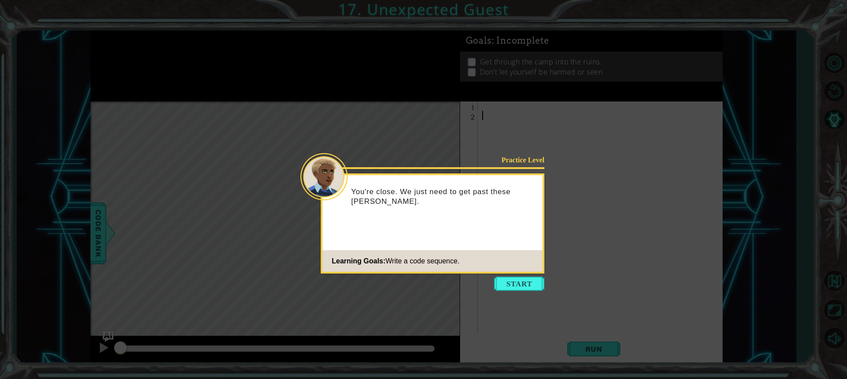
click at [533, 276] on body "1 ההההההההההההההההההההההההההההההההההההההההההההההההההההההההההההההההההההההההההההה…" at bounding box center [423, 189] width 847 height 379
click at [529, 278] on button "Start" at bounding box center [519, 284] width 50 height 14
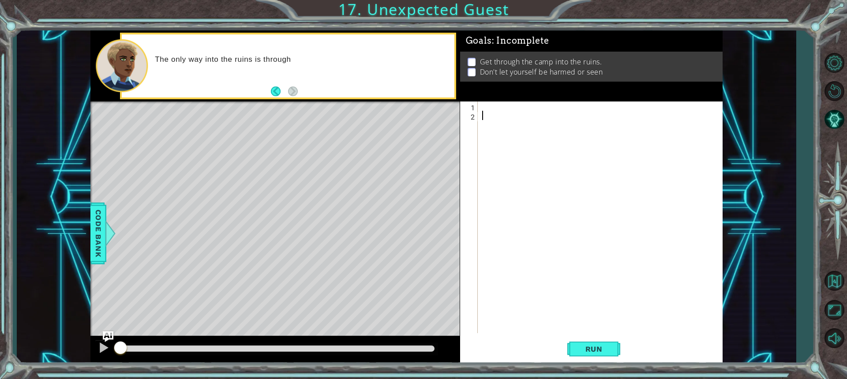
click at [480, 107] on div at bounding box center [602, 226] width 244 height 250
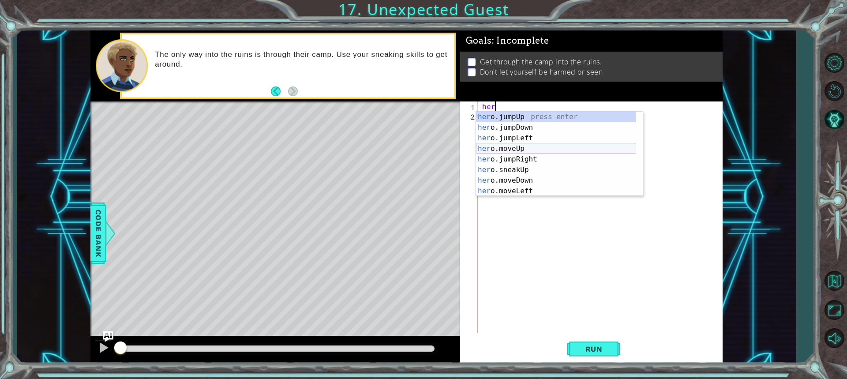
drag, startPoint x: 510, startPoint y: 147, endPoint x: 524, endPoint y: 135, distance: 18.4
click at [512, 146] on div "her o.jumpUp press enter her o.jumpDown press enter her o.jumpLeft press enter …" at bounding box center [556, 165] width 160 height 106
type textarea "hero.moveUp(1)"
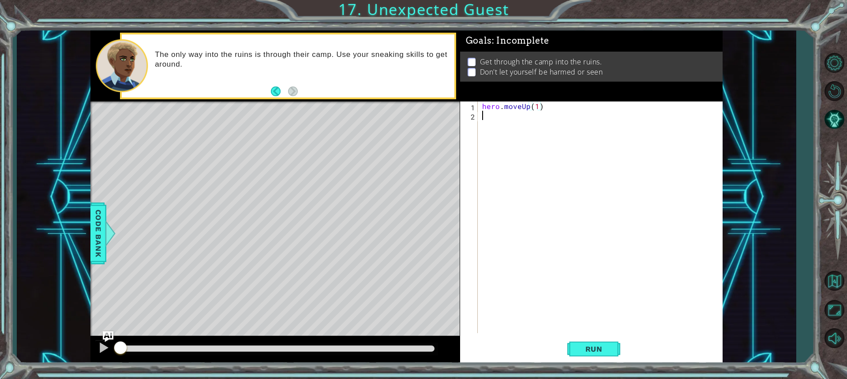
click at [494, 118] on div "hero . moveUp ( 1 )" at bounding box center [602, 226] width 244 height 250
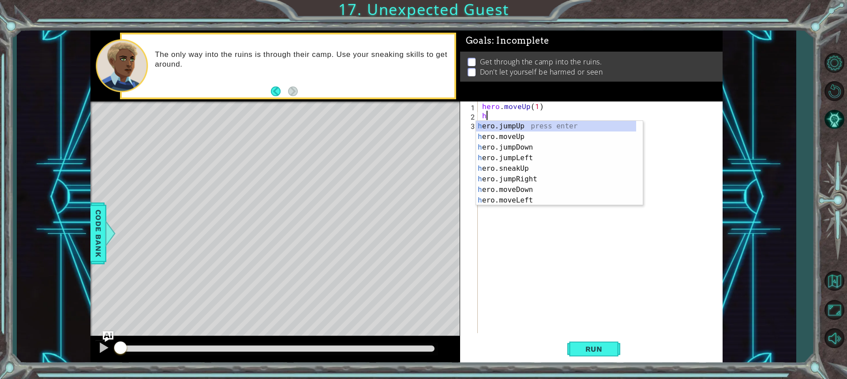
type textarea "her"
click at [543, 170] on div "her o.jumpUp press enter her o.jumpDown press enter her o.jumpLeft press enter …" at bounding box center [556, 174] width 160 height 106
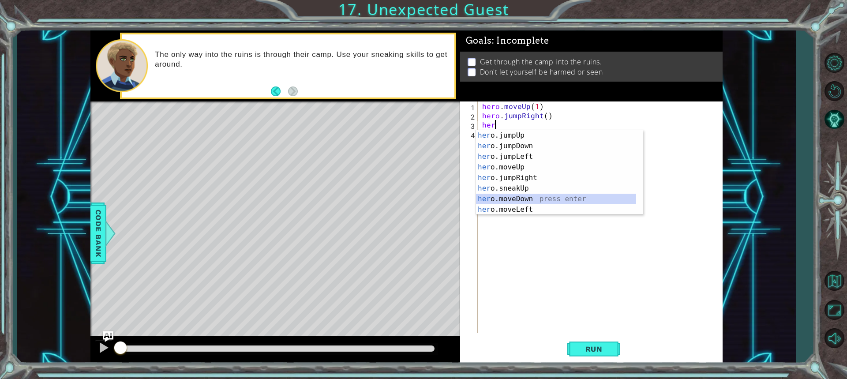
click at [546, 203] on div "her o.jumpUp press enter her o.jumpDown press enter her o.jumpLeft press enter …" at bounding box center [556, 183] width 160 height 106
type textarea "hero.moveDown(1)"
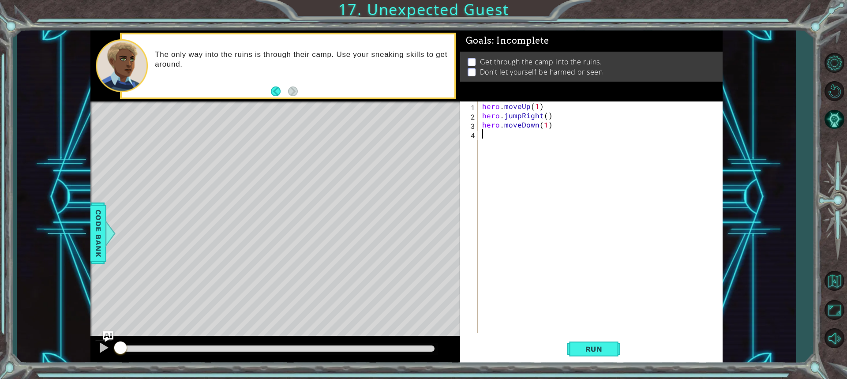
click at [492, 136] on div "hero . moveUp ( 1 ) hero . jumpRight ( ) hero . moveDown ( 1 )" at bounding box center [602, 226] width 244 height 250
click at [551, 127] on div "hero . moveUp ( 1 ) hero . jumpRight ( ) hero . moveDown ( 1 )" at bounding box center [602, 226] width 244 height 250
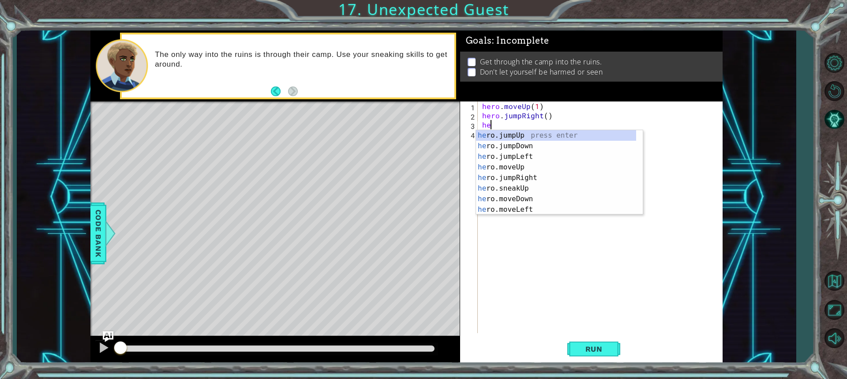
type textarea "h"
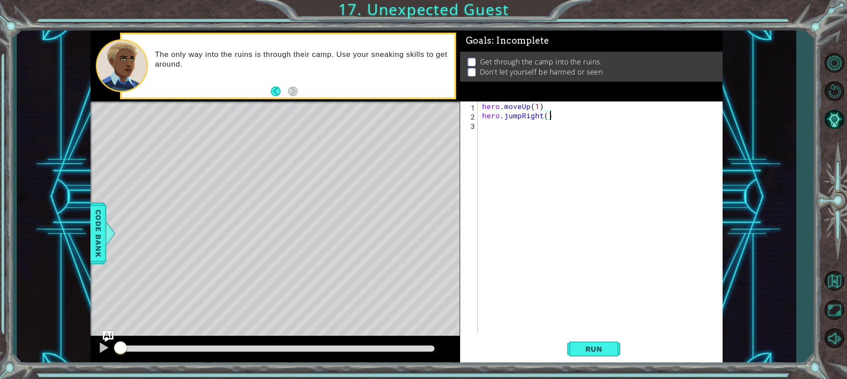
type textarea "hero.jumpRight()"
drag, startPoint x: 478, startPoint y: 121, endPoint x: 483, endPoint y: 127, distance: 7.8
click at [478, 123] on div "hero.jumpRight() 1 2 3 hero . moveUp ( 1 ) hero . jumpRight ( ) ההההההההההההההה…" at bounding box center [590, 217] width 260 height 232
click at [482, 123] on div "hero . moveUp ( 1 ) hero . jumpRight ( )" at bounding box center [602, 226] width 244 height 250
click at [607, 345] on span "Run" at bounding box center [593, 348] width 35 height 9
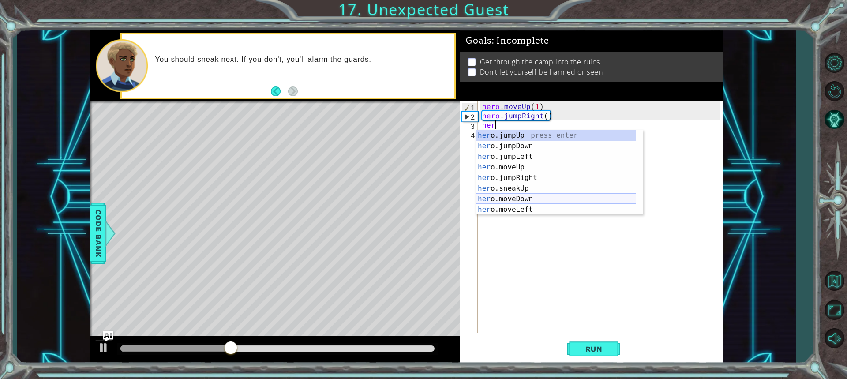
scroll to position [26, 0]
click at [533, 191] on div "her o.jumpLeft press enter her o.moveUp press enter her o.jumpRight press enter…" at bounding box center [556, 178] width 160 height 106
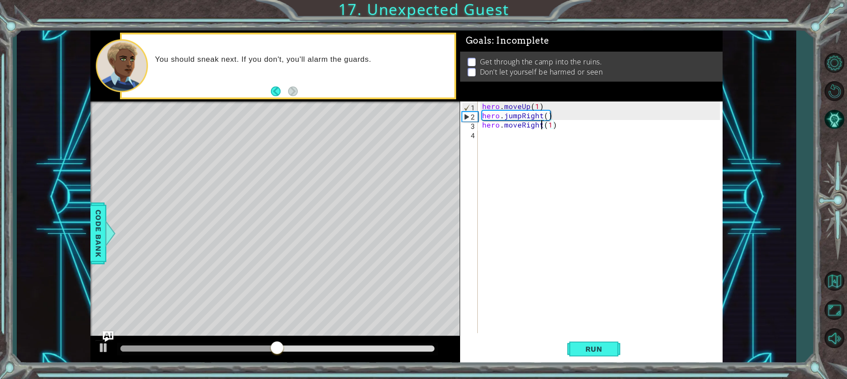
click at [540, 125] on div "hero . moveUp ( 1 ) hero . jumpRight ( ) hero . moveRight ( 1 )" at bounding box center [602, 226] width 244 height 250
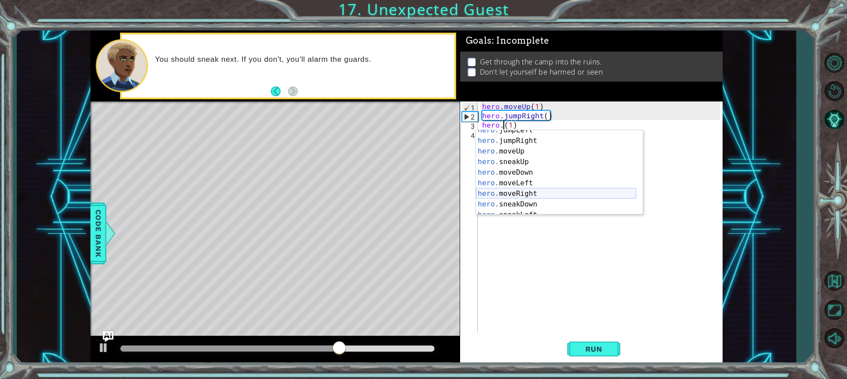
scroll to position [53, 0]
click at [535, 199] on div "hero. sneakUp press enter hero. moveDown press enter hero. moveLeft press enter…" at bounding box center [556, 183] width 160 height 106
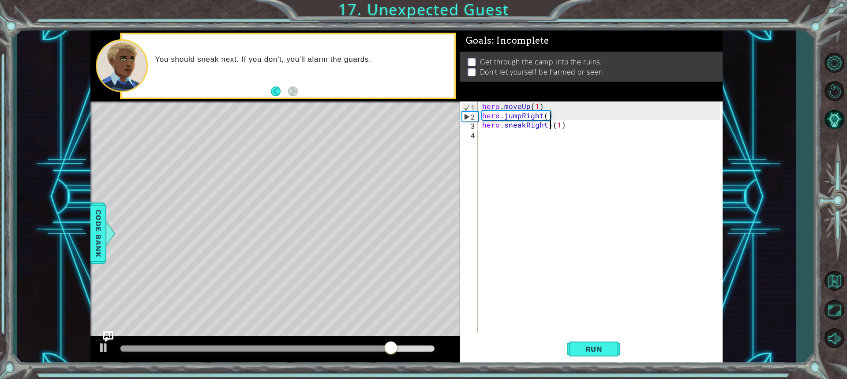
click at [550, 129] on div "hero . moveUp ( 1 ) hero . jumpRight ( ) hero . sneakRight ) ( 1 )" at bounding box center [602, 226] width 244 height 250
type textarea "hero.sneakRight(1)"
click at [490, 165] on div "hero . moveUp ( 1 ) hero . jumpRight ( ) hero . sneakRight ( 1 )" at bounding box center [602, 226] width 244 height 250
click at [605, 356] on button "Run" at bounding box center [593, 349] width 53 height 26
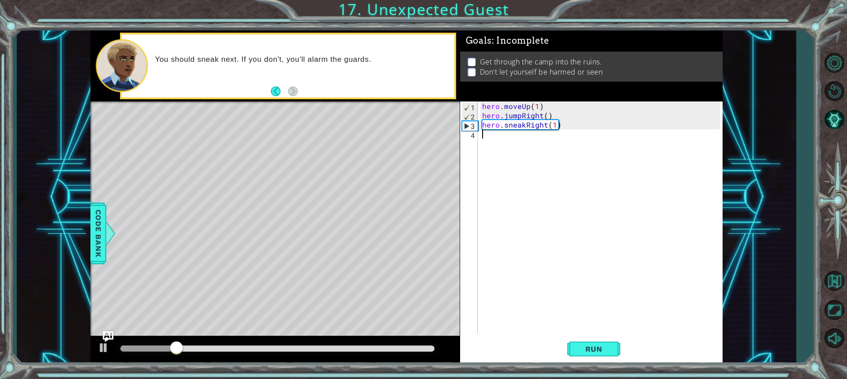
click at [557, 126] on div "hero . moveUp ( 1 ) hero . jumpRight ( ) hero . sneakRight ( 1 )" at bounding box center [602, 226] width 244 height 250
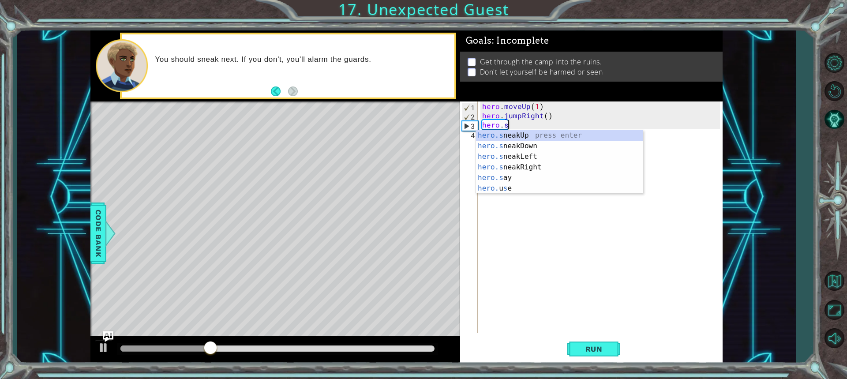
type textarea "hero."
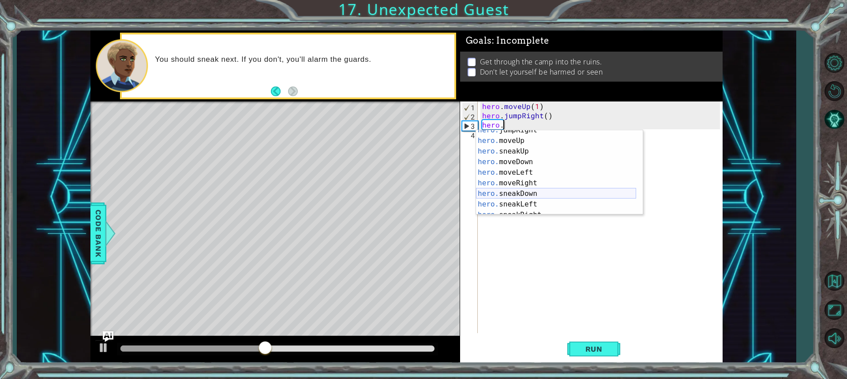
scroll to position [11, 0]
click at [526, 133] on div "hero. jumpDown press enter hero. jumpLeft press enter hero. jumpRight press ent…" at bounding box center [556, 183] width 160 height 106
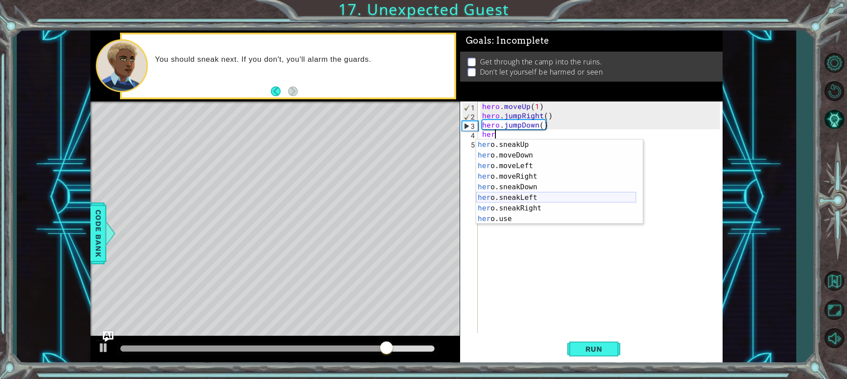
scroll to position [53, 0]
click at [538, 207] on div "her o.sneakUp press enter her o.moveDown press enter her o.moveLeft press enter…" at bounding box center [556, 192] width 160 height 106
type textarea "hero.sneakRight(1)"
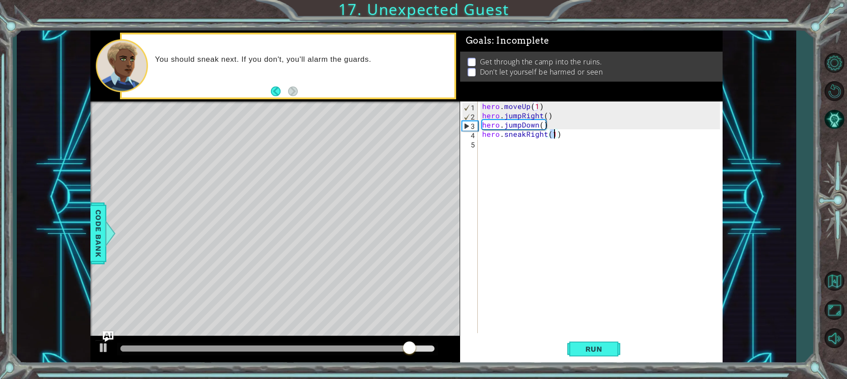
click at [490, 150] on div "hero . moveUp ( 1 ) hero . jumpRight ( ) hero . jumpDown ( ) hero . sneakRight …" at bounding box center [602, 226] width 244 height 250
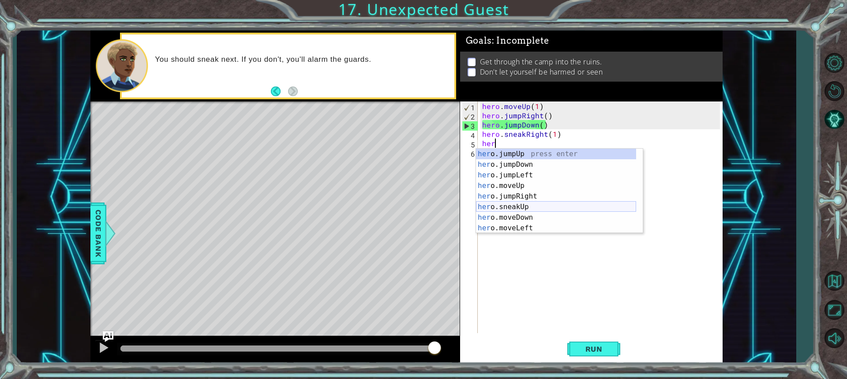
click at [546, 202] on div "her o.jumpUp press enter her o.jumpDown press enter her o.jumpLeft press enter …" at bounding box center [556, 202] width 160 height 106
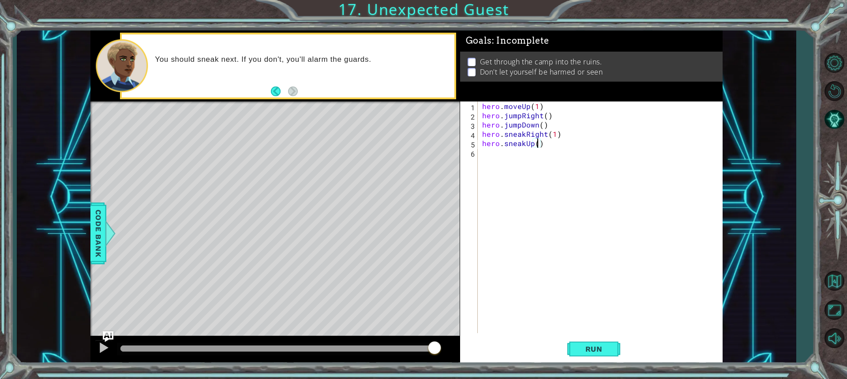
type textarea "hero.sneakUp(2)"
click at [476, 156] on div "6" at bounding box center [470, 153] width 16 height 9
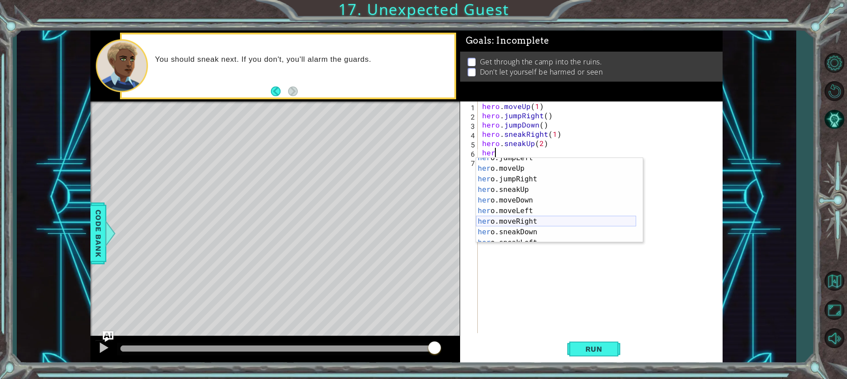
scroll to position [53, 0]
click at [536, 221] on div "her o.sneakUp press enter her o.moveDown press enter her o.moveLeft press enter…" at bounding box center [556, 211] width 160 height 106
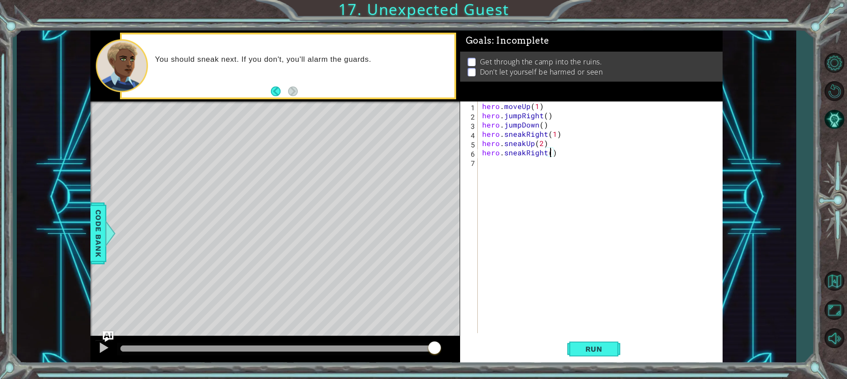
type textarea "hero.sneakRight(2)"
click at [480, 164] on div "hero . moveUp ( 1 ) hero . jumpRight ( ) hero . jumpDown ( ) hero . sneakRight …" at bounding box center [599, 217] width 239 height 232
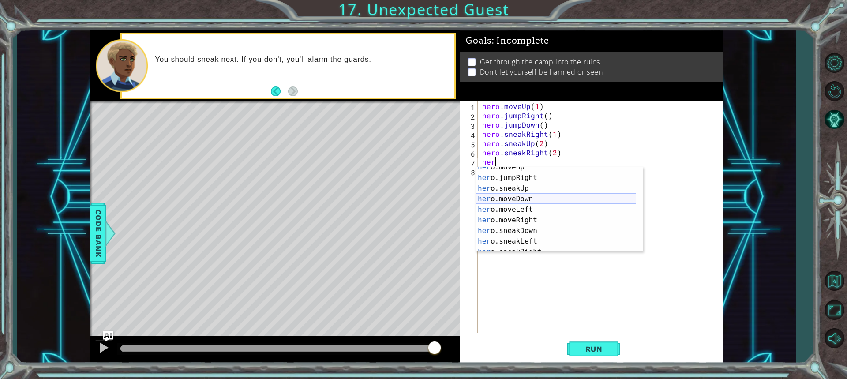
scroll to position [37, 0]
click at [527, 233] on div "her o.moveUp press enter her o.jumpRight press enter her o.sneakUp press enter …" at bounding box center [556, 215] width 160 height 106
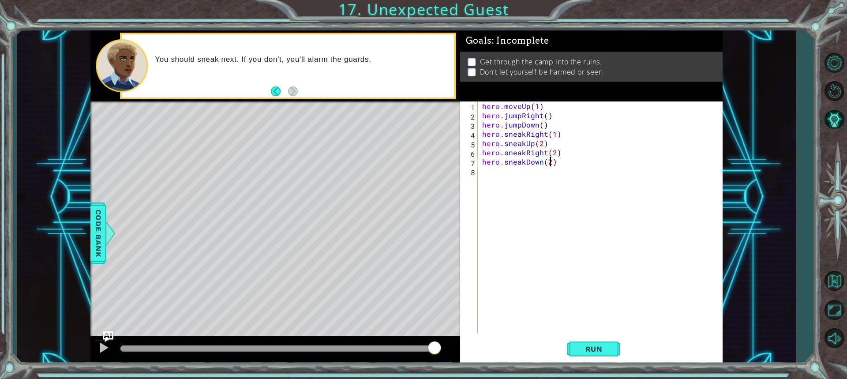
scroll to position [0, 4]
type textarea "hero.sneakDown(2)"
drag, startPoint x: 587, startPoint y: 348, endPoint x: 581, endPoint y: 351, distance: 6.7
click at [587, 350] on span "Run" at bounding box center [593, 348] width 35 height 9
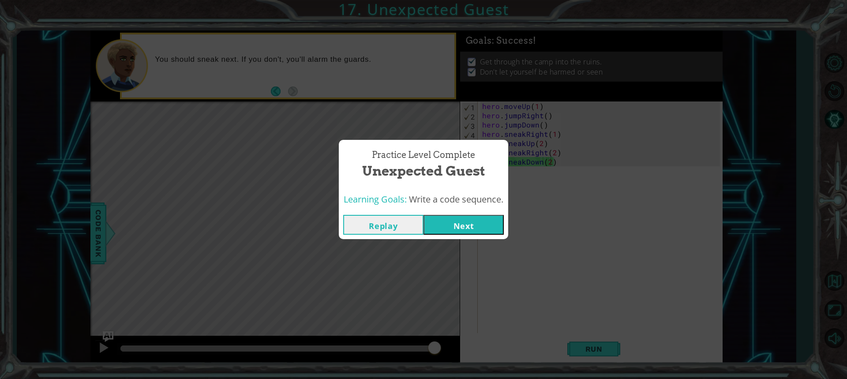
click at [464, 227] on button "Next" at bounding box center [463, 225] width 80 height 20
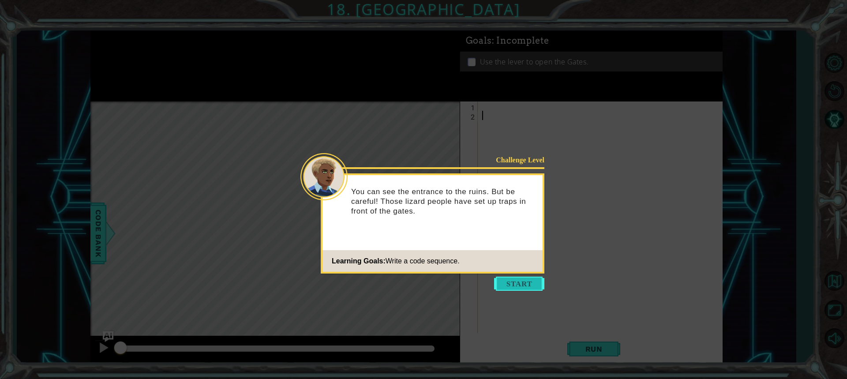
click at [538, 284] on button "Start" at bounding box center [519, 284] width 50 height 14
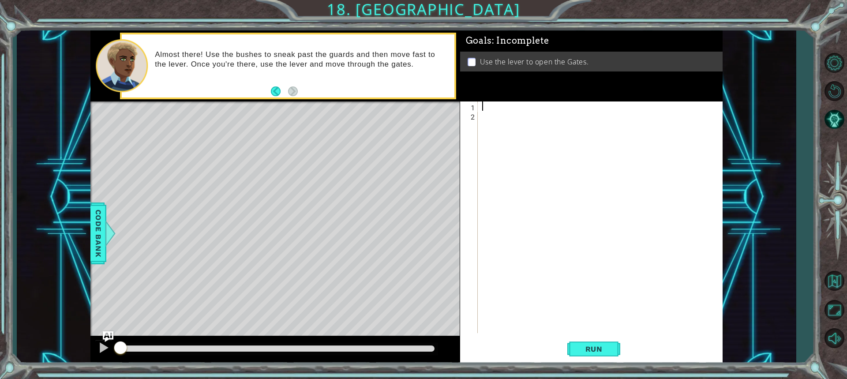
click at [483, 108] on div at bounding box center [602, 226] width 244 height 250
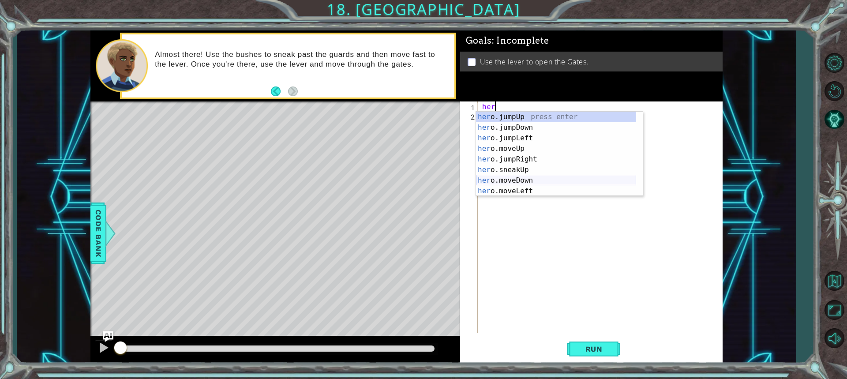
scroll to position [26, 0]
click at [530, 176] on div "her o.jumpLeft press enter her o.moveUp press enter her o.jumpRight press enter…" at bounding box center [556, 159] width 160 height 106
type textarea "hero.moveRight(1)"
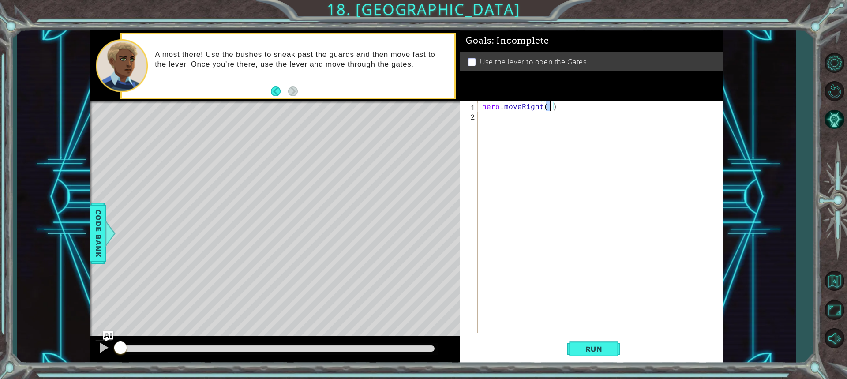
click at [482, 118] on div "hero . moveRight ( 1 )" at bounding box center [602, 226] width 244 height 250
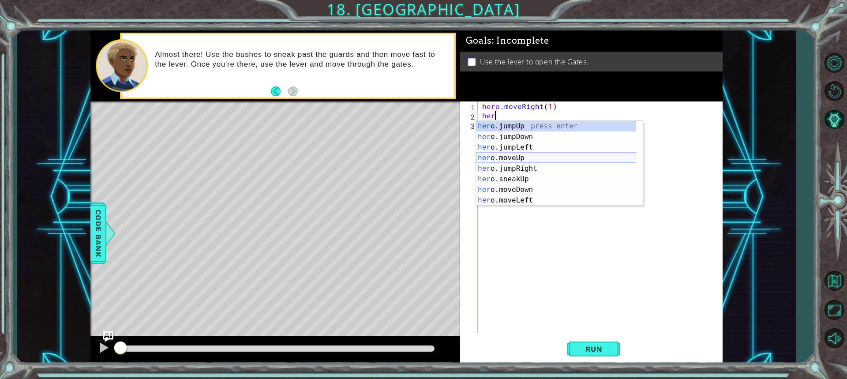
click at [525, 158] on div "her o.jumpUp press enter her o.jumpDown press enter her o.jumpLeft press enter …" at bounding box center [556, 174] width 160 height 106
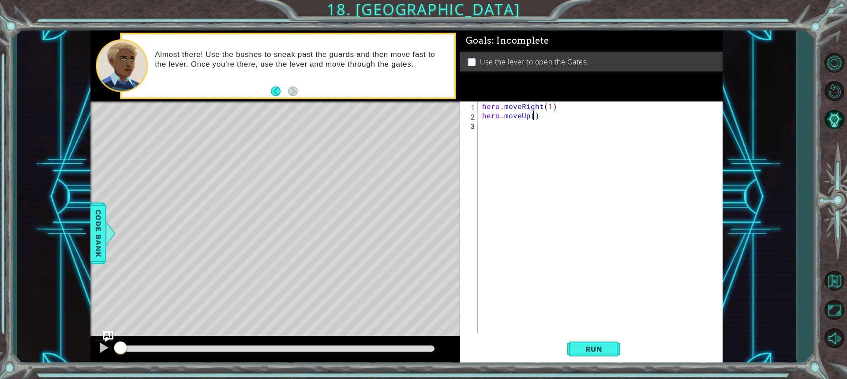
type textarea "hero.moveUp(2)"
click at [482, 130] on div "hero . moveRight ( 1 ) hero . moveUp ( 2 )" at bounding box center [602, 226] width 244 height 250
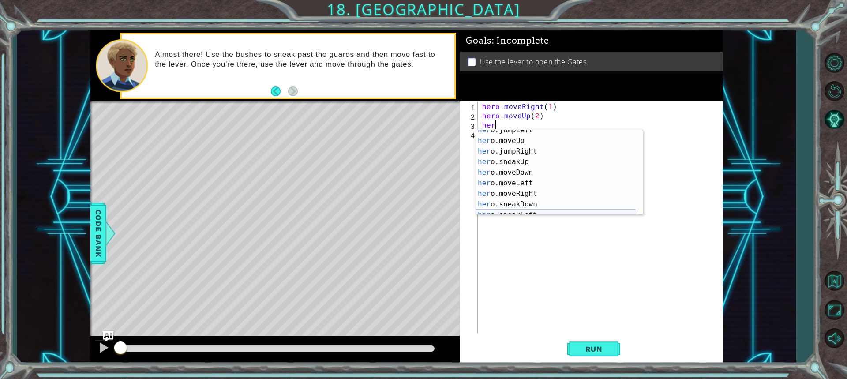
scroll to position [26, 0]
click at [539, 191] on div "her o.jumpLeft press enter her o.moveUp press enter her o.jumpRight press enter…" at bounding box center [556, 178] width 160 height 106
type textarea "hero.moveRight(1)"
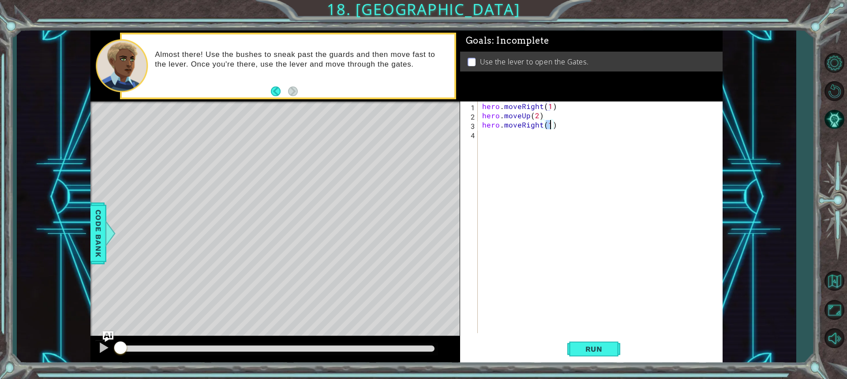
click at [486, 136] on div "hero . moveRight ( 1 ) hero . moveUp ( 2 ) hero . moveRight ( 1 )" at bounding box center [602, 226] width 244 height 250
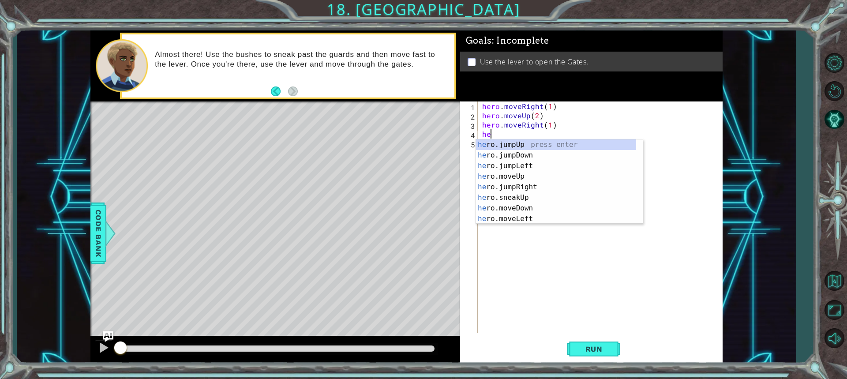
scroll to position [0, 0]
click at [536, 175] on div "her o.jumpUp press enter her o.jumpDown press enter her o.jumpLeft press enter …" at bounding box center [556, 192] width 160 height 106
type textarea "hero.moveUp(1)"
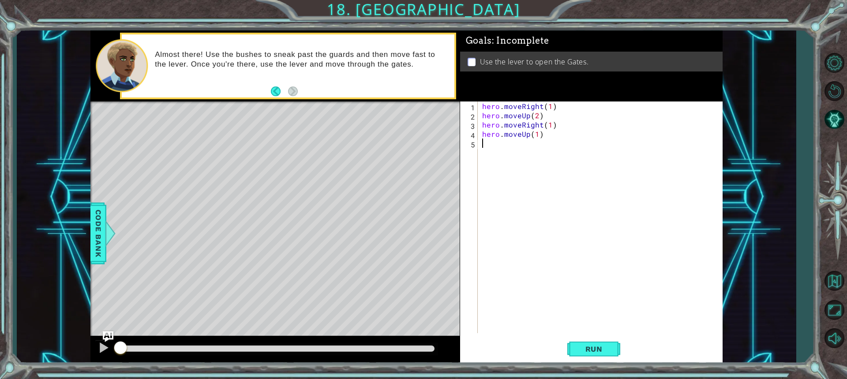
click at [485, 145] on div "hero . moveRight ( 1 ) hero . moveUp ( 2 ) hero . moveRight ( 1 ) hero . moveUp…" at bounding box center [602, 226] width 244 height 250
click at [518, 133] on div "hero . moveRight ( 1 ) hero . moveUp ( 2 ) hero . moveRight ( 1 ) hero . moveUp…" at bounding box center [602, 226] width 244 height 250
click at [520, 116] on div "hero . moveRight ( 1 ) hero . moveUp ( 2 ) hero . moveRight ( 1 ) hero . moveUp…" at bounding box center [602, 226] width 244 height 250
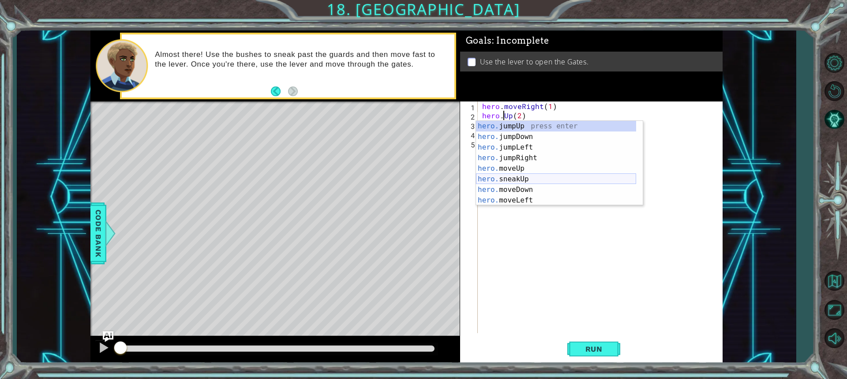
click at [523, 179] on div "hero. jumpUp press enter hero. jumpDown press enter hero. jumpLeft press enter …" at bounding box center [556, 174] width 160 height 106
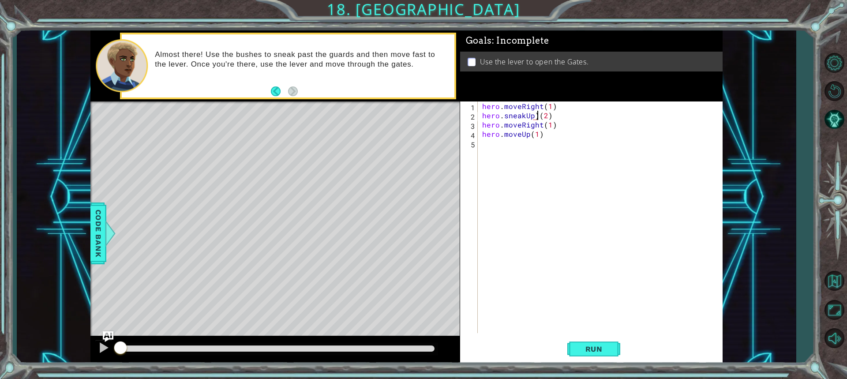
click at [538, 116] on div "hero . moveRight ( 1 ) hero . sneakUp ) ( 2 ) hero . moveRight ( 1 ) hero . mov…" at bounding box center [602, 226] width 244 height 250
type textarea "hero.sneakUp(2)"
click at [532, 156] on div "hero . moveRight ( 1 ) hero . sneakUp ( 2 ) hero . moveRight ( 1 ) hero . moveU…" at bounding box center [602, 226] width 244 height 250
click at [521, 125] on div "hero . moveRight ( 1 ) hero . sneakUp ( 2 ) hero . moveRight ( 1 ) hero . moveU…" at bounding box center [602, 226] width 244 height 250
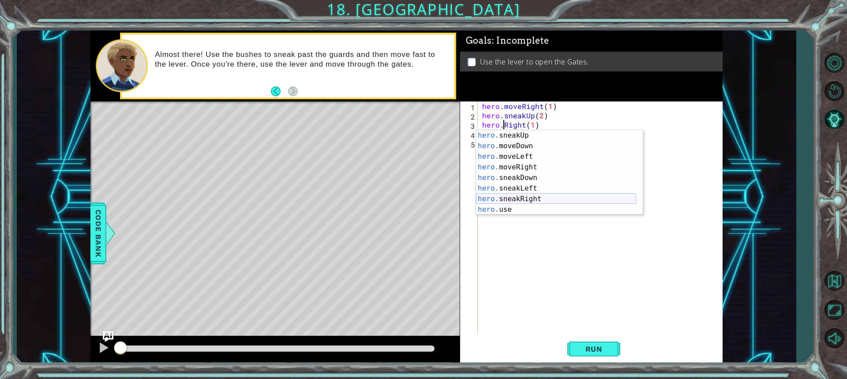
scroll to position [53, 0]
click at [557, 197] on div "hero. sneakUp press enter hero. moveDown press enter hero. moveLeft press enter…" at bounding box center [556, 183] width 160 height 106
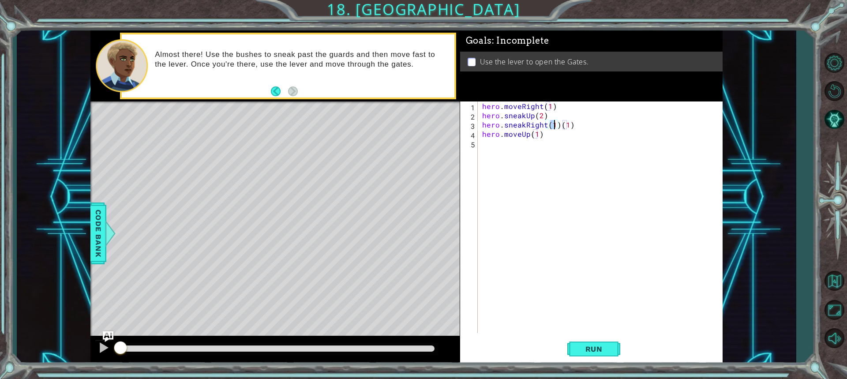
click at [557, 125] on div "hero . moveRight ( 1 ) hero . sneakUp ( 2 ) hero . sneakRight ( 1 ) ( 1 ) hero …" at bounding box center [602, 226] width 244 height 250
type textarea "hero.sneakRight(1)"
click at [498, 154] on div "hero . moveRight ( 1 ) hero . sneakUp ( 2 ) hero . sneakRight ( 1 ) hero . move…" at bounding box center [602, 226] width 244 height 250
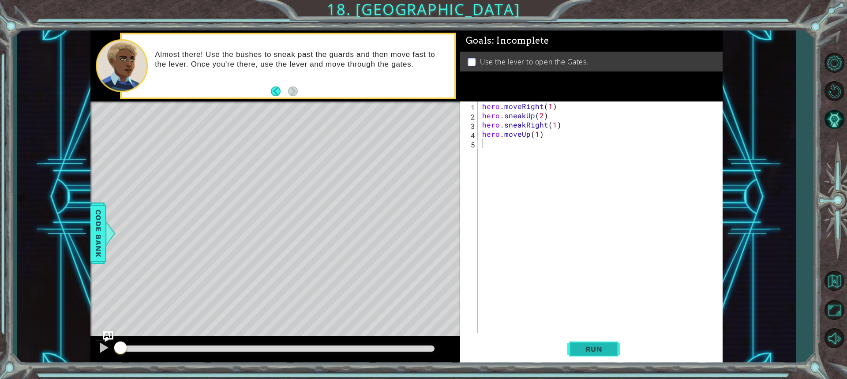
click at [596, 343] on button "Run" at bounding box center [593, 349] width 53 height 26
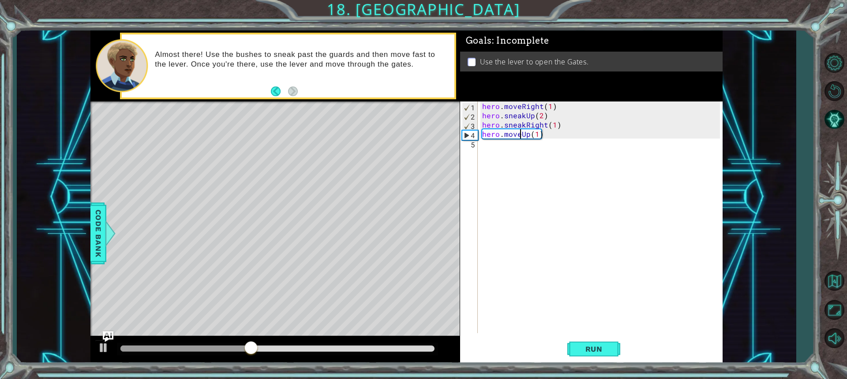
click at [519, 133] on div "hero . moveRight ( 1 ) hero . sneakUp ( 2 ) hero . sneakRight ( 1 ) hero . move…" at bounding box center [602, 226] width 244 height 250
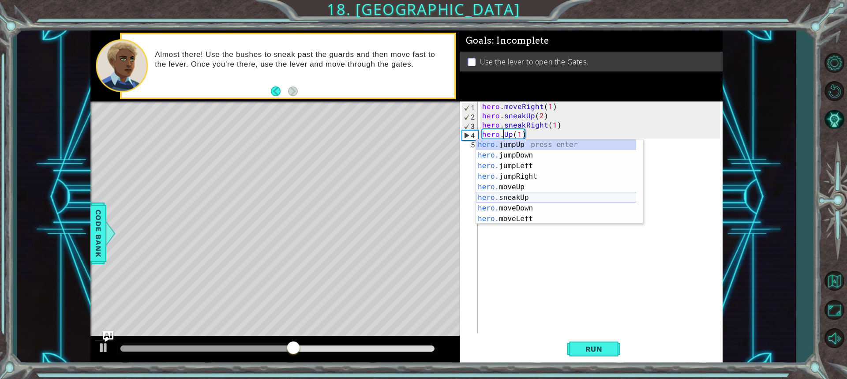
click at [521, 195] on div "hero. jumpUp press enter hero. jumpDown press enter hero. jumpLeft press enter …" at bounding box center [556, 192] width 160 height 106
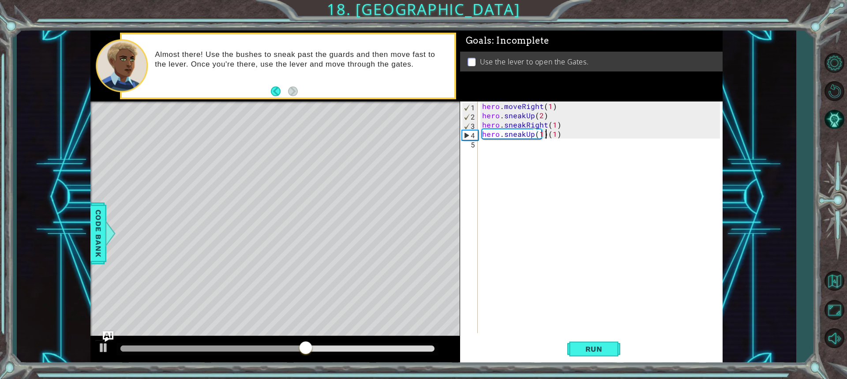
click at [546, 134] on div "hero . moveRight ( 1 ) hero . sneakUp ( 2 ) hero . sneakRight ( 1 ) hero . snea…" at bounding box center [602, 226] width 244 height 250
type textarea "hero.sneakUp(1)"
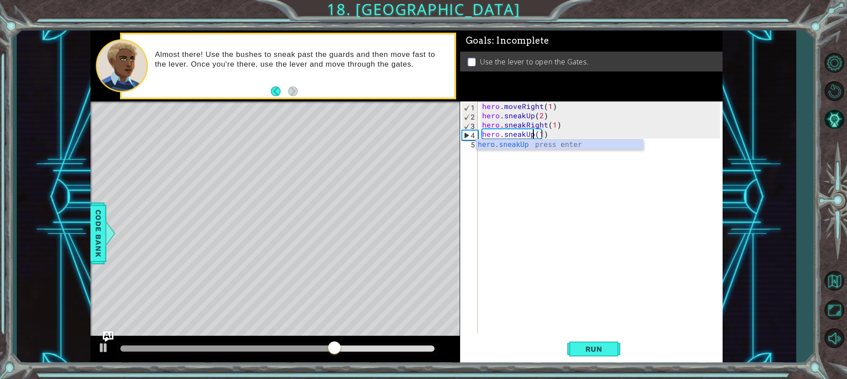
click at [494, 156] on div "hero . moveRight ( 1 ) hero . sneakUp ( 2 ) hero . sneakRight ( 1 ) hero . snea…" at bounding box center [602, 226] width 244 height 250
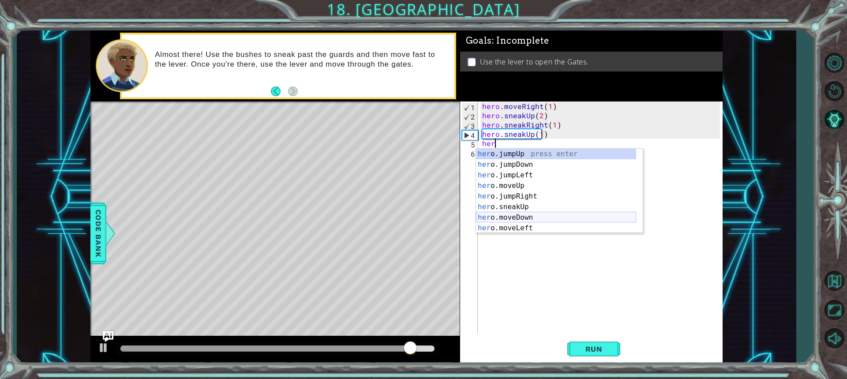
scroll to position [26, 0]
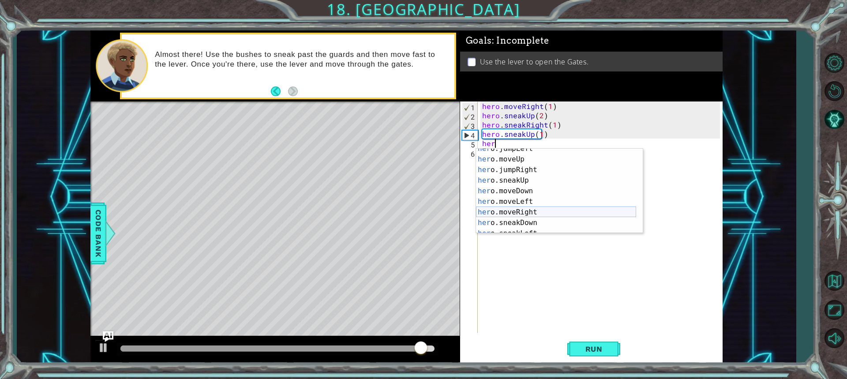
click at [542, 213] on div "her o.jumpLeft press enter her o.moveUp press enter her o.jumpRight press enter…" at bounding box center [556, 196] width 160 height 106
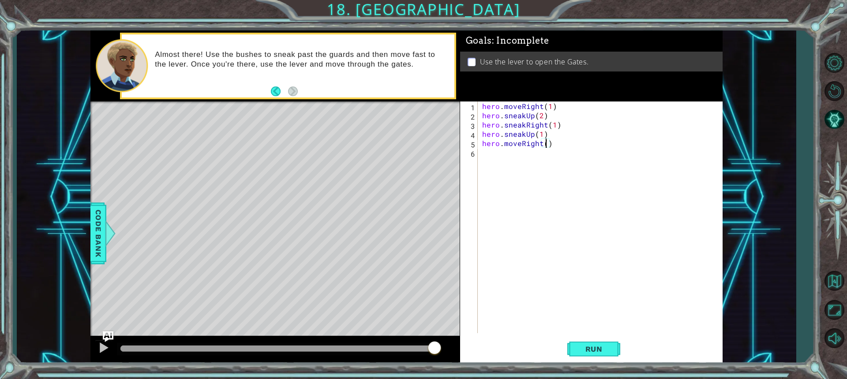
type textarea "hero.moveRight(2)"
click at [493, 153] on div "hero . moveRight ( 1 ) hero . sneakUp ( 2 ) hero . sneakRight ( 1 ) hero . snea…" at bounding box center [602, 226] width 244 height 250
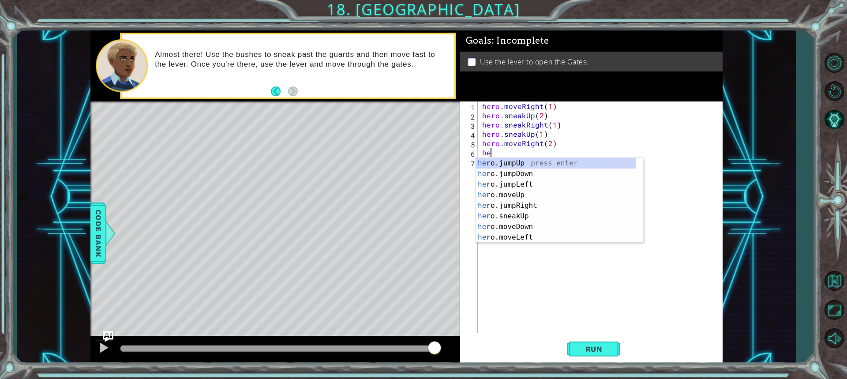
scroll to position [0, 0]
click at [527, 224] on div "her o.jumpUp press enter her o.jumpDown press enter her o.jumpLeft press enter …" at bounding box center [556, 211] width 160 height 106
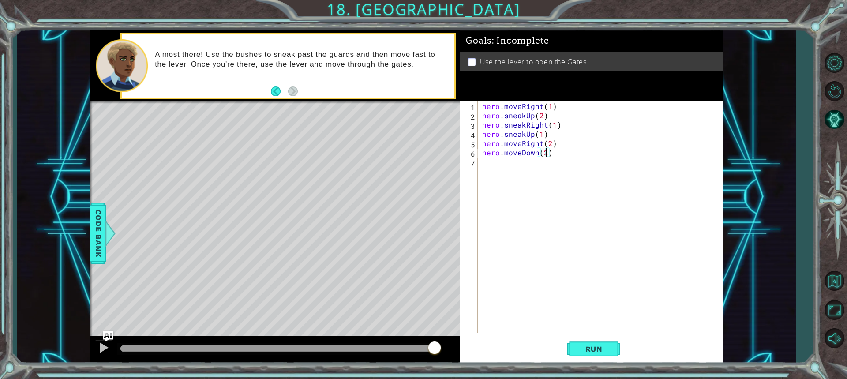
scroll to position [0, 4]
type textarea "hero.moveDown(1)"
click at [485, 165] on div "hero . moveRight ( 1 ) hero . sneakUp ( 2 ) hero . sneakRight ( 1 ) hero . snea…" at bounding box center [602, 226] width 244 height 250
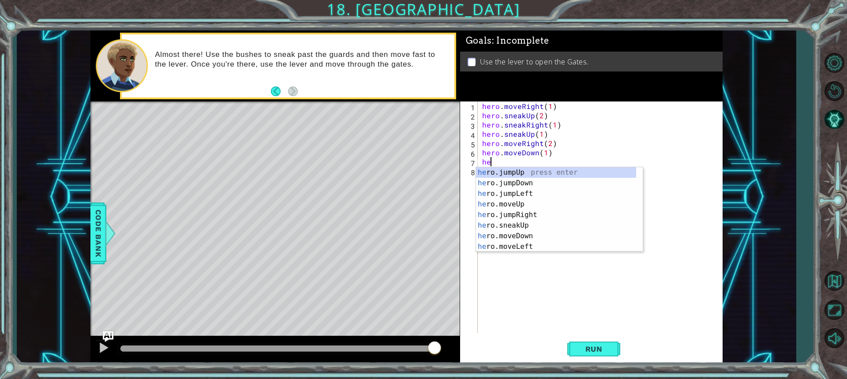
type textarea "her"
click at [537, 181] on div "her o.jumpUp press enter her o.jumpDown press enter her o.jumpLeft press enter …" at bounding box center [556, 220] width 160 height 106
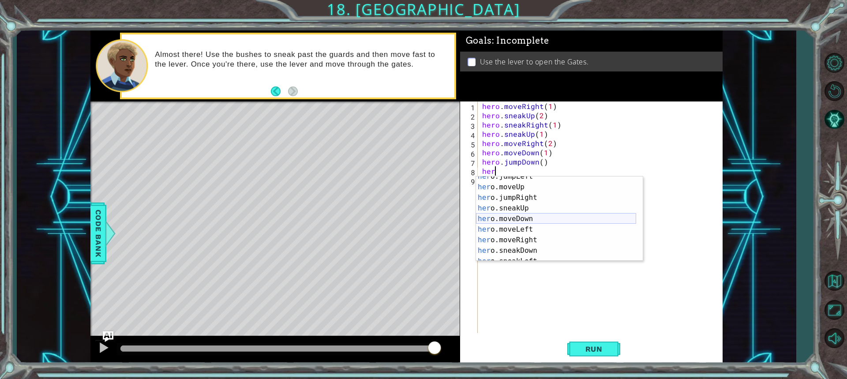
scroll to position [26, 0]
click at [545, 239] on div "her o.jumpLeft press enter her o.moveUp press enter her o.jumpRight press enter…" at bounding box center [556, 224] width 160 height 106
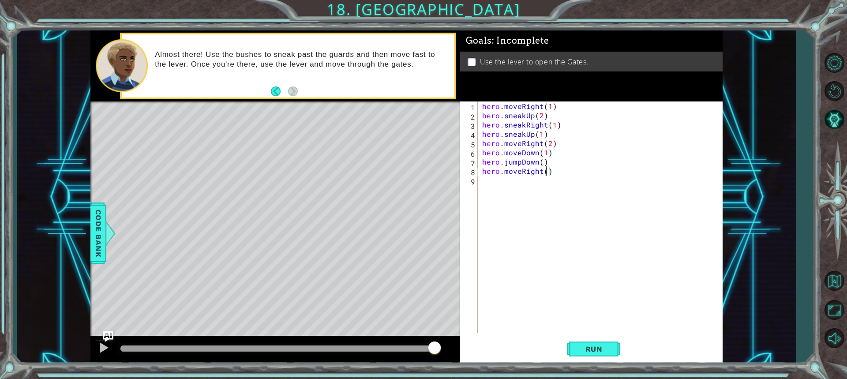
type textarea "hero.moveRight(2)"
click at [495, 185] on div "hero . moveRight ( 1 ) hero . sneakUp ( 2 ) hero . sneakRight ( 1 ) hero . snea…" at bounding box center [602, 226] width 244 height 250
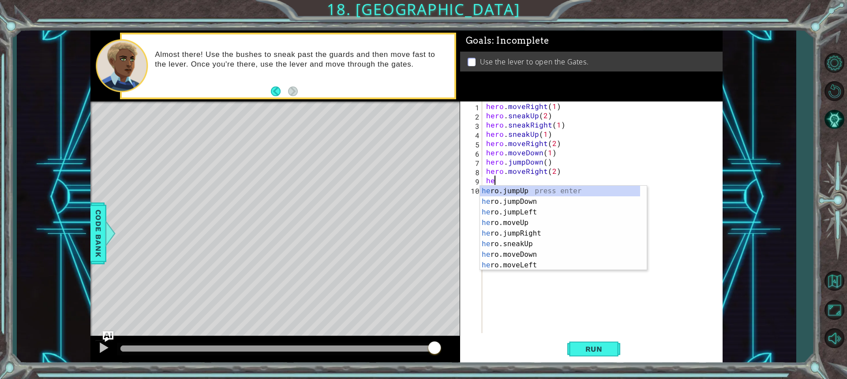
scroll to position [0, 0]
type textarea "her"
click at [534, 190] on div "her o.jumpUp press enter her o.jumpDown press enter her o.jumpLeft press enter …" at bounding box center [560, 239] width 160 height 106
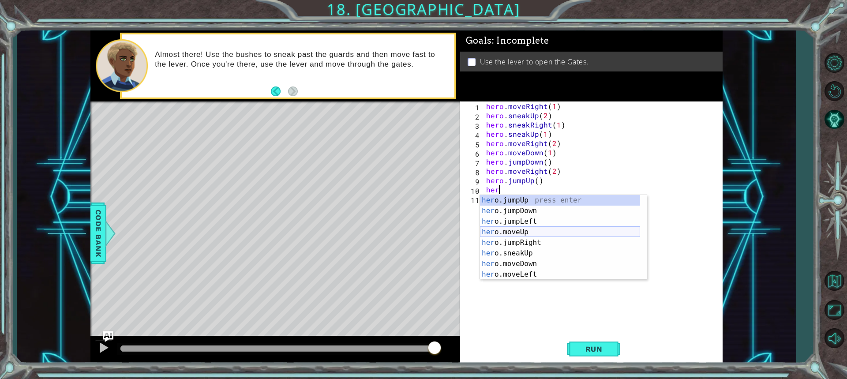
click at [531, 234] on div "her o.jumpUp press enter her o.jumpDown press enter her o.jumpLeft press enter …" at bounding box center [560, 248] width 160 height 106
type textarea "hero.moveUp(1)"
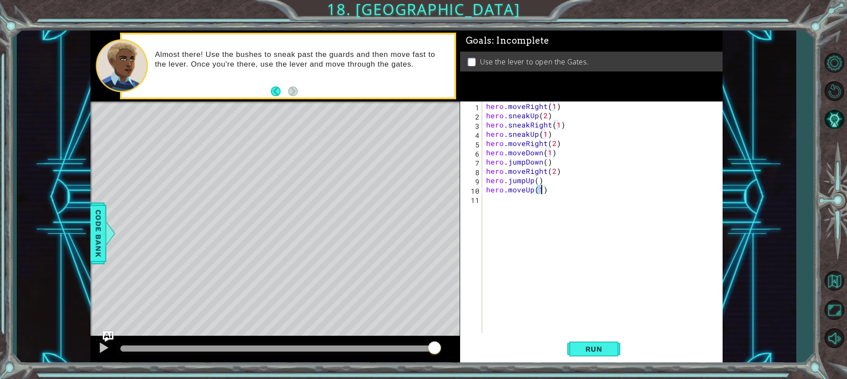
click at [509, 211] on div "hero . moveRight ( 1 ) hero . sneakUp ( 2 ) hero . sneakRight ( 1 ) hero . snea…" at bounding box center [604, 226] width 240 height 250
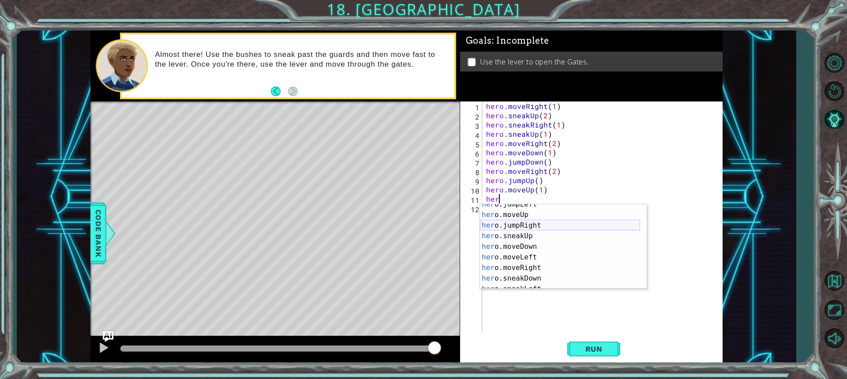
scroll to position [53, 0]
click at [534, 281] on div "her o.sneakUp press enter her o.moveDown press enter her o.moveLeft press enter…" at bounding box center [560, 257] width 160 height 106
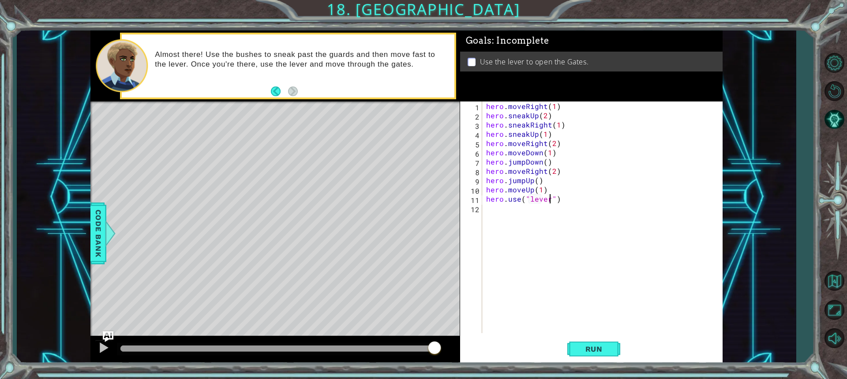
scroll to position [0, 4]
type textarea "hero.use("lever")"
drag, startPoint x: 603, startPoint y: 344, endPoint x: 595, endPoint y: 351, distance: 11.2
click at [604, 344] on button "Run" at bounding box center [593, 349] width 53 height 26
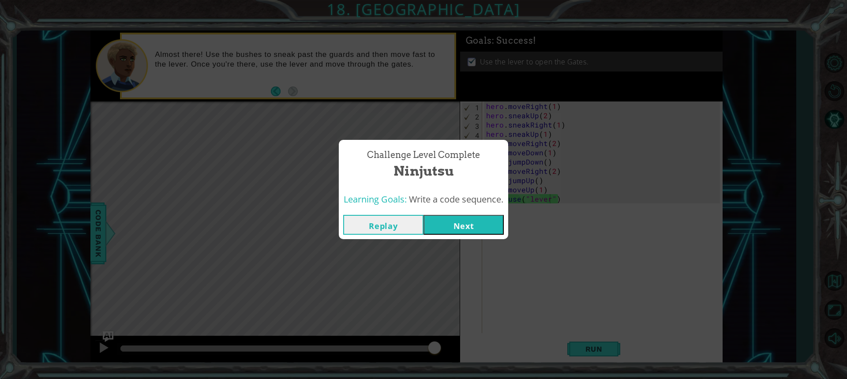
click at [485, 221] on button "Next" at bounding box center [463, 225] width 80 height 20
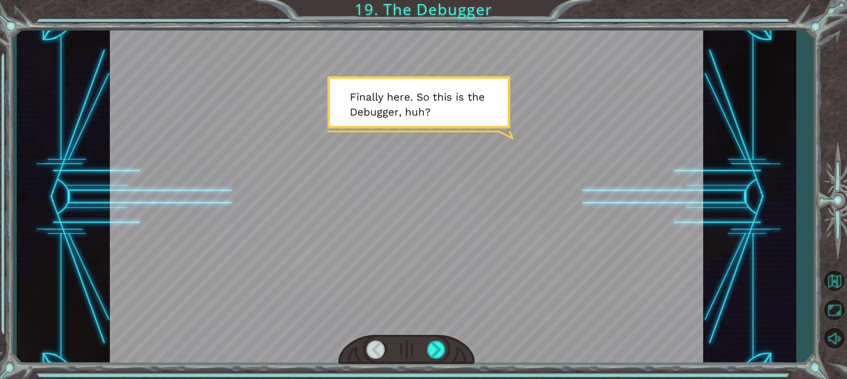
click at [405, 206] on div at bounding box center [406, 196] width 593 height 333
click at [437, 343] on div at bounding box center [436, 349] width 19 height 18
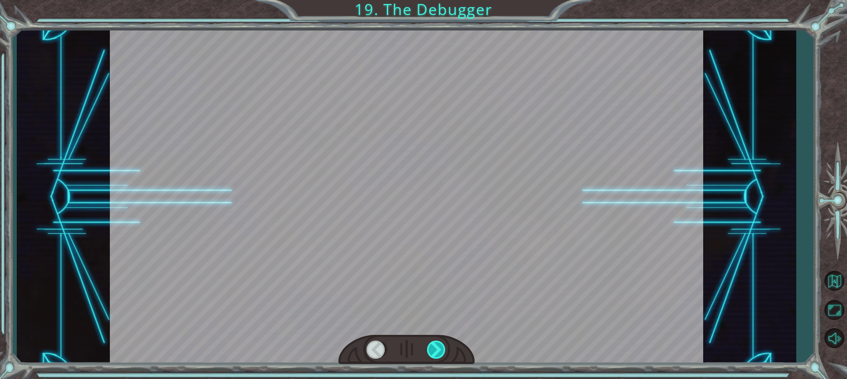
click at [437, 343] on div at bounding box center [436, 349] width 19 height 18
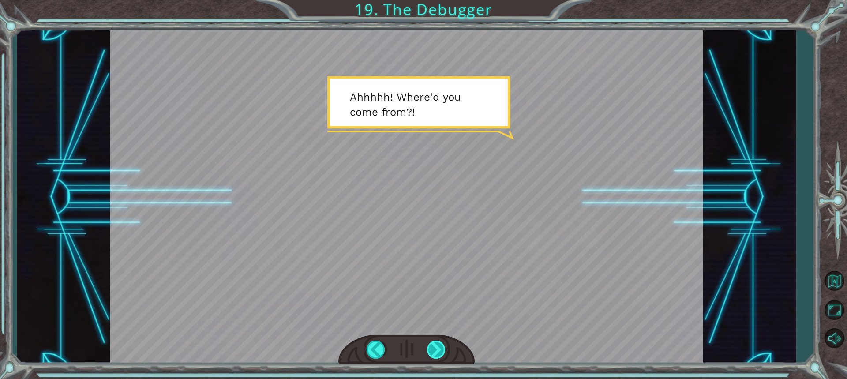
click at [437, 343] on div at bounding box center [436, 349] width 19 height 18
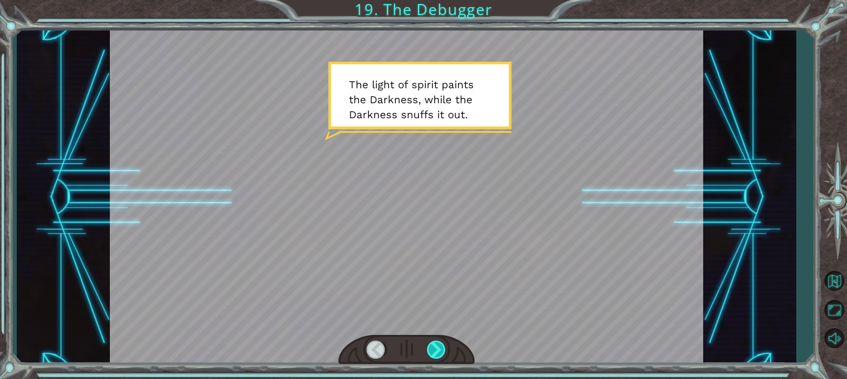
click at [437, 343] on div at bounding box center [436, 349] width 19 height 18
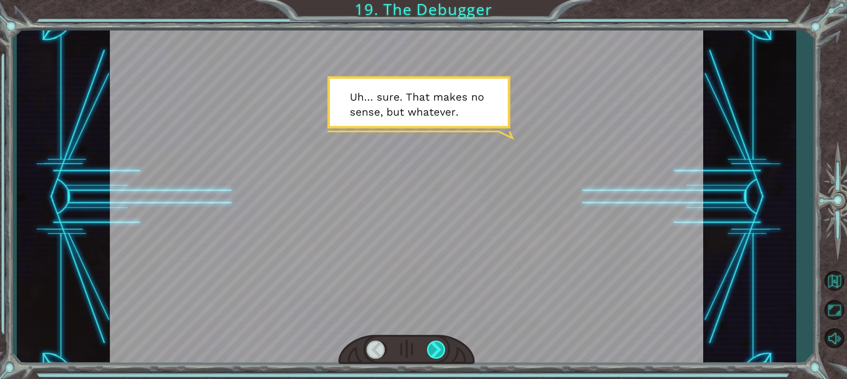
click at [437, 343] on div at bounding box center [436, 349] width 19 height 18
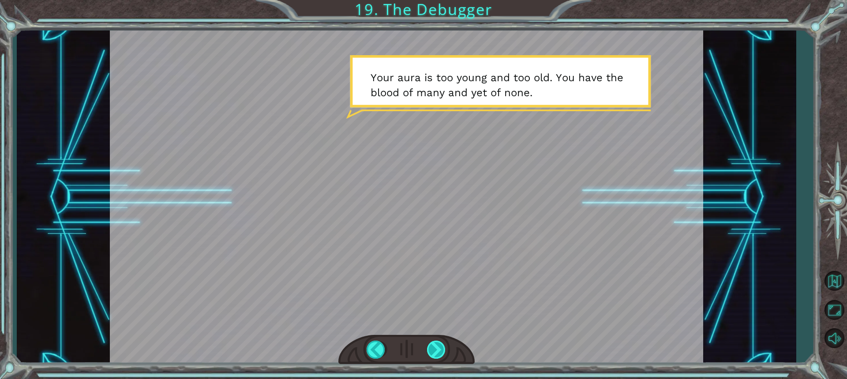
click at [437, 343] on div at bounding box center [436, 349] width 19 height 18
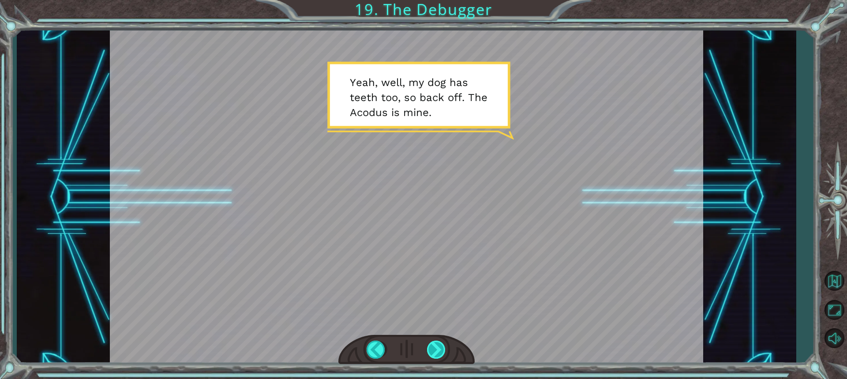
click at [437, 343] on div at bounding box center [436, 349] width 19 height 18
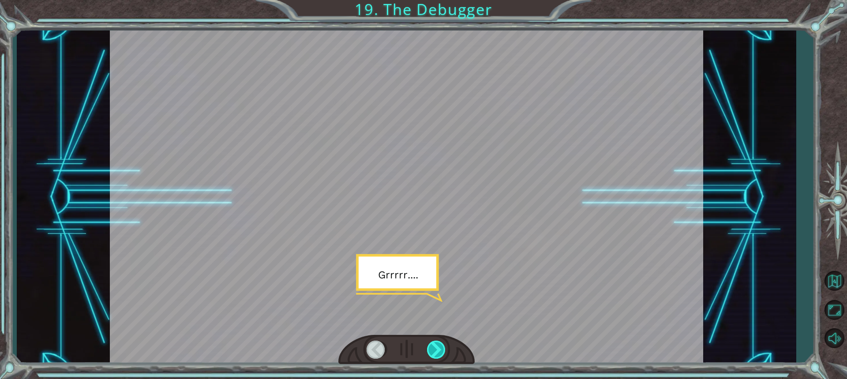
click at [437, 343] on div at bounding box center [436, 349] width 19 height 18
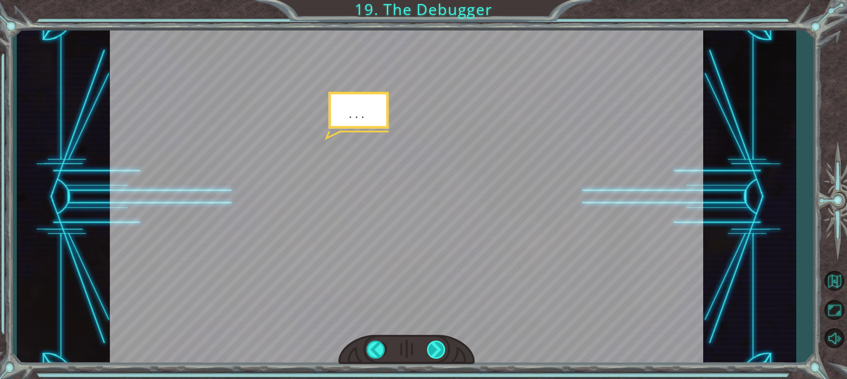
click at [437, 343] on div at bounding box center [436, 349] width 19 height 18
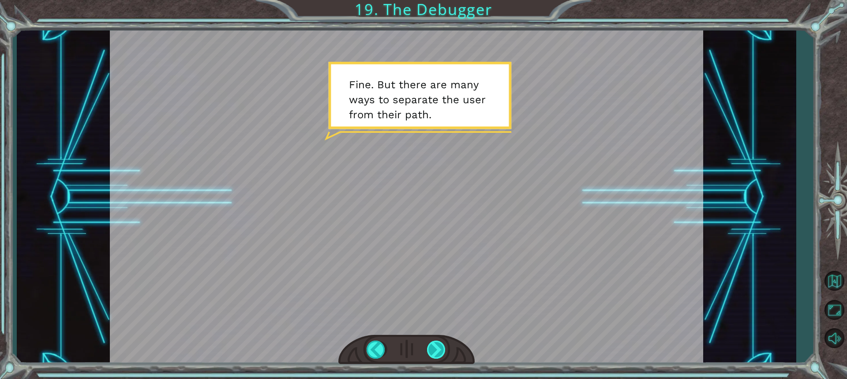
click at [435, 344] on div at bounding box center [436, 349] width 19 height 18
click at [436, 348] on div at bounding box center [436, 349] width 19 height 18
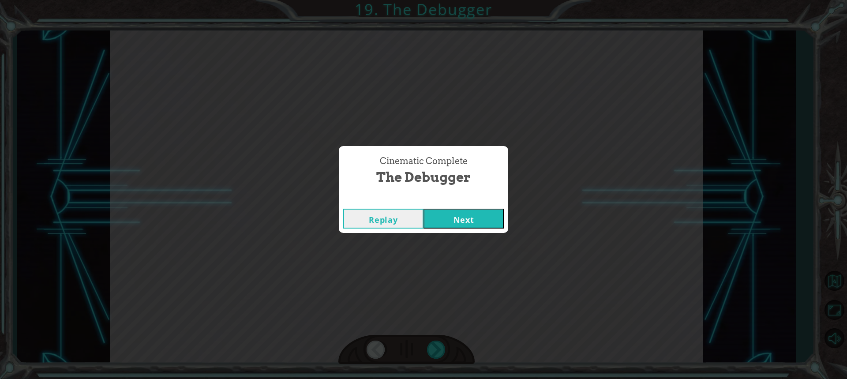
click at [476, 213] on button "Next" at bounding box center [463, 219] width 80 height 20
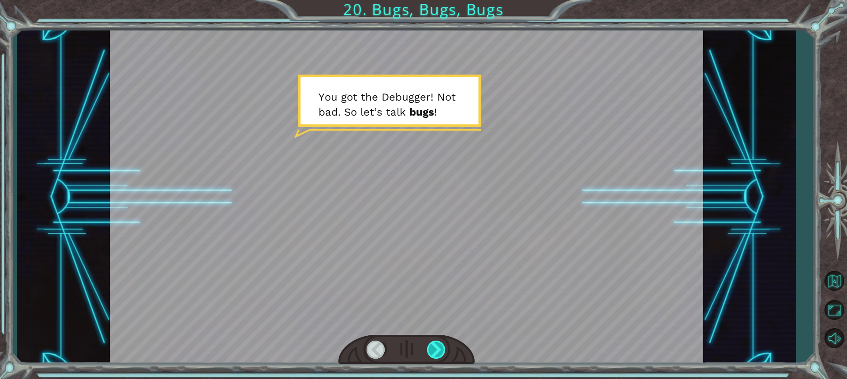
click at [435, 354] on div at bounding box center [436, 349] width 19 height 18
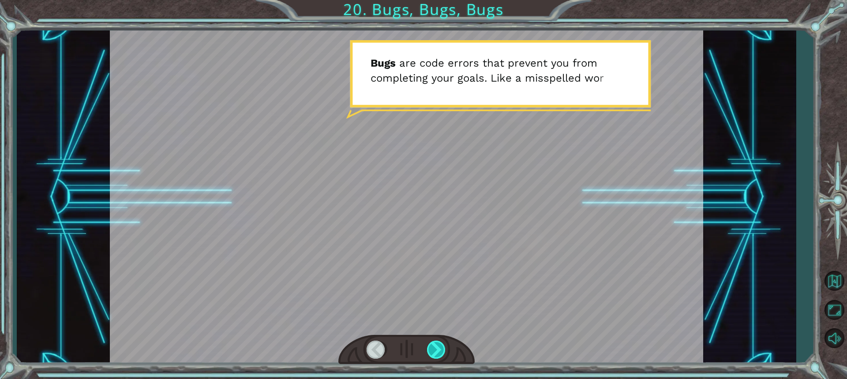
click at [435, 354] on div at bounding box center [436, 349] width 19 height 18
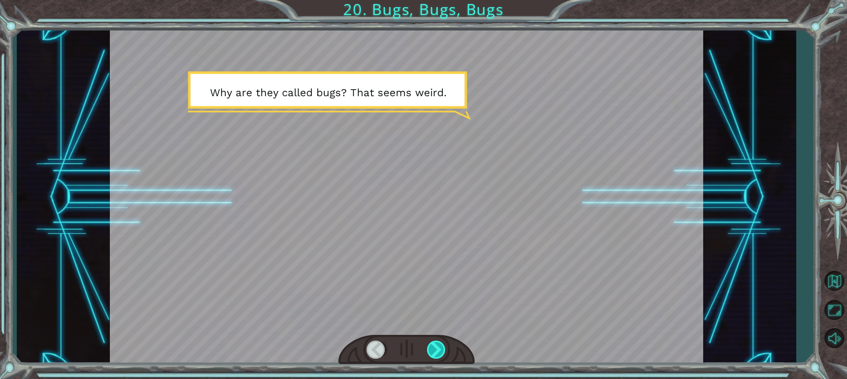
click at [435, 354] on div at bounding box center [436, 349] width 19 height 18
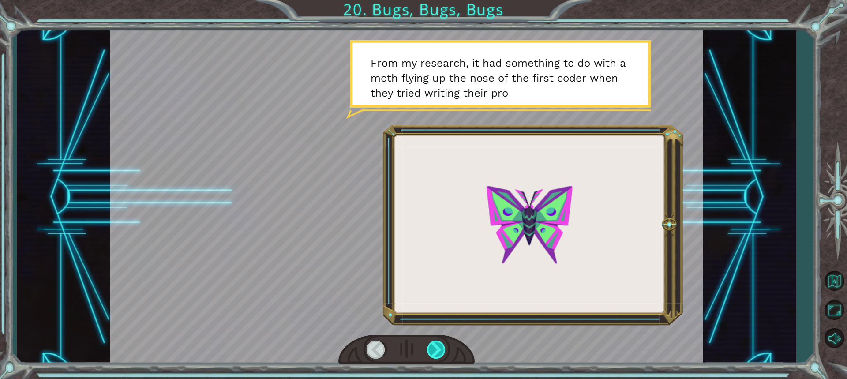
click at [435, 354] on div at bounding box center [436, 349] width 19 height 18
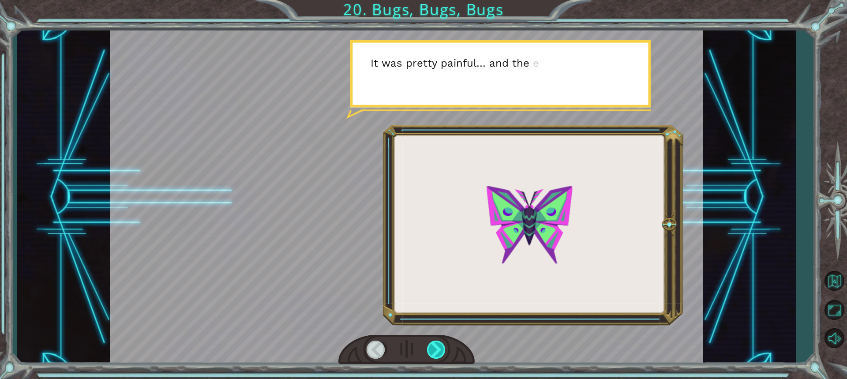
click at [435, 354] on div at bounding box center [436, 349] width 19 height 18
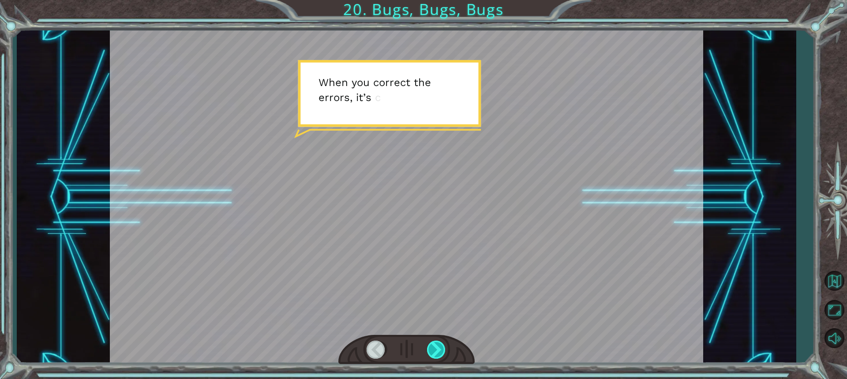
click at [435, 354] on div at bounding box center [436, 349] width 19 height 18
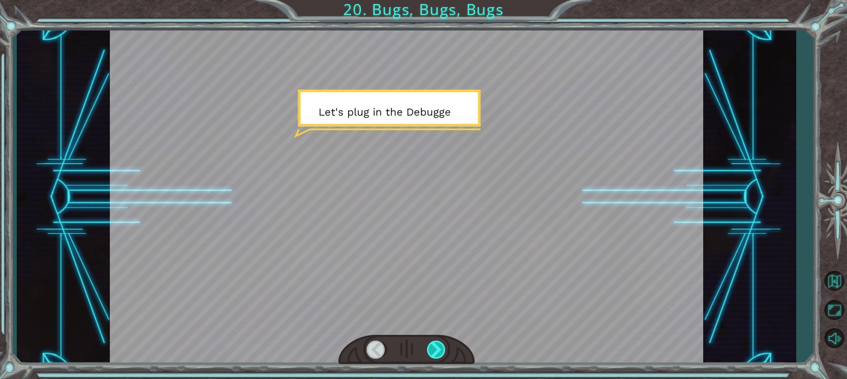
click at [435, 354] on div at bounding box center [436, 349] width 19 height 18
